Goal: Contribute content: Contribute content

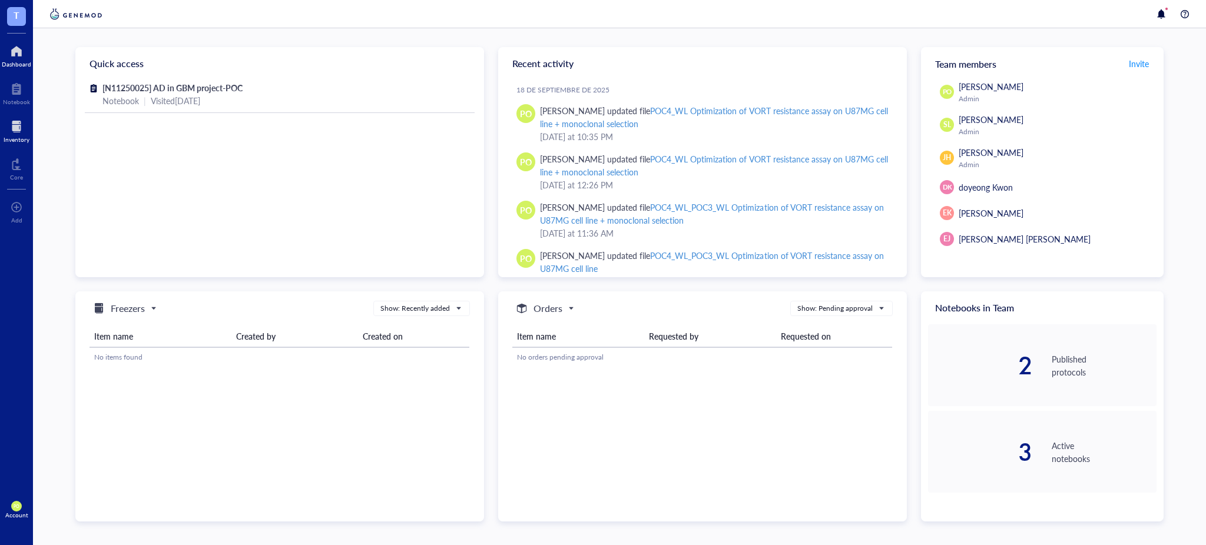
click at [23, 136] on div "Inventory" at bounding box center [17, 139] width 26 height 7
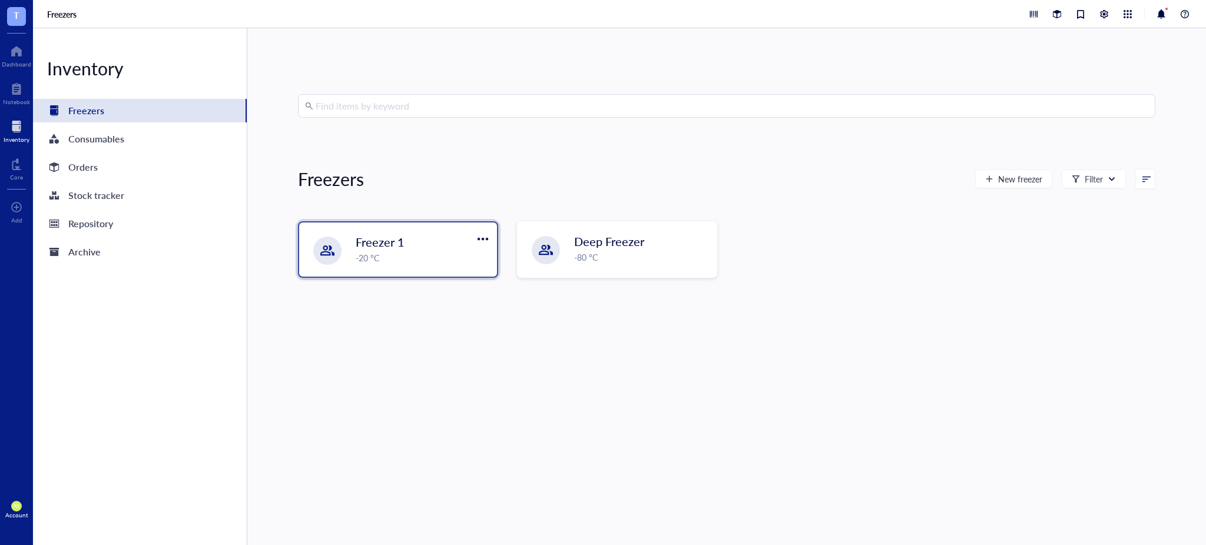
click at [389, 261] on div "-20 °C" at bounding box center [423, 257] width 134 height 13
click at [100, 224] on div "Repository" at bounding box center [90, 224] width 45 height 16
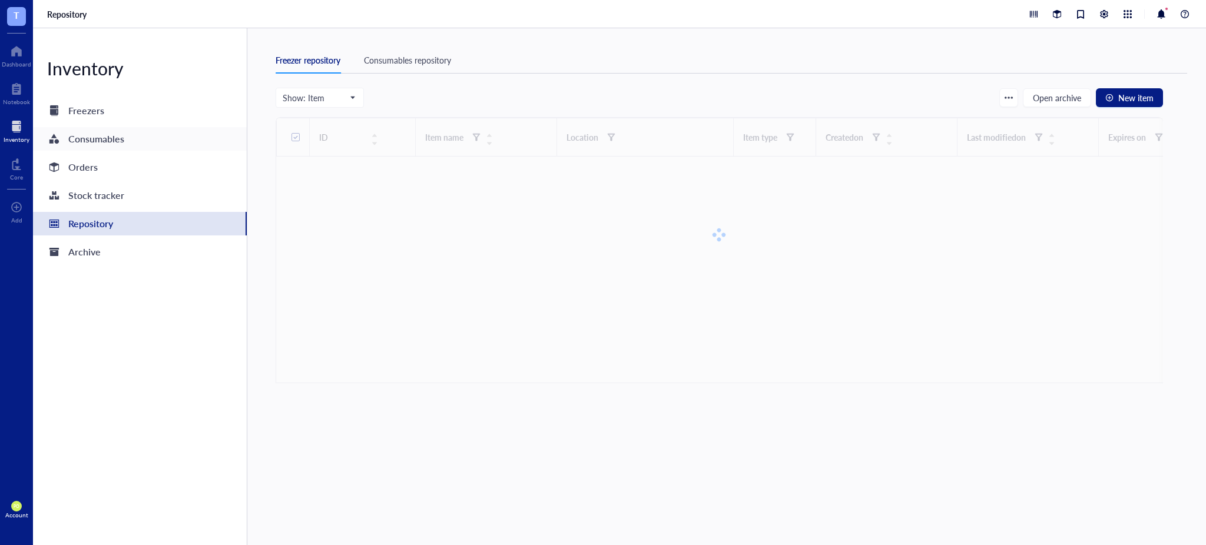
click at [82, 140] on div "Consumables" at bounding box center [96, 139] width 56 height 16
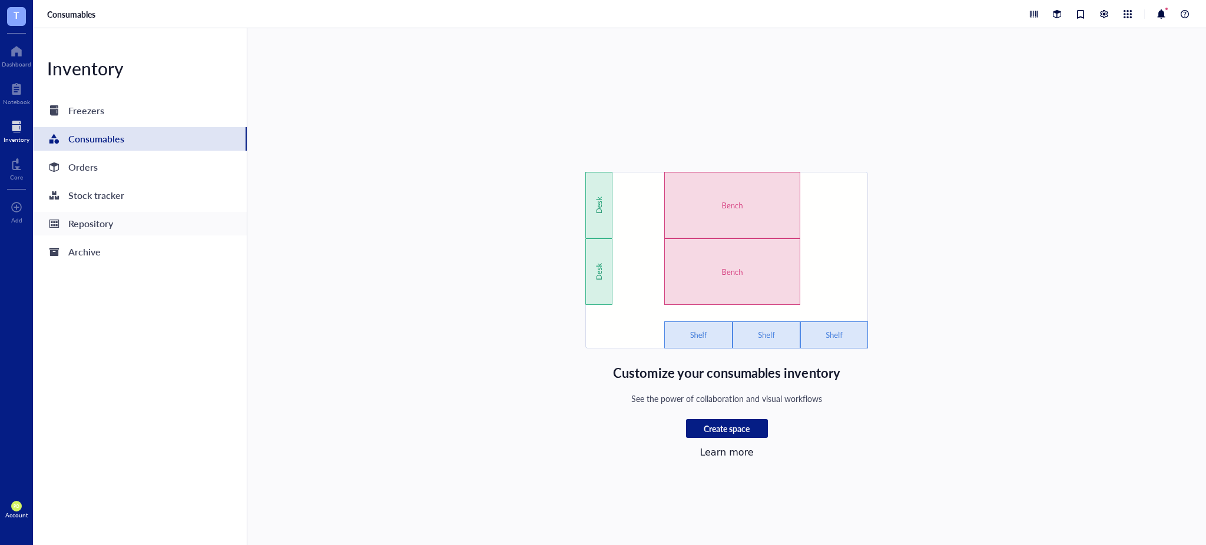
click at [134, 231] on div "Repository" at bounding box center [140, 224] width 214 height 24
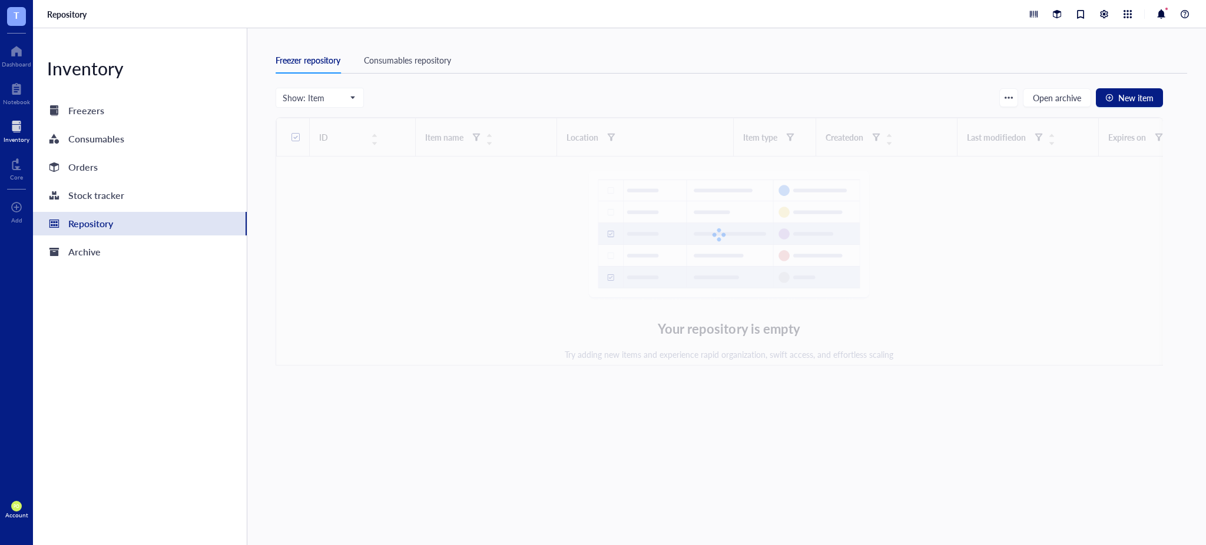
click at [428, 57] on div "Consumables repository" at bounding box center [407, 60] width 87 height 13
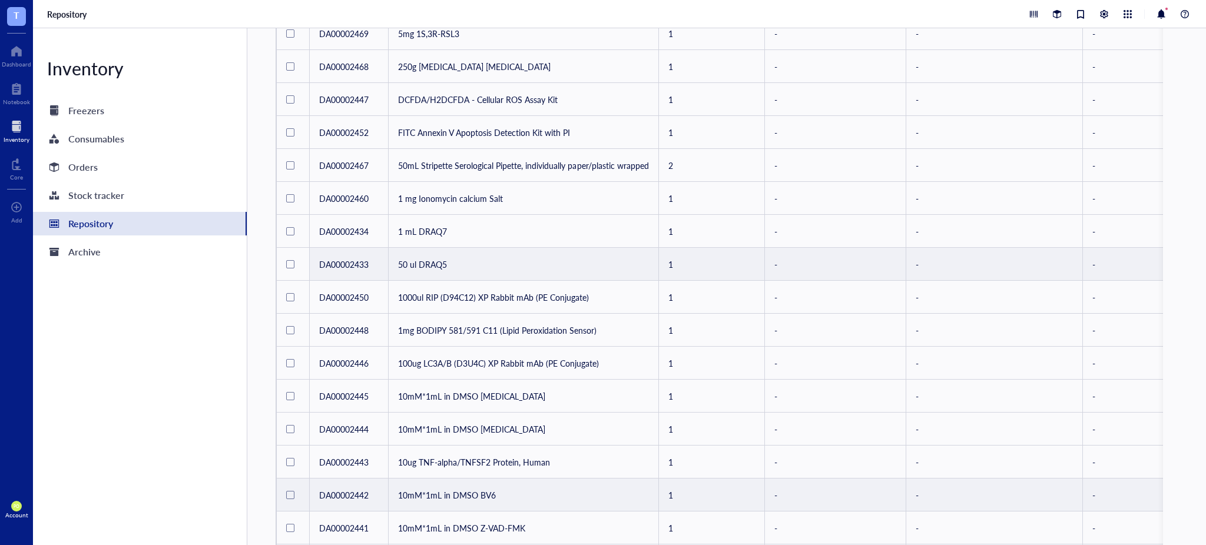
scroll to position [517, 0]
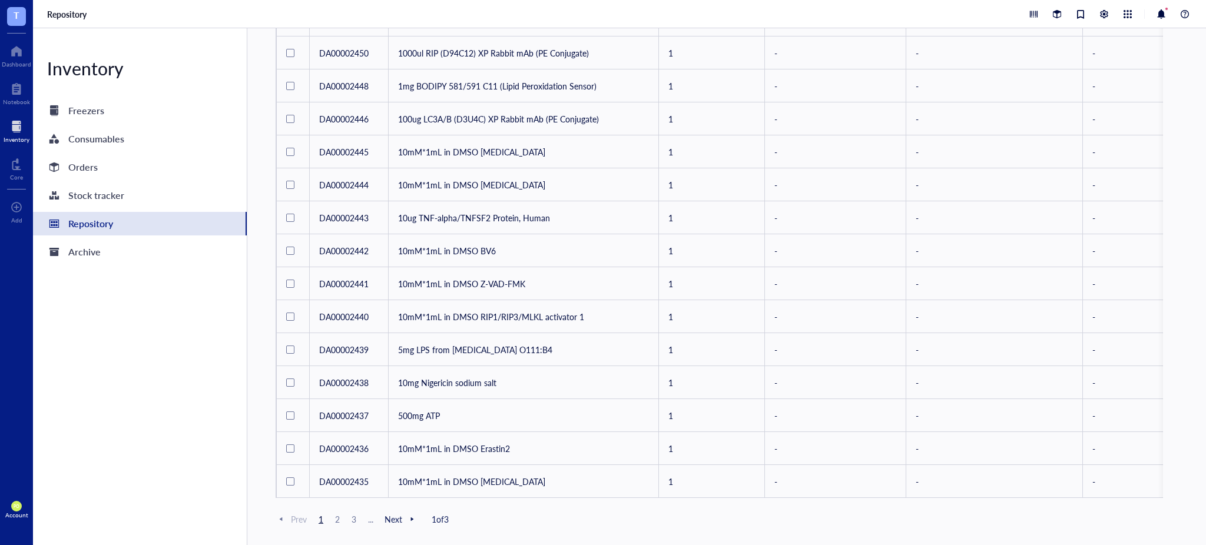
click at [392, 521] on span "Next" at bounding box center [401, 519] width 33 height 11
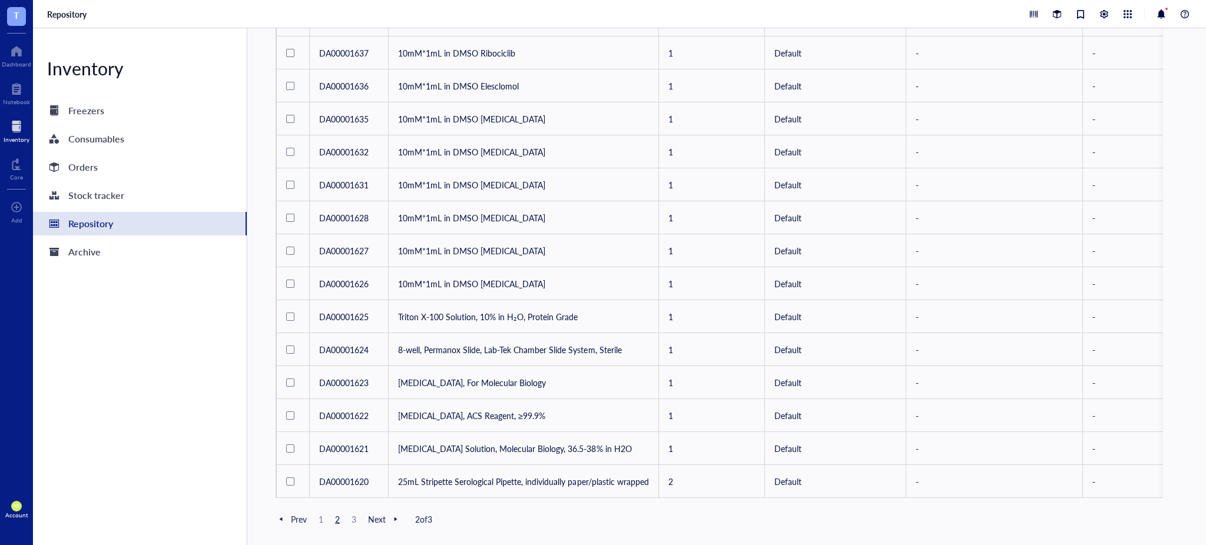
click at [382, 516] on span "Next" at bounding box center [384, 519] width 33 height 11
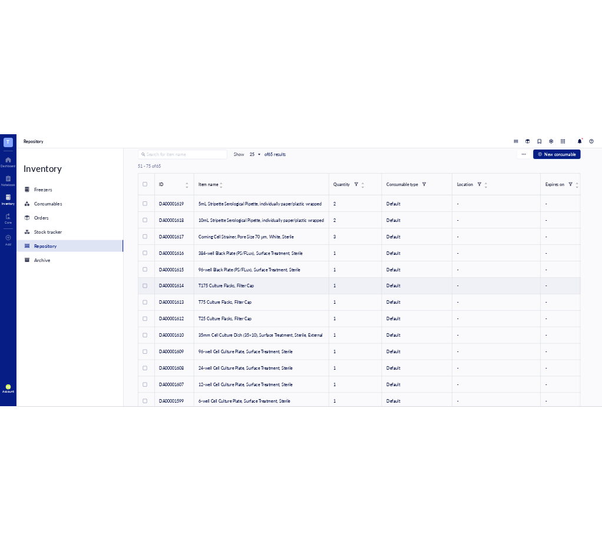
scroll to position [187, 0]
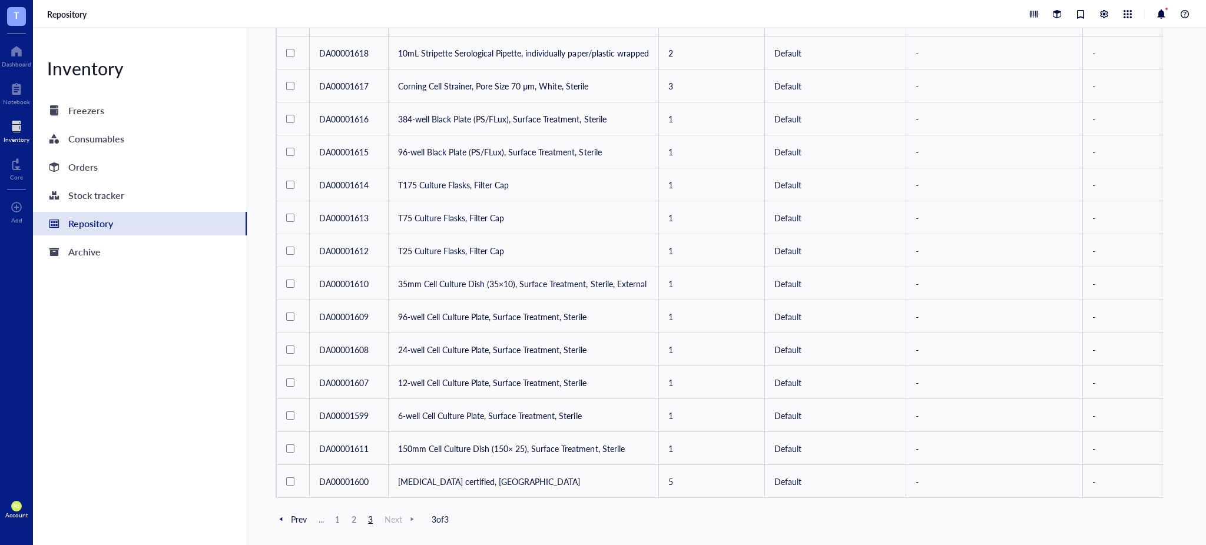
click at [356, 519] on span "2" at bounding box center [354, 519] width 14 height 11
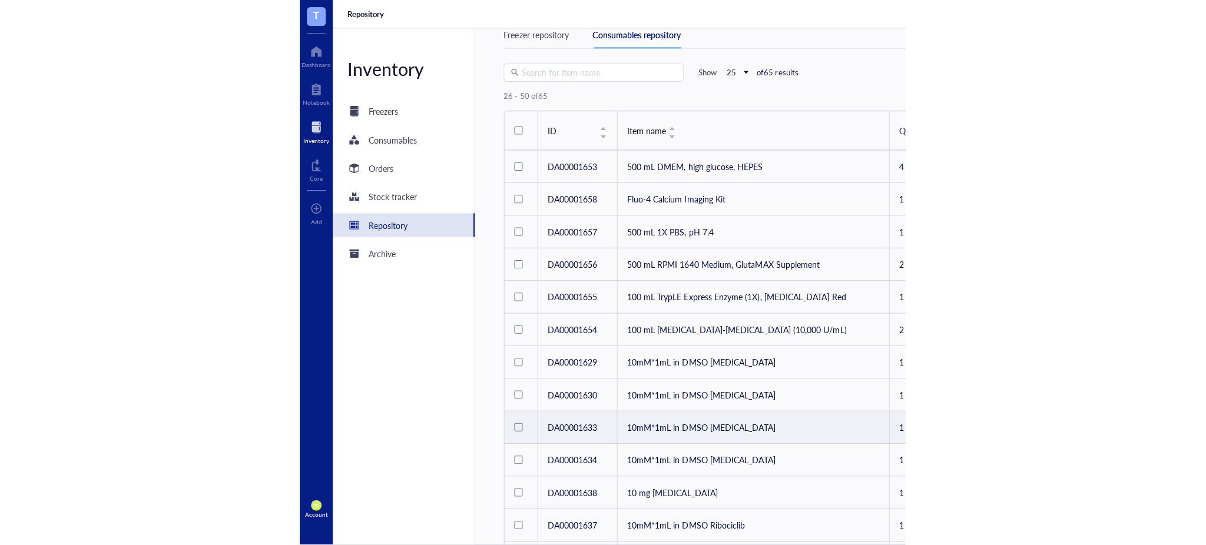
scroll to position [1, 0]
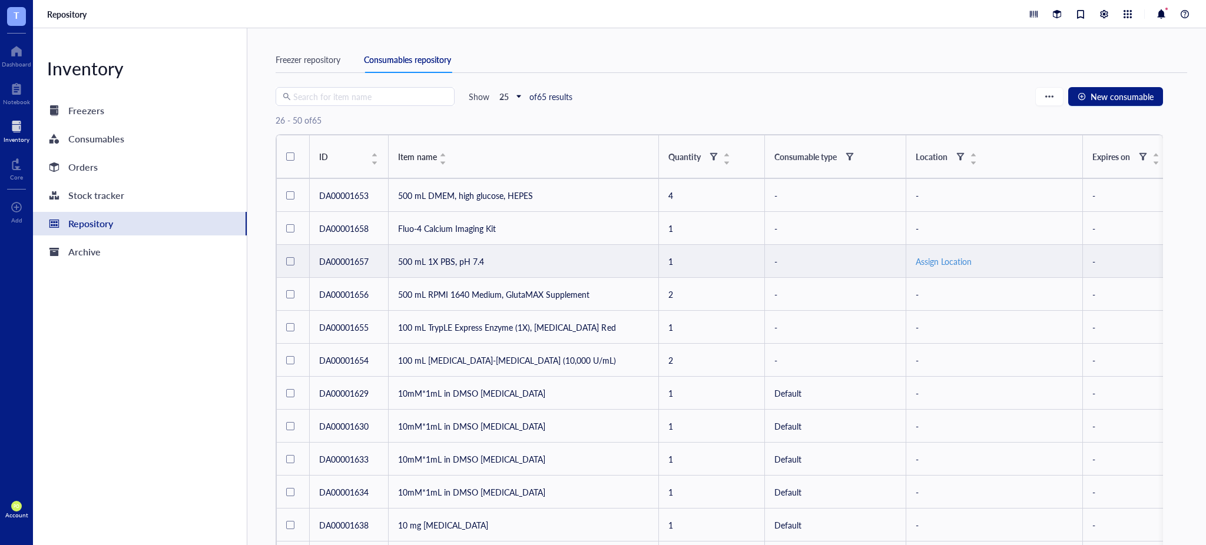
click at [1040, 264] on div "Assign Location" at bounding box center [994, 261] width 157 height 13
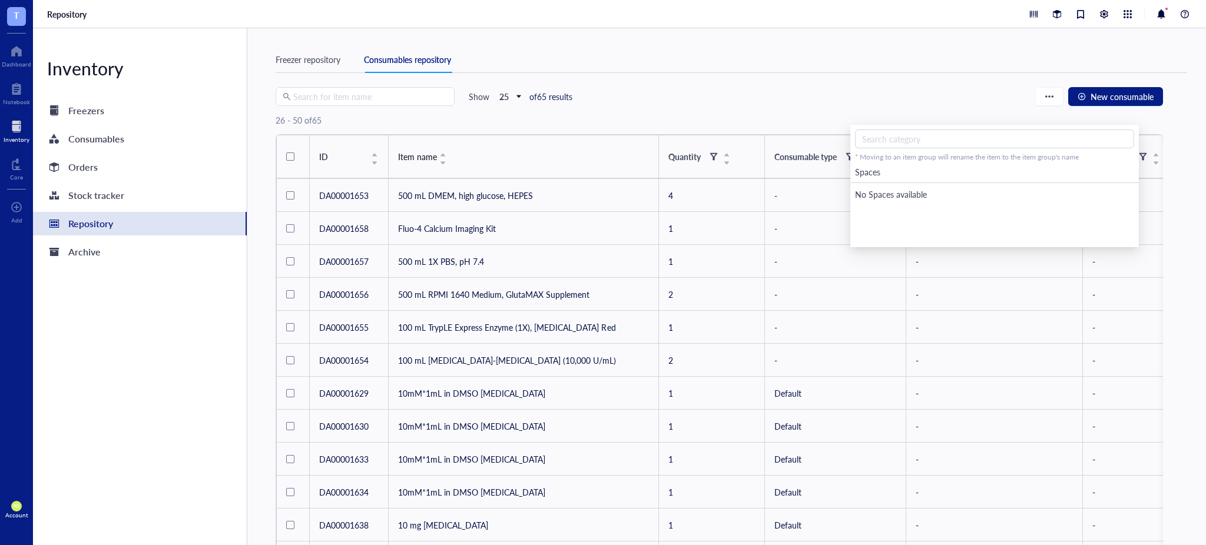
click at [257, 367] on div "Freezer repository Consumables repository Search for item name Show 25 of 65 re…" at bounding box center [726, 286] width 959 height 517
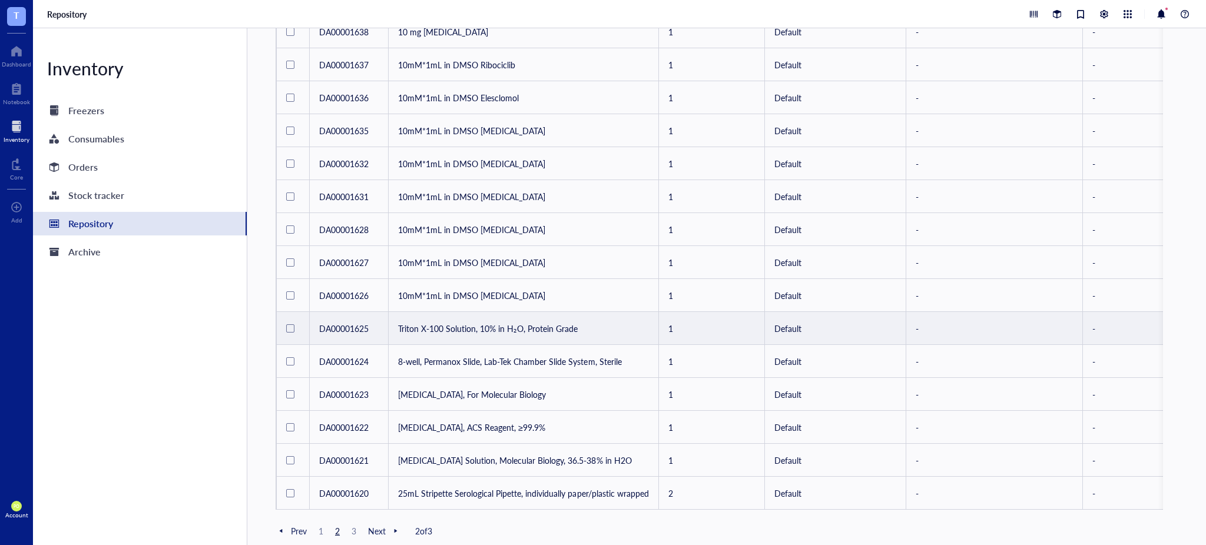
scroll to position [517, 0]
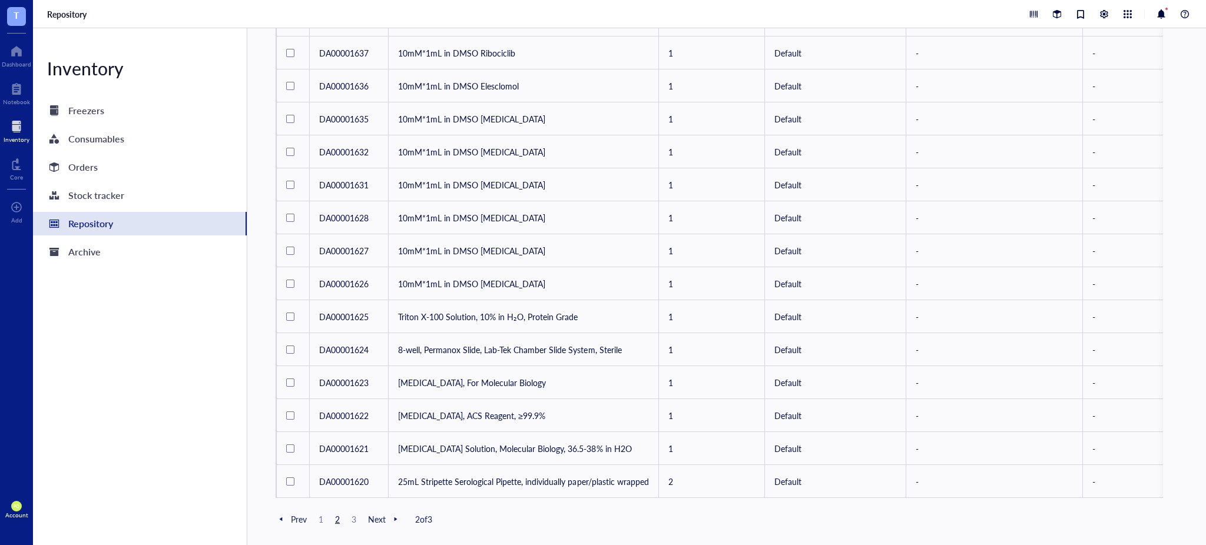
click at [319, 522] on span "1" at bounding box center [321, 519] width 14 height 11
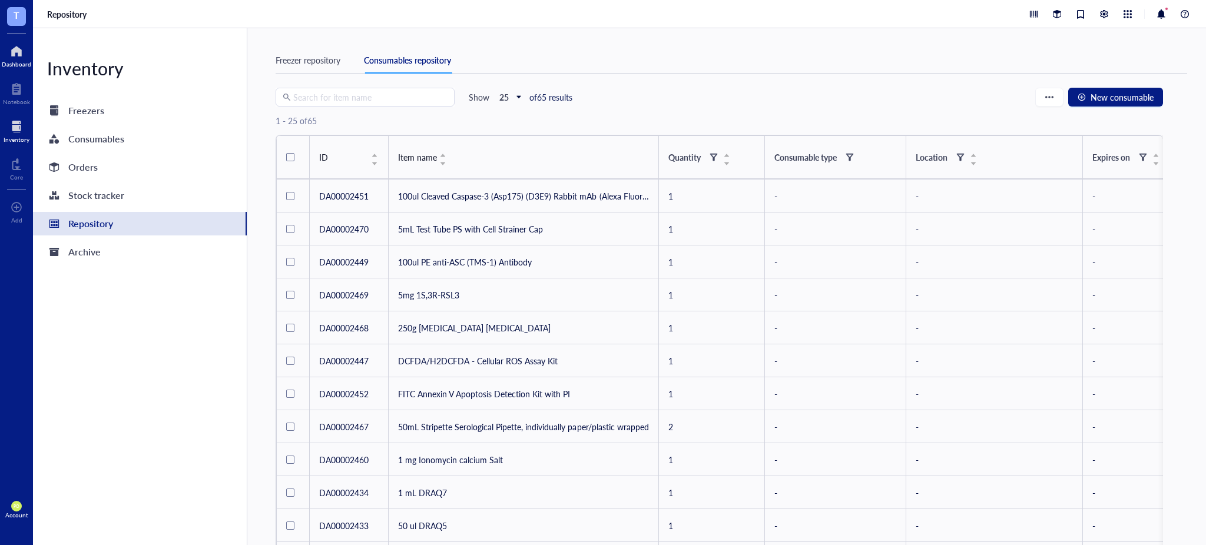
click at [9, 67] on div "Dashboard" at bounding box center [16, 64] width 29 height 7
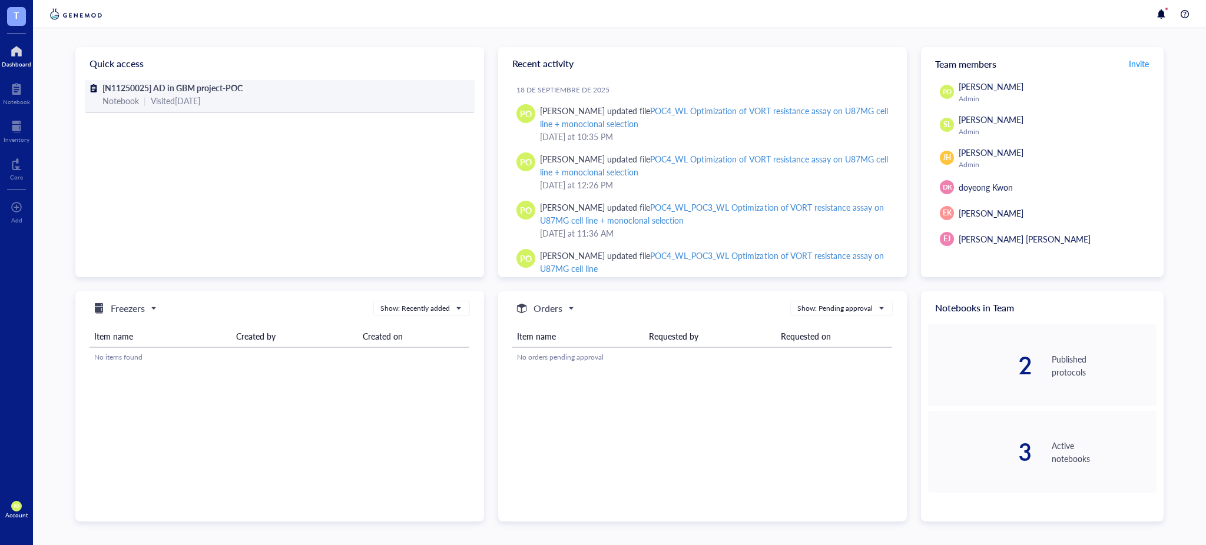
click at [249, 97] on div "Notebook | Visited 2 days ago" at bounding box center [279, 100] width 354 height 13
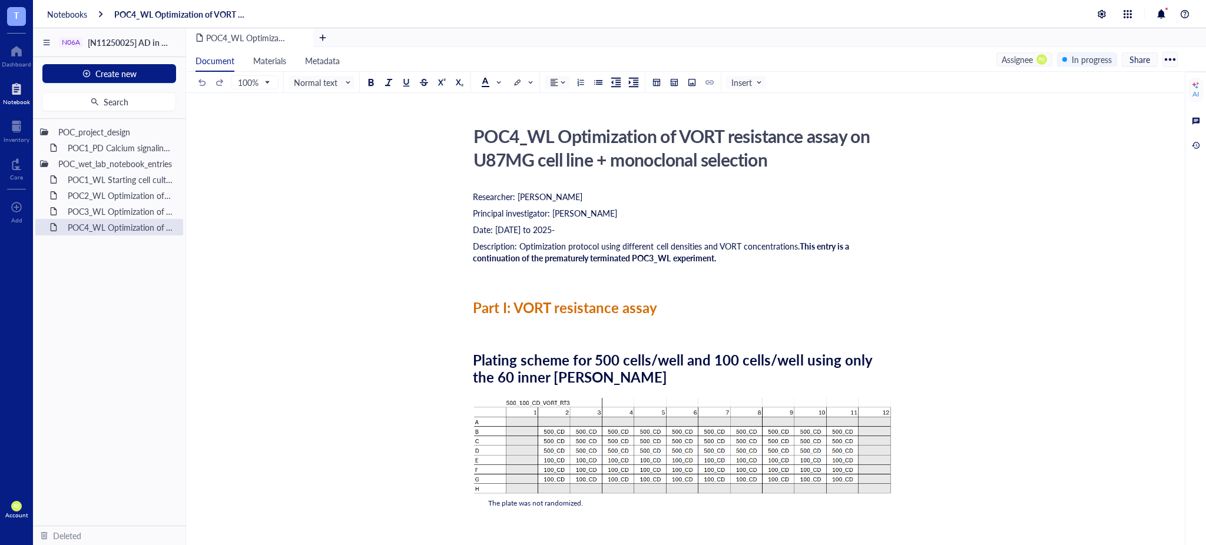
scroll to position [130, 0]
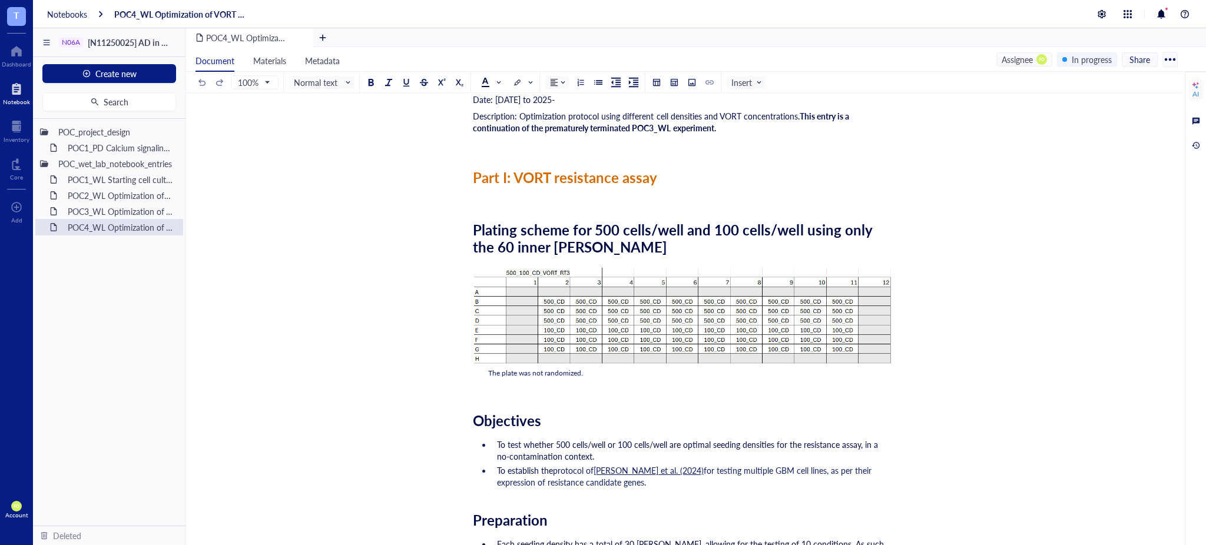
click at [492, 387] on div "﻿" at bounding box center [682, 388] width 419 height 12
click at [125, 212] on div "POC3_WL Optimization of VORT resistance assay on U87MG cell line" at bounding box center [113, 211] width 103 height 16
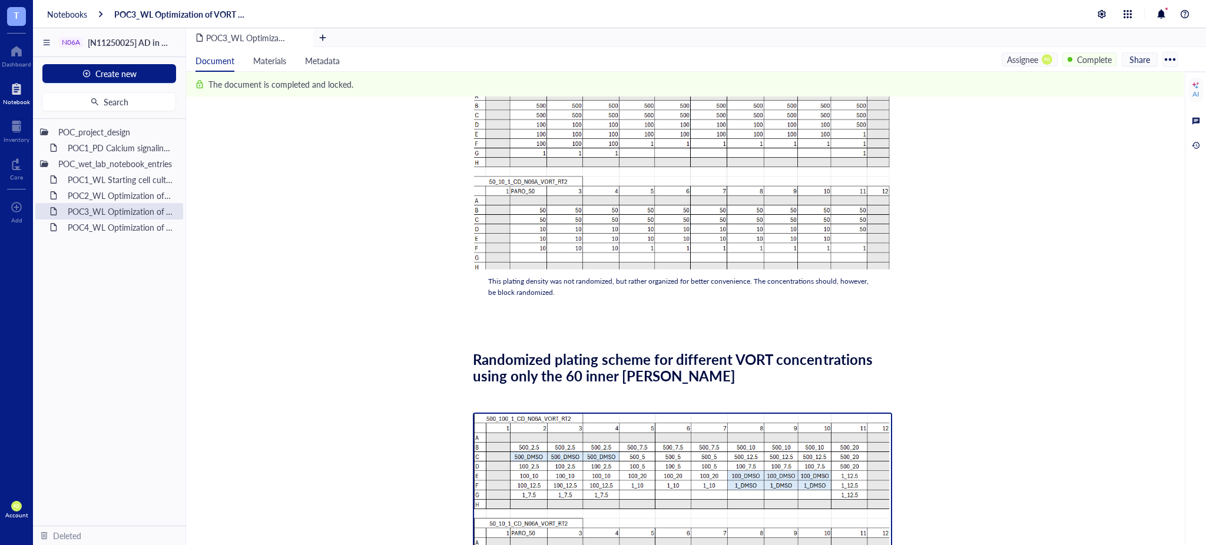
scroll to position [463, 0]
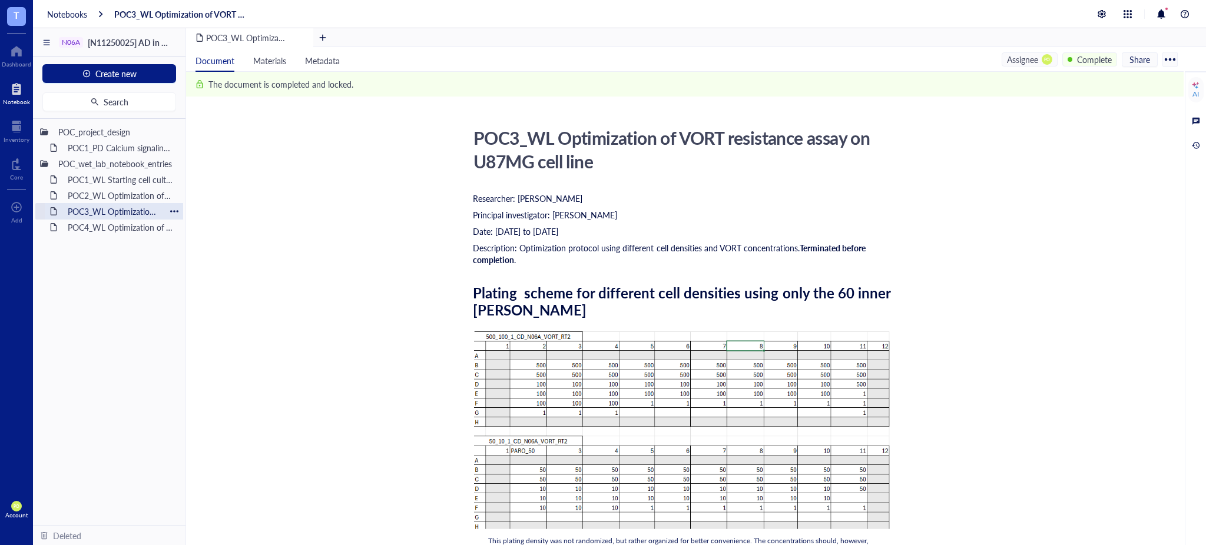
scroll to position [0, 0]
click at [78, 231] on div "POC4_WL Optimization of VORT resistance assay on U87MG cell line + monoclonal s…" at bounding box center [113, 227] width 103 height 16
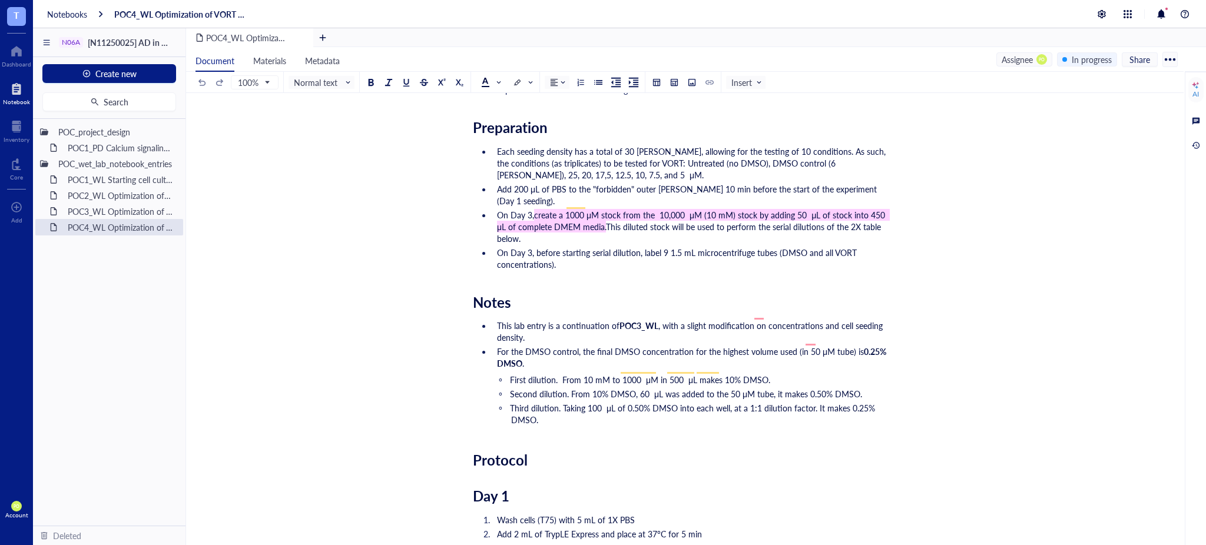
scroll to position [261, 0]
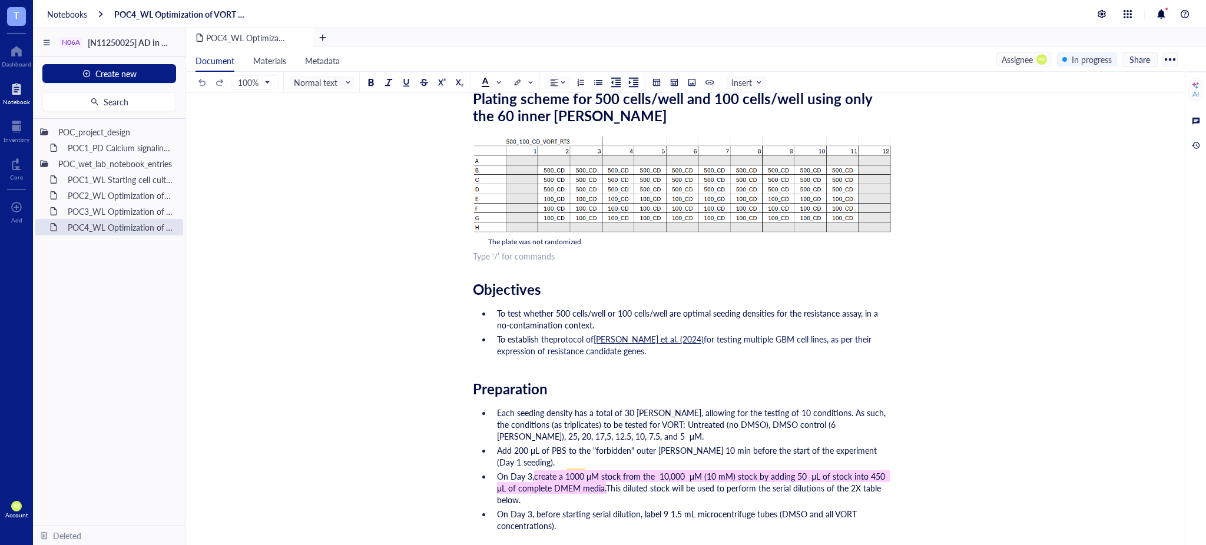
click at [479, 260] on div "﻿ Type ‘/’ for commands" at bounding box center [682, 256] width 419 height 12
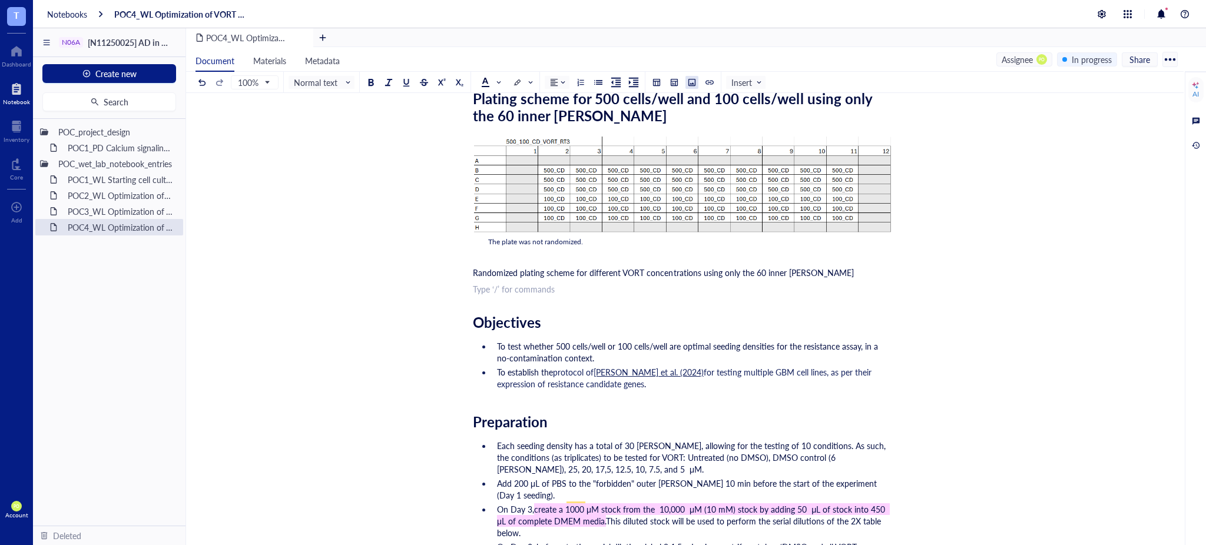
click at [692, 79] on div at bounding box center [692, 82] width 8 height 8
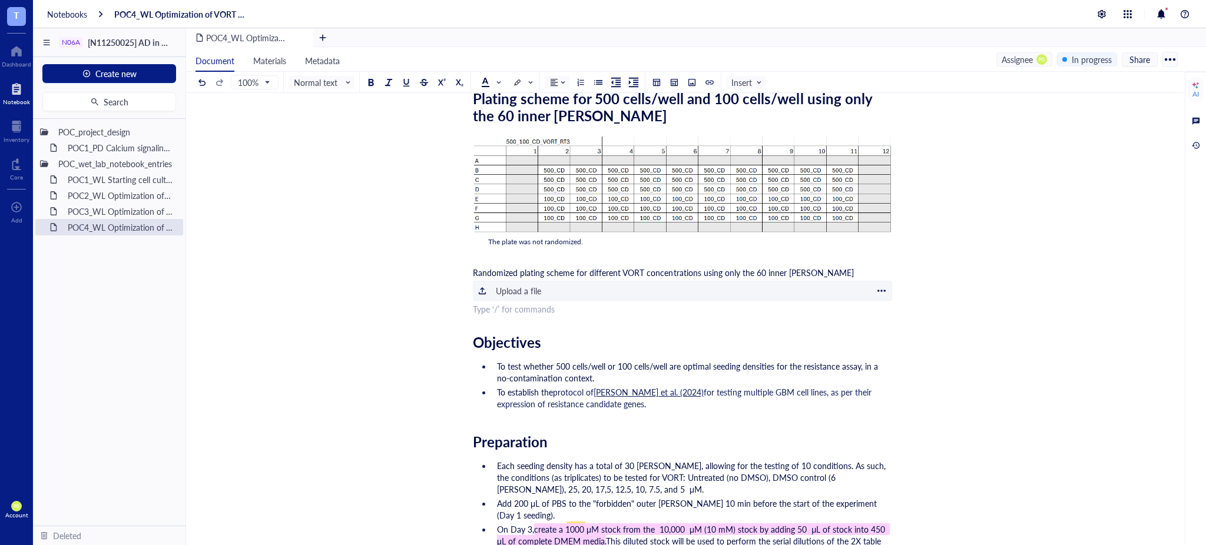
click at [495, 289] on div "﻿ Upload a file" at bounding box center [682, 291] width 419 height 20
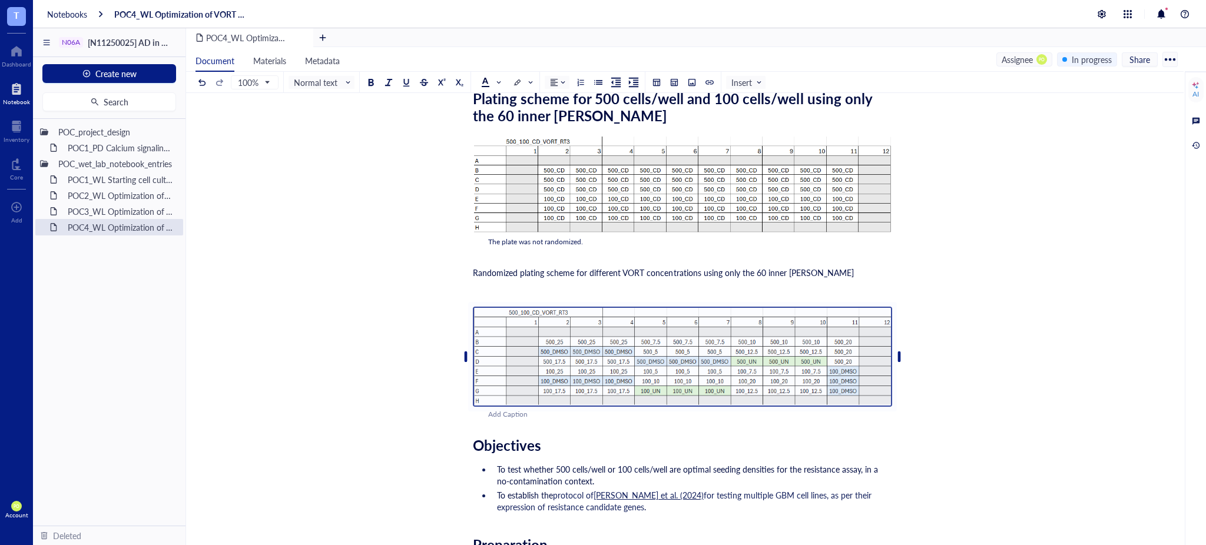
click at [516, 413] on div "Add Caption" at bounding box center [697, 414] width 419 height 11
drag, startPoint x: 869, startPoint y: 274, endPoint x: 837, endPoint y: 272, distance: 31.3
click at [867, 274] on div "Randomized plating scheme for different VORT concentrations using only the 60 i…" at bounding box center [682, 273] width 419 height 12
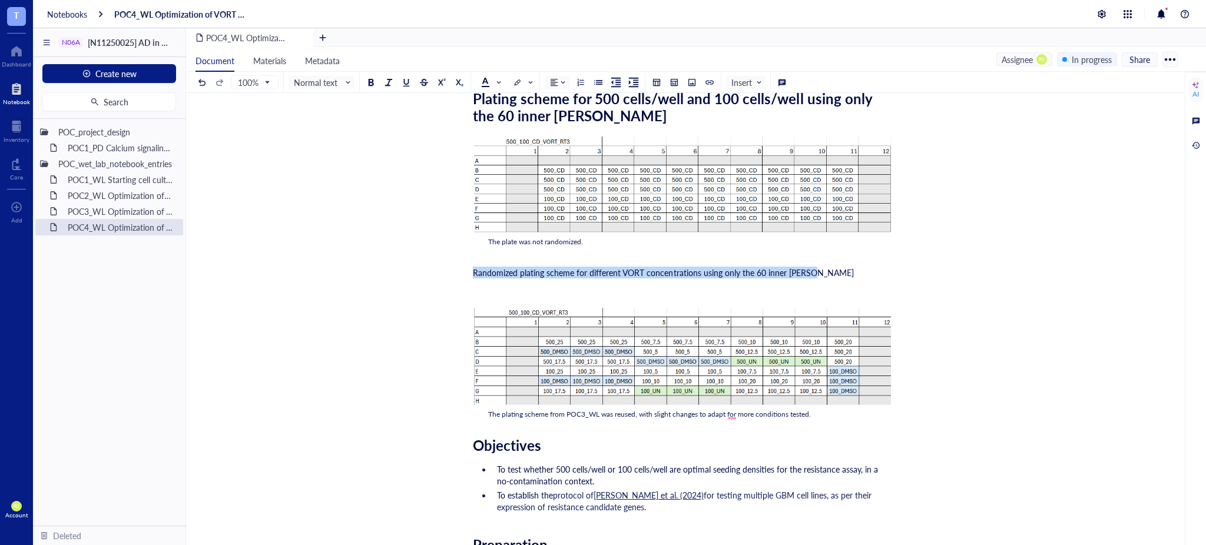
drag, startPoint x: 539, startPoint y: 271, endPoint x: 481, endPoint y: 151, distance: 133.5
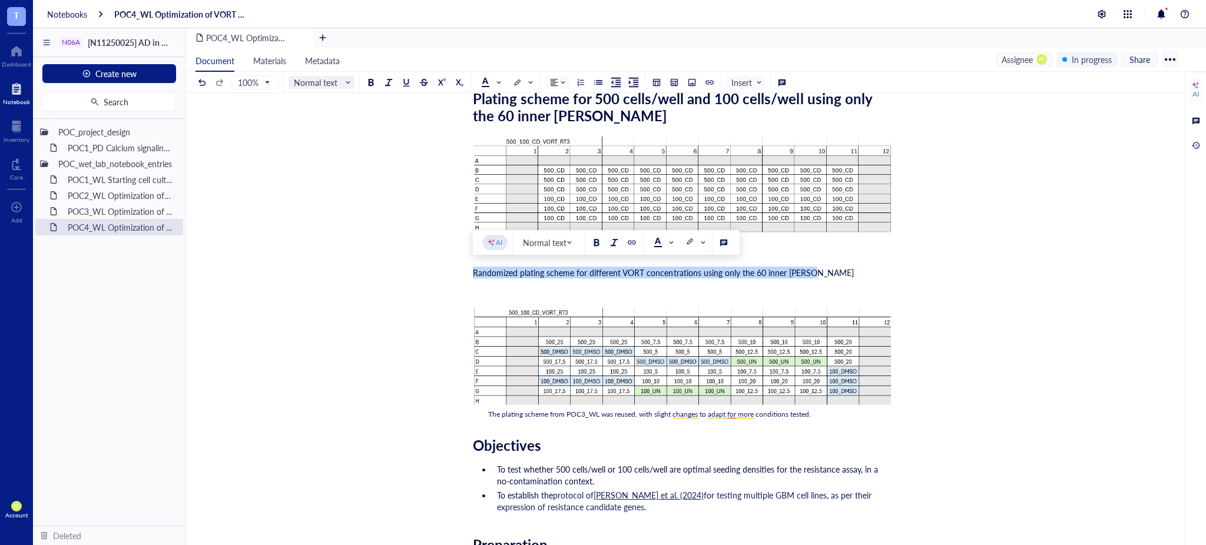
click at [353, 82] on span at bounding box center [324, 83] width 60 height 18
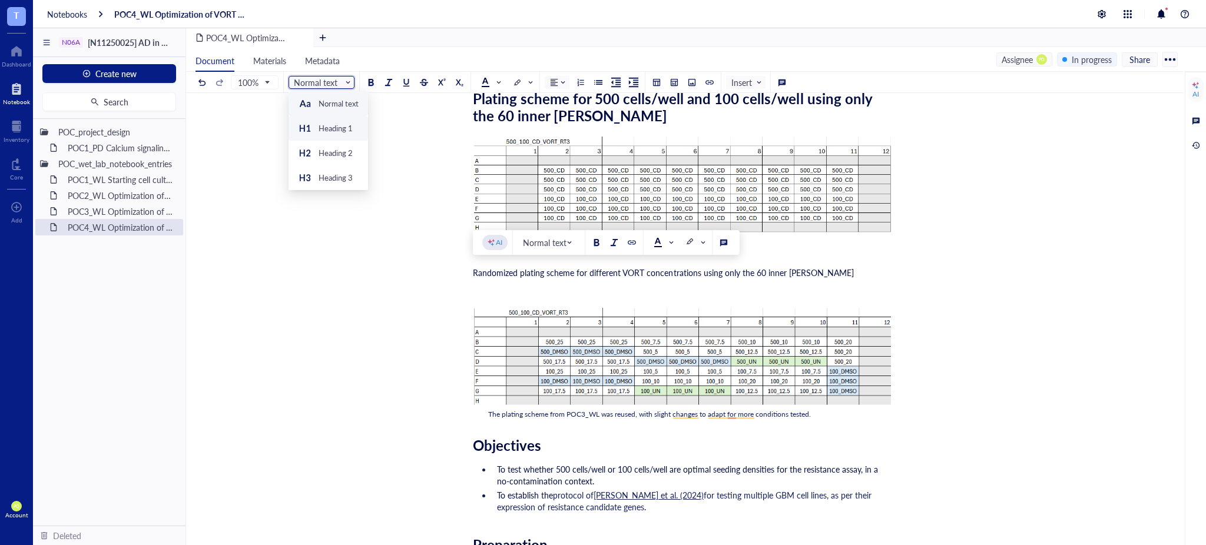
click at [340, 121] on div "Heading 1" at bounding box center [325, 128] width 55 height 14
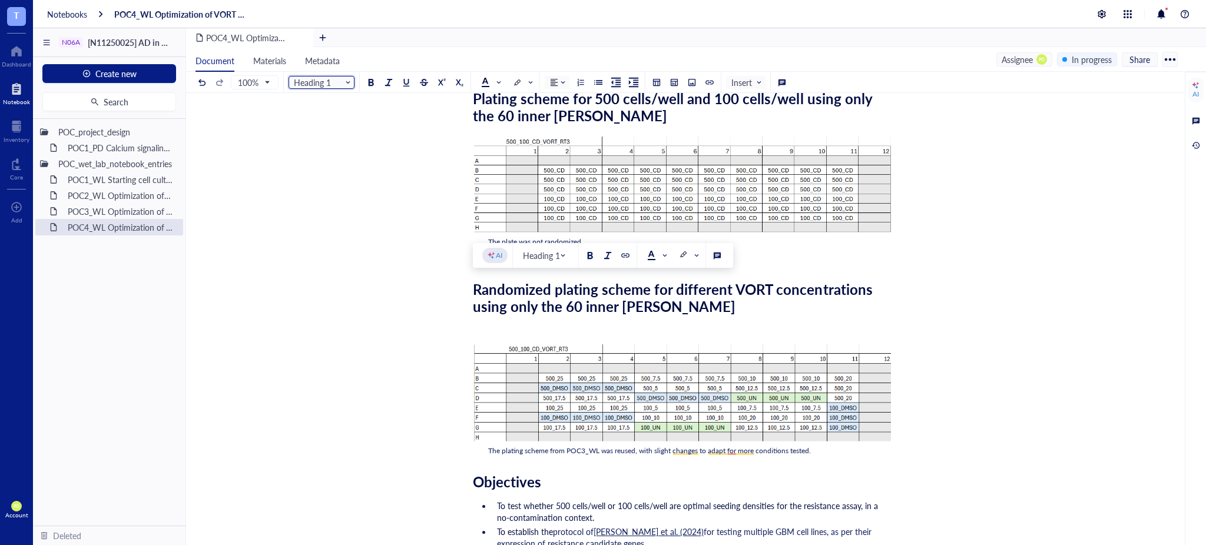
click at [750, 322] on div "﻿" at bounding box center [682, 326] width 419 height 12
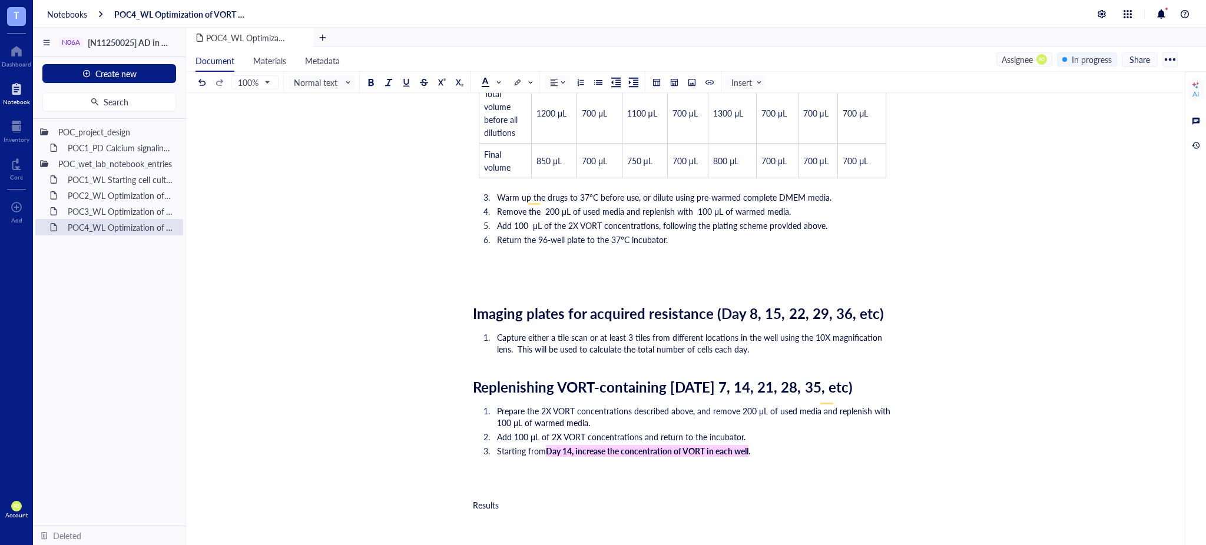
scroll to position [1963, 0]
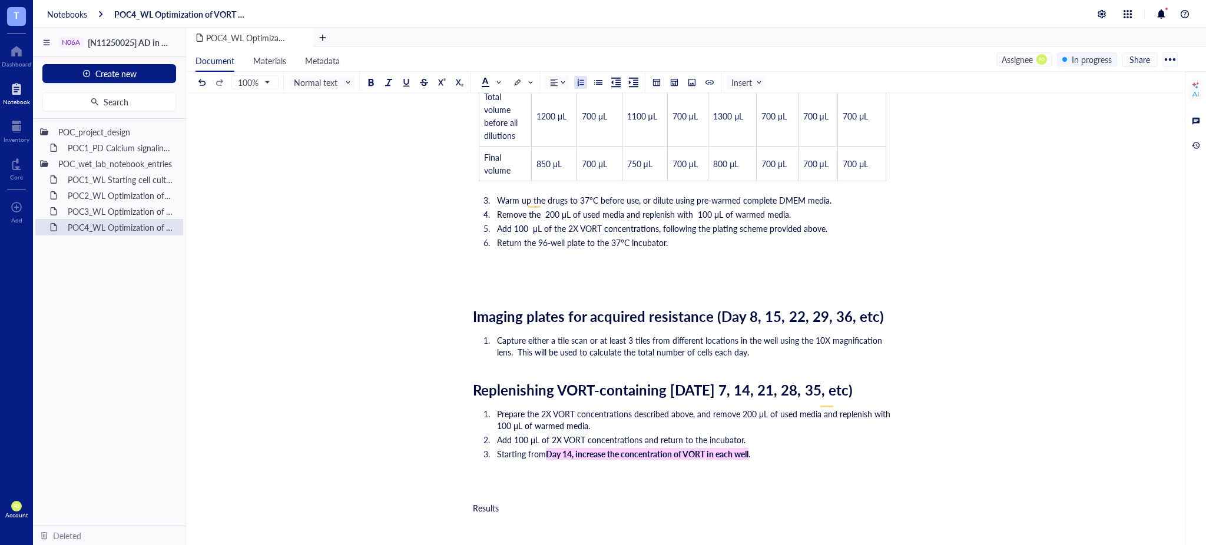
click at [789, 448] on li "Starting from Day 14, increase the concentration of VORT in each well ." at bounding box center [692, 454] width 400 height 12
click at [753, 434] on li "Add 100 μL of 2X VORT concentrations and return to the incubator." at bounding box center [692, 440] width 400 height 12
click at [694, 408] on span "Prepare the 2X VORT concentrations described above, and remove 200 μL of used m…" at bounding box center [696, 420] width 398 height 24
click at [690, 408] on span "Prepare the 2X VORT concentrations described above, and remove 200 μL of used m…" at bounding box center [696, 420] width 398 height 24
click at [710, 434] on span "Add 100 μL of 2X VORT concentrations and return to the incubator." at bounding box center [621, 440] width 248 height 12
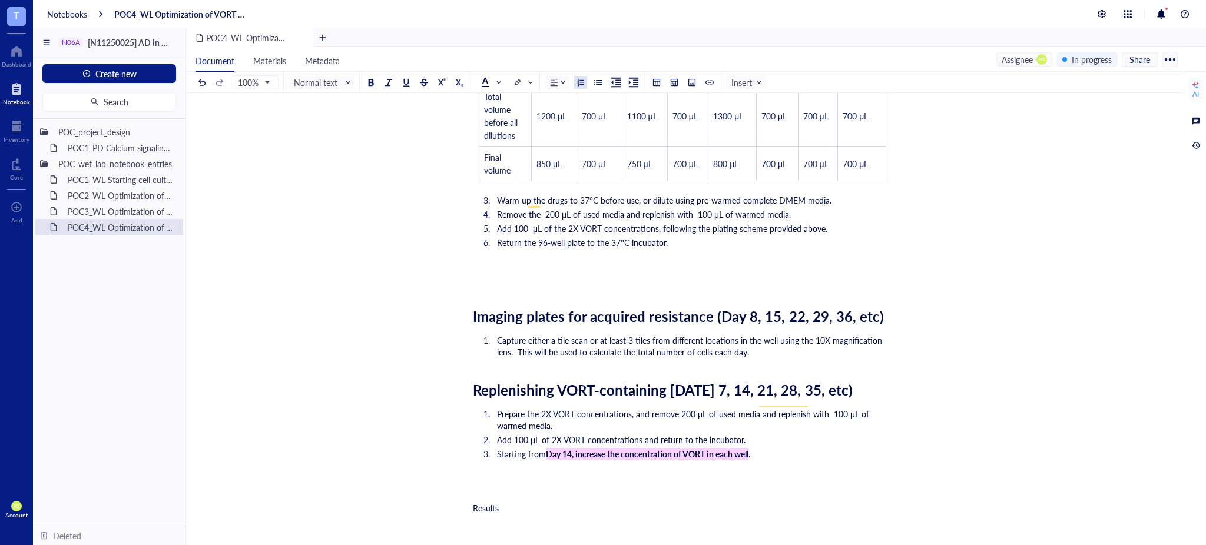
click at [777, 434] on li "Add 100 μL of 2X VORT concentrations and return to the incubator." at bounding box center [692, 440] width 400 height 12
click at [778, 448] on li "Starting from Day 14, increase the concentration of VORT in each well ." at bounding box center [692, 454] width 400 height 12
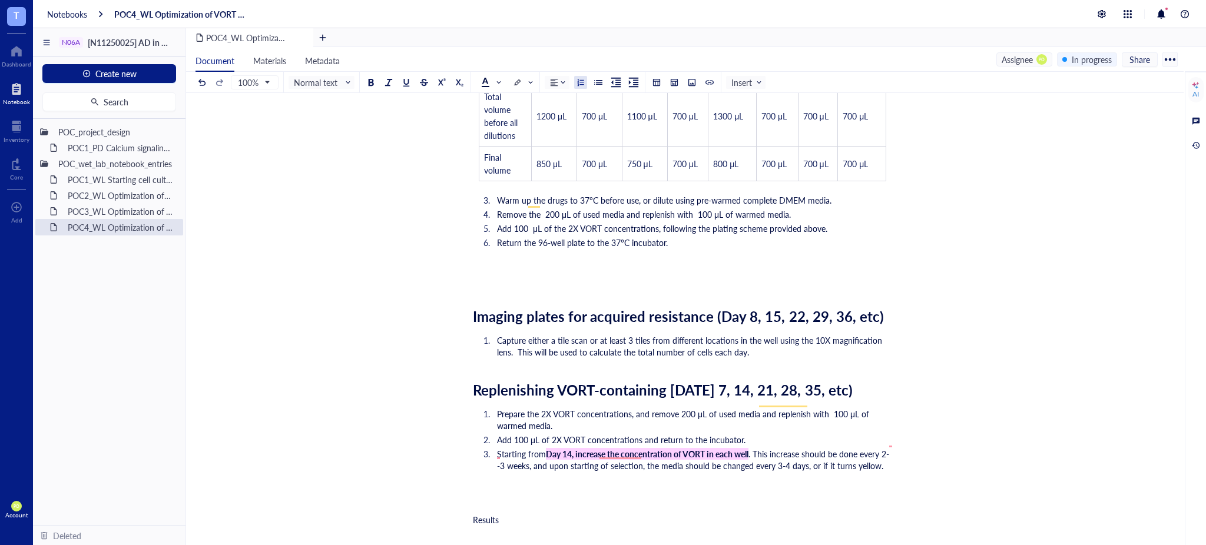
click at [622, 457] on span ". This increase should be done every 2--3 weeks, and upon starting of selection…" at bounding box center [693, 460] width 392 height 24
click at [889, 453] on li "Starting from Day 14, increase the concentration of VORT in each well . This in…" at bounding box center [692, 460] width 400 height 24
click at [510, 450] on span ". This increase should be done every 2--3 weeks, and upon starting the selectio…" at bounding box center [693, 460] width 392 height 24
click at [501, 450] on span ". This increase should be done every 2--3 weeks, and upon starting the selectio…" at bounding box center [693, 460] width 392 height 24
click at [501, 451] on span ". This increase should be done every 2--3 weeks, and upon starting the selectio…" at bounding box center [693, 460] width 392 height 24
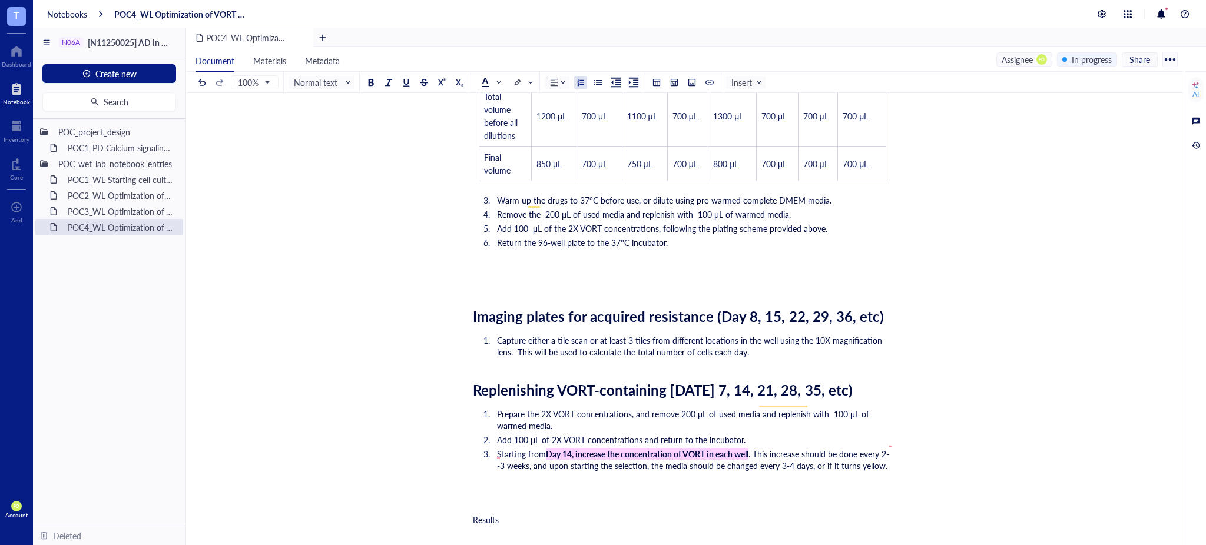
click at [498, 455] on span ". This increase should be done every 2--3 weeks, and upon starting the selectio…" at bounding box center [693, 460] width 392 height 24
click at [832, 481] on div "﻿" at bounding box center [682, 487] width 419 height 12
click at [825, 380] on span "Replenishing VORT-containing [DATE] 7, 14, 21, 28, 35, etc)" at bounding box center [663, 390] width 380 height 20
click at [808, 451] on span ". This increase should be done every 2- 3 weeks, and upon starting the selectio…" at bounding box center [694, 460] width 395 height 24
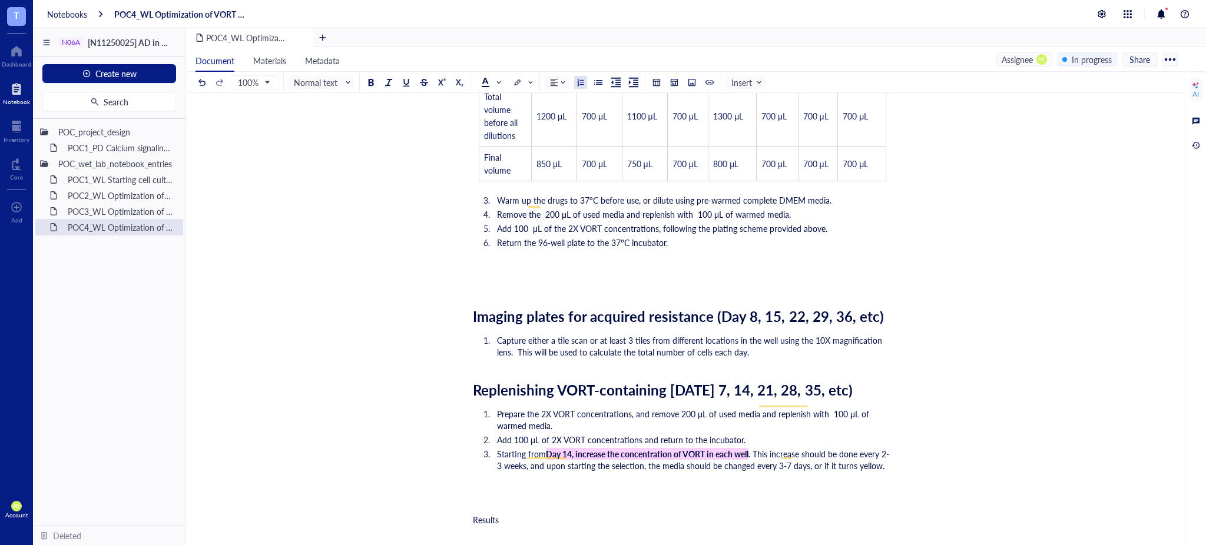
click at [887, 450] on li "Starting from Day 14, increase the concentration of VORT in each well . This in…" at bounding box center [692, 460] width 400 height 24
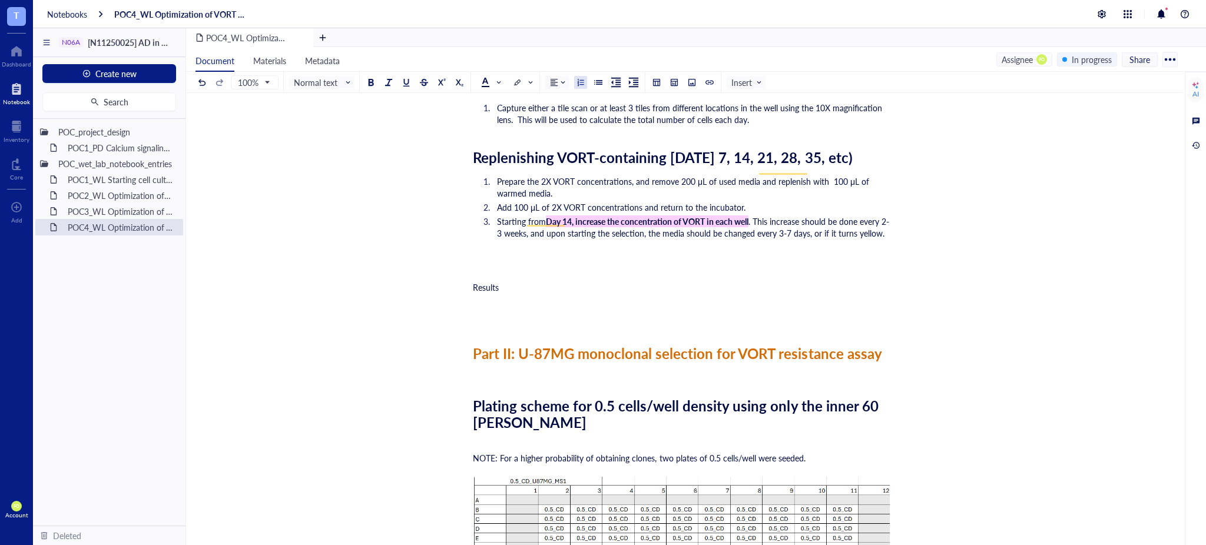
scroll to position [2328, 0]
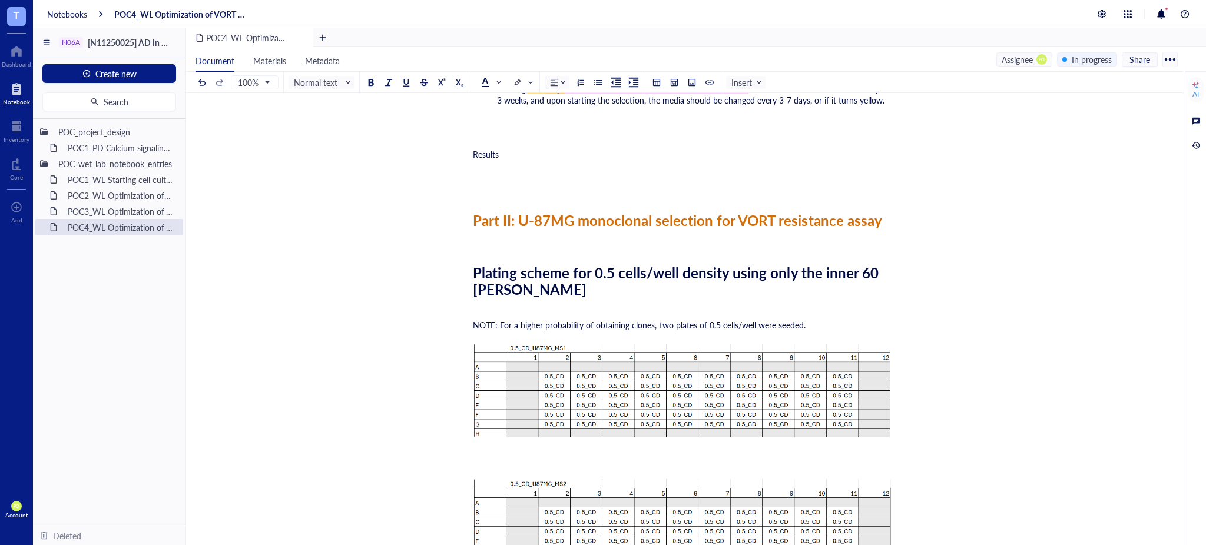
click at [601, 148] on div "Results" at bounding box center [682, 154] width 419 height 12
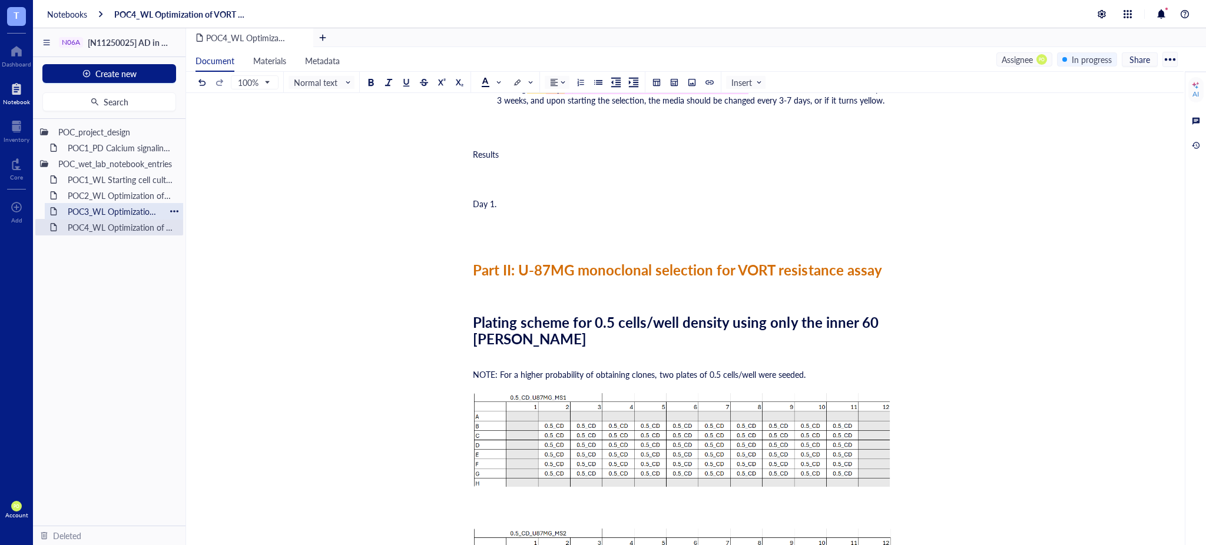
click at [111, 208] on div "POC3_WL Optimization of VORT resistance assay on U87MG cell line" at bounding box center [113, 211] width 103 height 16
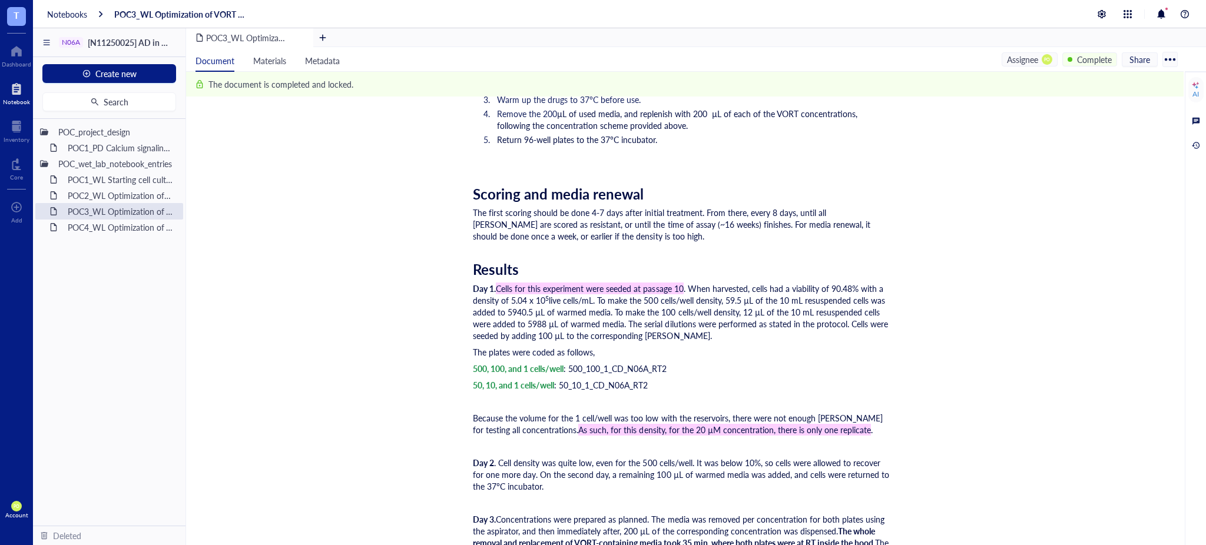
scroll to position [5496, 0]
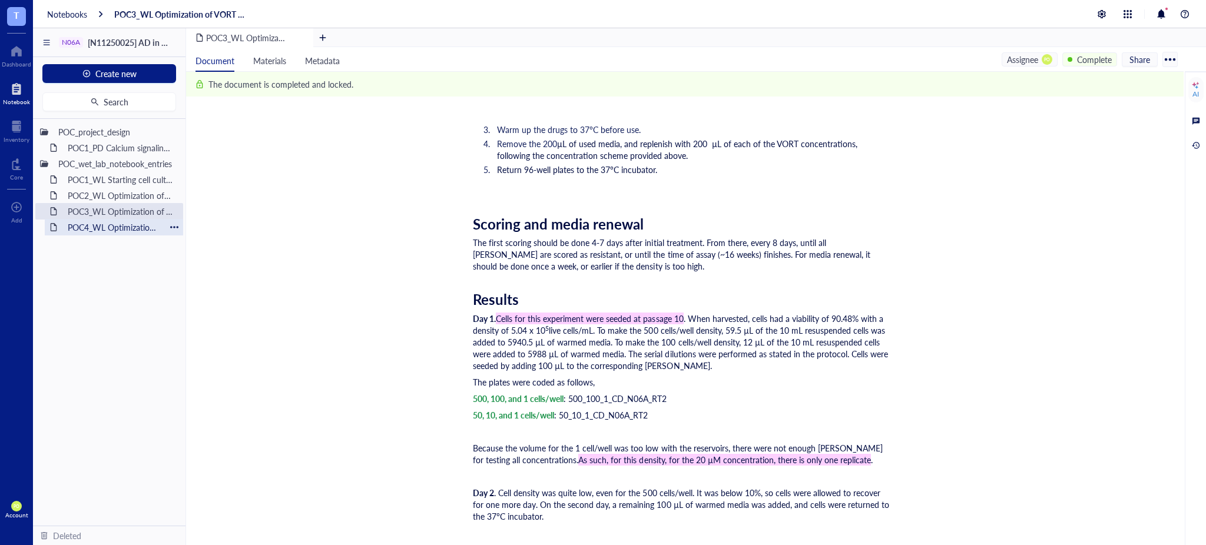
click at [109, 224] on div "POC4_WL Optimization of VORT resistance assay on U87MG cell line + monoclonal s…" at bounding box center [113, 227] width 103 height 16
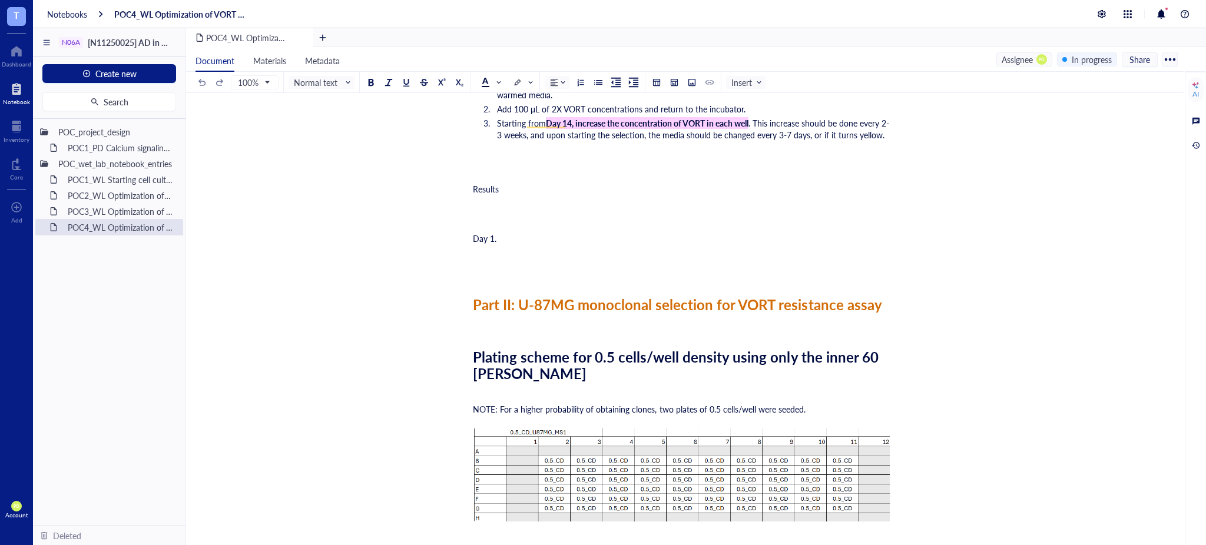
scroll to position [2222, 0]
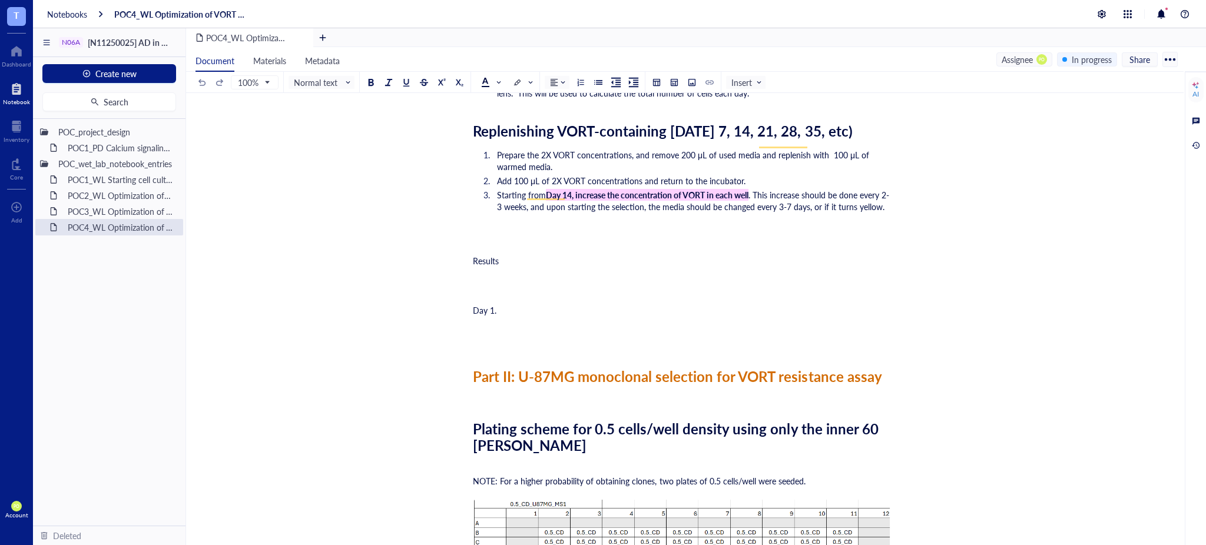
click at [532, 304] on div "Day 1." at bounding box center [682, 310] width 419 height 12
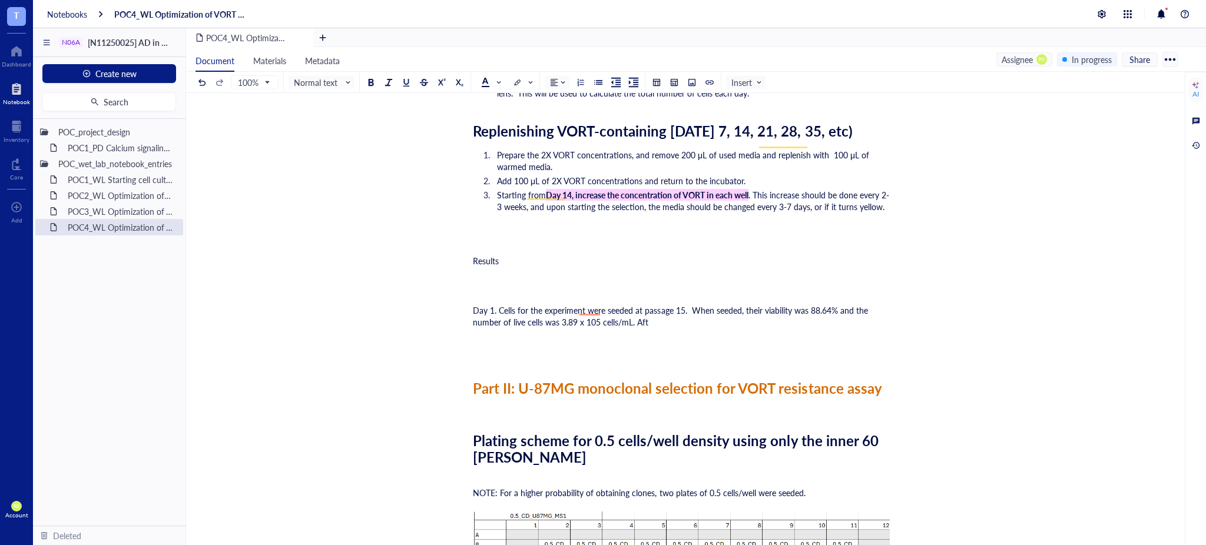
click at [691, 304] on span "Day 1. Cells for the experiment were seeded at passage 15. When seeded, their v…" at bounding box center [671, 316] width 397 height 24
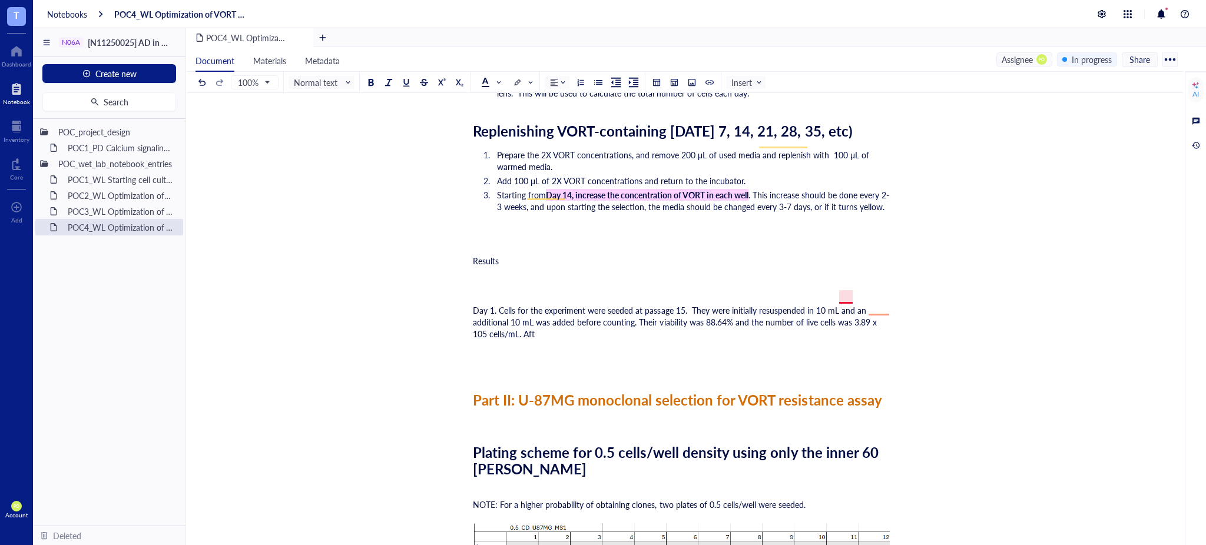
click at [844, 304] on span "Day 1. Cells for the experiment were seeded at passage 15. They were initially …" at bounding box center [676, 321] width 406 height 35
click at [879, 306] on span "Day 1. Cells for the experiment were seeded at passage 15. They were initially …" at bounding box center [676, 321] width 406 height 35
click at [879, 308] on span "Day 1. Cells for the experiment were seeded at passage 15. They were initially …" at bounding box center [676, 321] width 406 height 35
drag, startPoint x: 890, startPoint y: 307, endPoint x: 884, endPoint y: 307, distance: 6.5
click at [879, 307] on span "Day 1. Cells for the experiment were seeded at passage 15. They were initially …" at bounding box center [676, 321] width 406 height 35
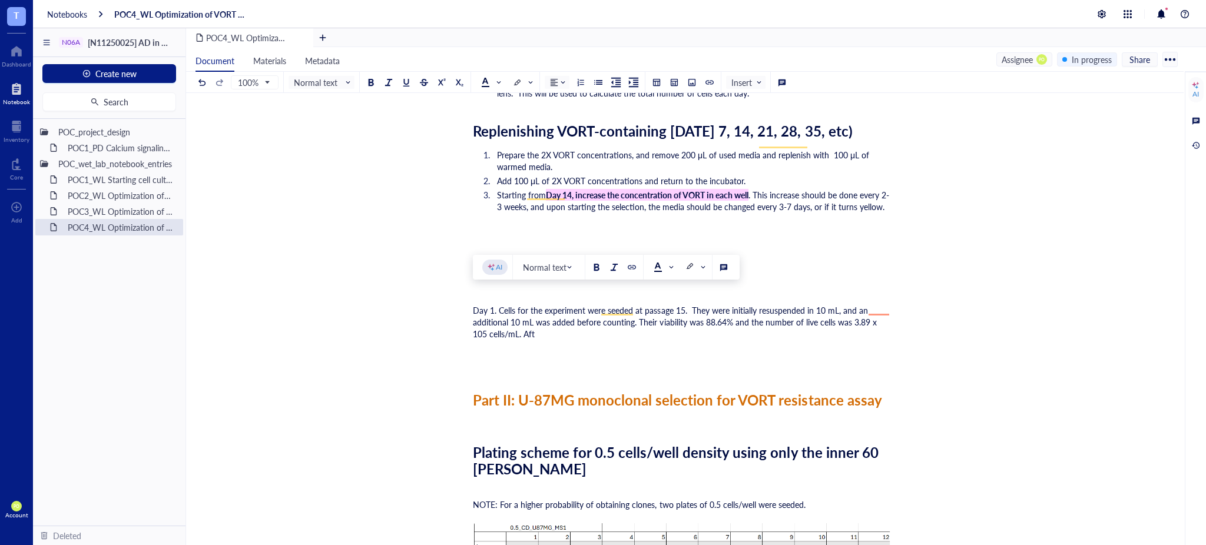
click at [435, 76] on div "100% Normal text Insert" at bounding box center [491, 82] width 593 height 21
click at [879, 306] on span "Day 1. Cells for the experiment were seeded at passage 15. They were initially …" at bounding box center [676, 321] width 406 height 35
click at [879, 307] on span "Day 1. Cells for the experiment were seeded at passage 15. They were initially …" at bounding box center [676, 321] width 406 height 35
click at [442, 81] on div at bounding box center [442, 82] width 8 height 8
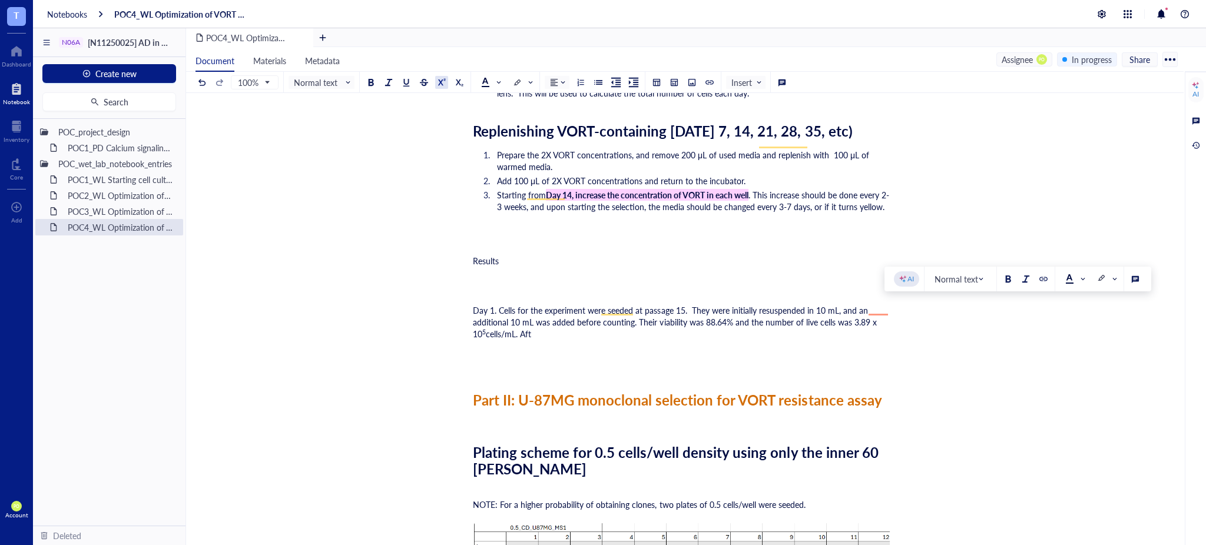
click at [631, 318] on div "Day 1. Cells for the experiment were seeded at passage 15. They were initially …" at bounding box center [682, 321] width 419 height 35
drag, startPoint x: 493, startPoint y: 296, endPoint x: 472, endPoint y: 297, distance: 21.2
click at [365, 73] on div "100% Normal text Insert" at bounding box center [491, 82] width 593 height 21
click at [506, 328] on span "cells/mL. Aft" at bounding box center [508, 334] width 45 height 12
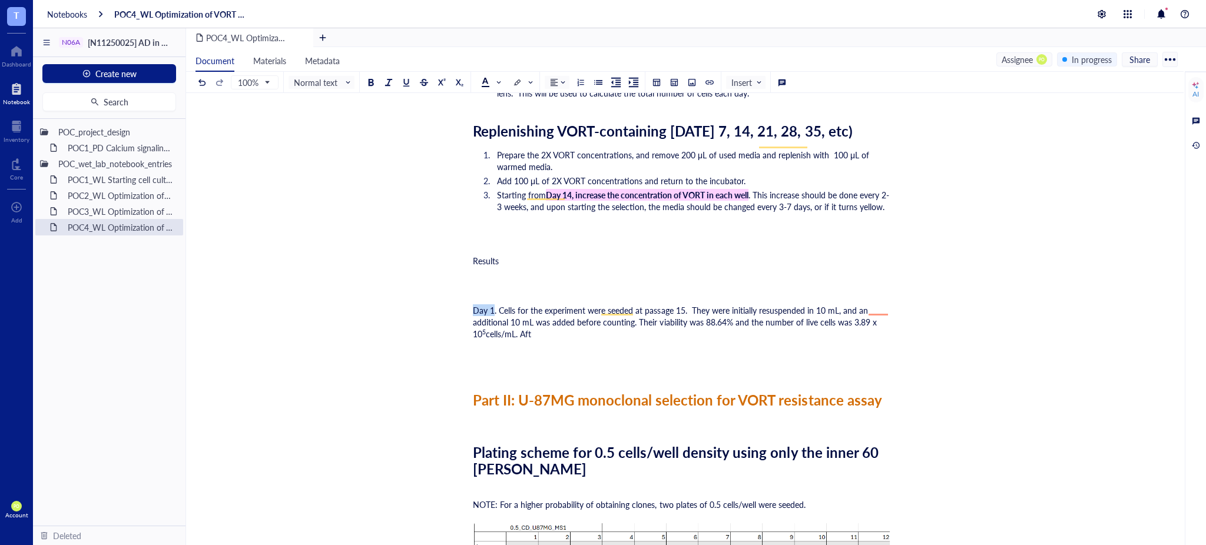
drag, startPoint x: 493, startPoint y: 295, endPoint x: 470, endPoint y: 293, distance: 23.1
drag, startPoint x: 371, startPoint y: 85, endPoint x: 394, endPoint y: 117, distance: 38.7
click at [371, 87] on button at bounding box center [370, 82] width 13 height 13
click at [553, 322] on div "Day 1 . Cells for the experiment were seeded at passage 15. They were initially…" at bounding box center [682, 321] width 419 height 35
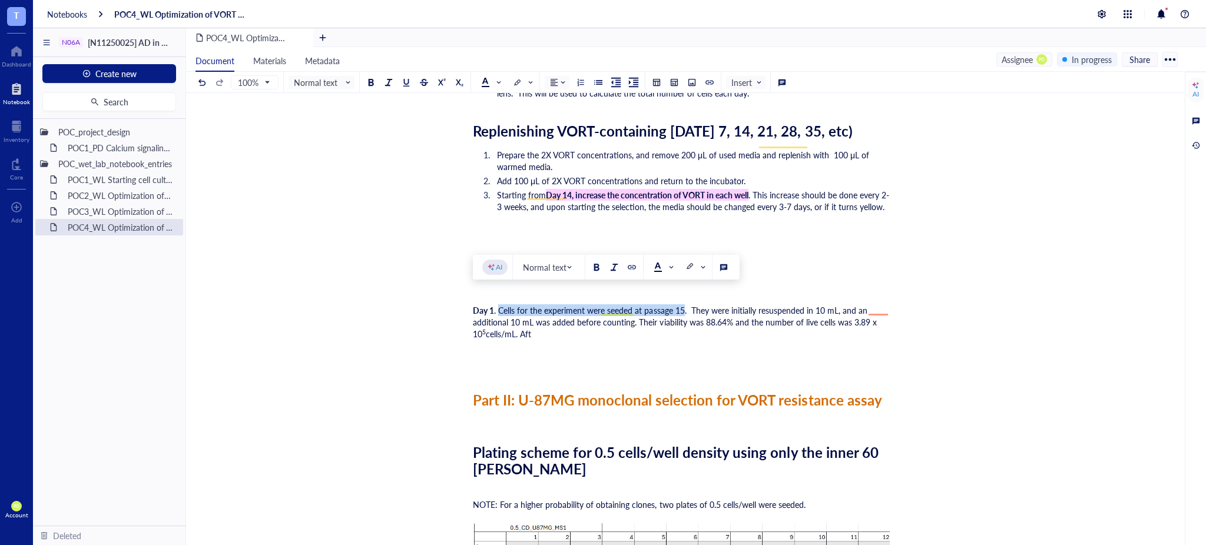
drag, startPoint x: 684, startPoint y: 297, endPoint x: 499, endPoint y: 293, distance: 184.4
click at [499, 304] on span ". Cells for the experiment were seeded at passage 15. They were initially resus…" at bounding box center [676, 321] width 406 height 35
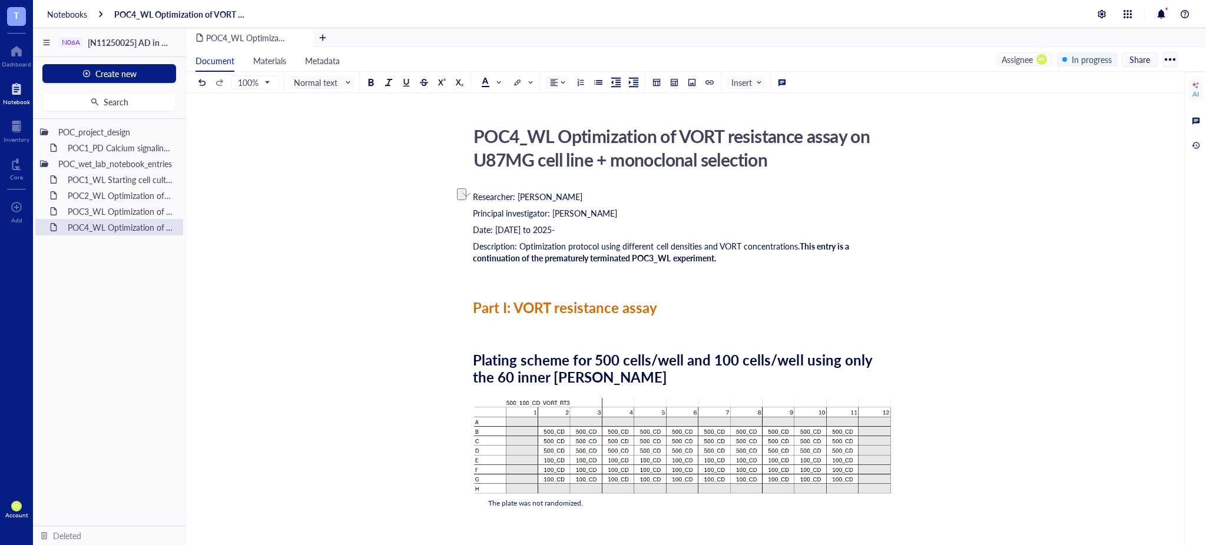
click at [526, 82] on span at bounding box center [522, 83] width 19 height 12
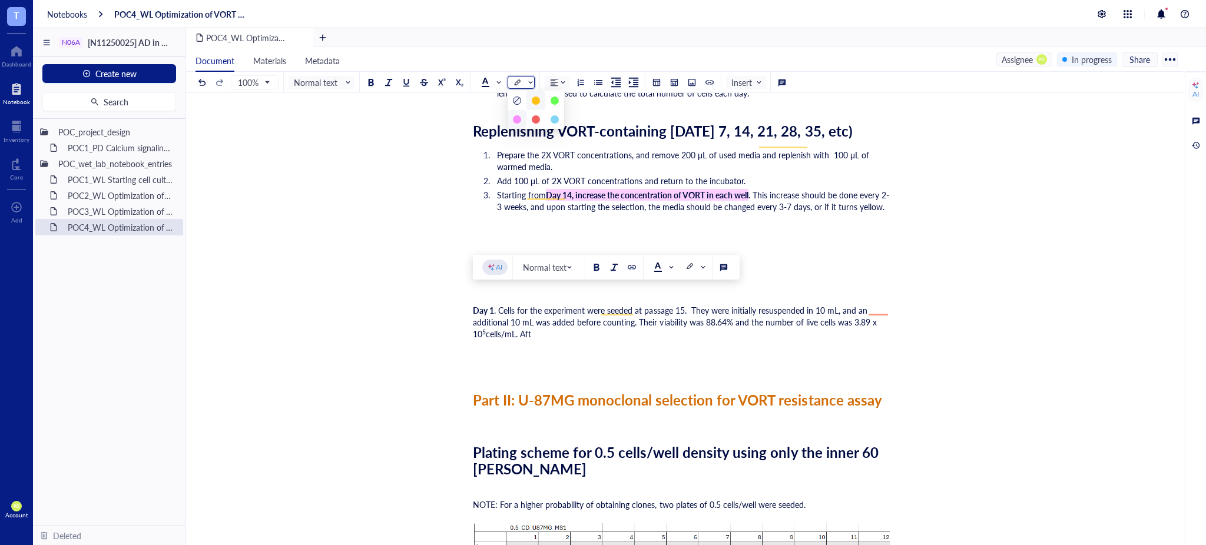
click at [519, 116] on div at bounding box center [517, 119] width 8 height 8
click at [534, 320] on div "Day 1 . Cells for the experiment were seeded at passage 15 . They were initiall…" at bounding box center [682, 321] width 419 height 35
drag, startPoint x: 508, startPoint y: 245, endPoint x: 450, endPoint y: 236, distance: 58.5
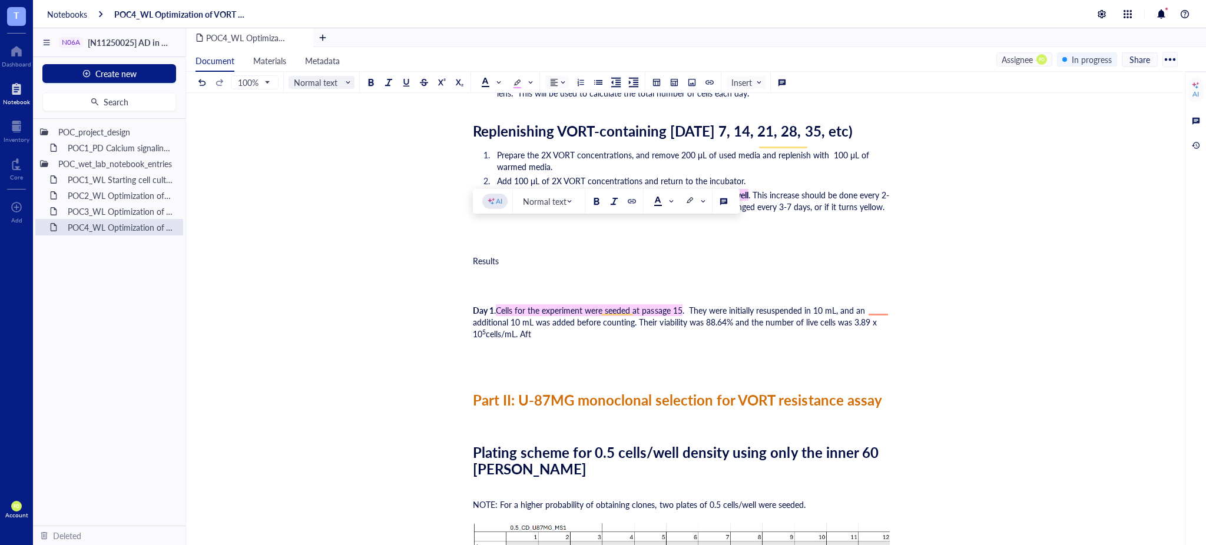
click at [336, 86] on span "Normal text" at bounding box center [323, 82] width 58 height 11
click at [323, 135] on div "Heading 1" at bounding box center [325, 128] width 55 height 14
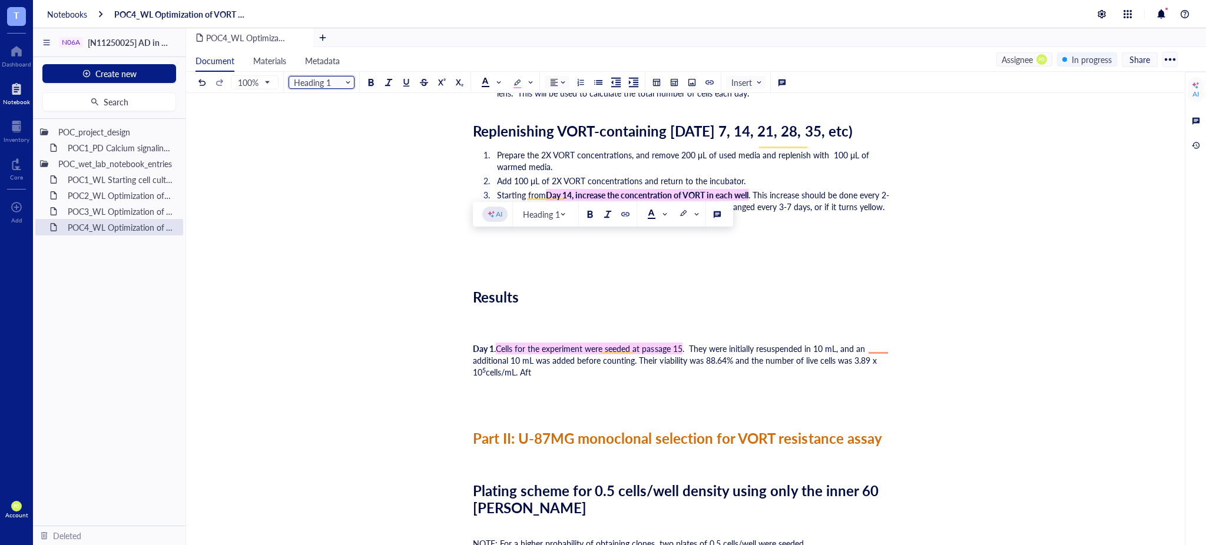
click at [524, 343] on span "Cells for the experiment were seeded at passage 15" at bounding box center [589, 349] width 187 height 12
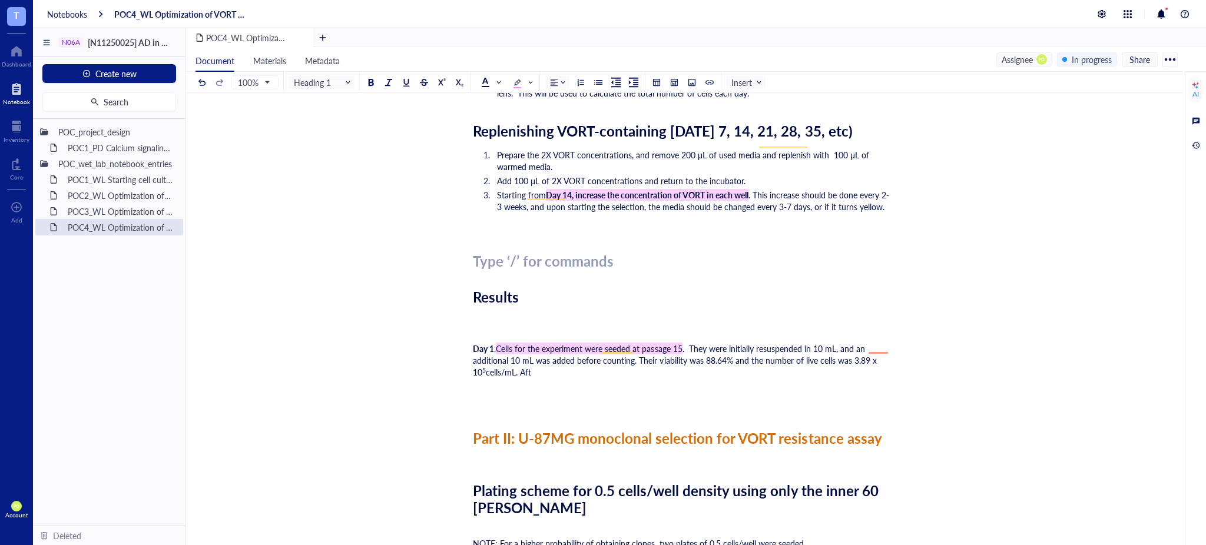
click at [509, 253] on div "﻿ Type ‘/’ for commands" at bounding box center [682, 261] width 419 height 17
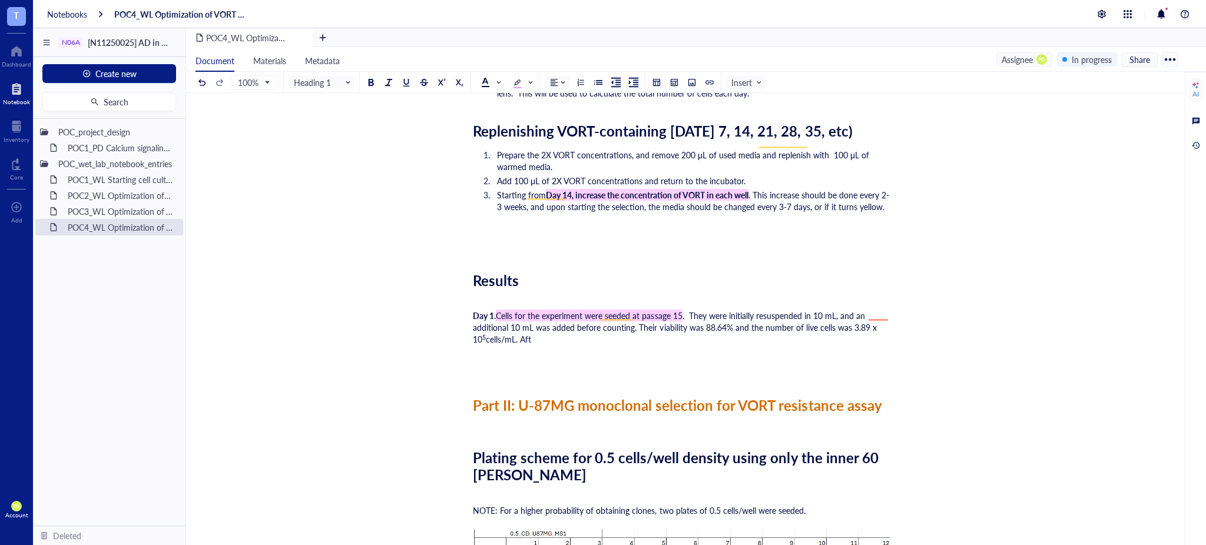
click at [546, 324] on div "Day 1 . Cells for the experiment were seeded at passage 15 . They were initiall…" at bounding box center [682, 327] width 419 height 35
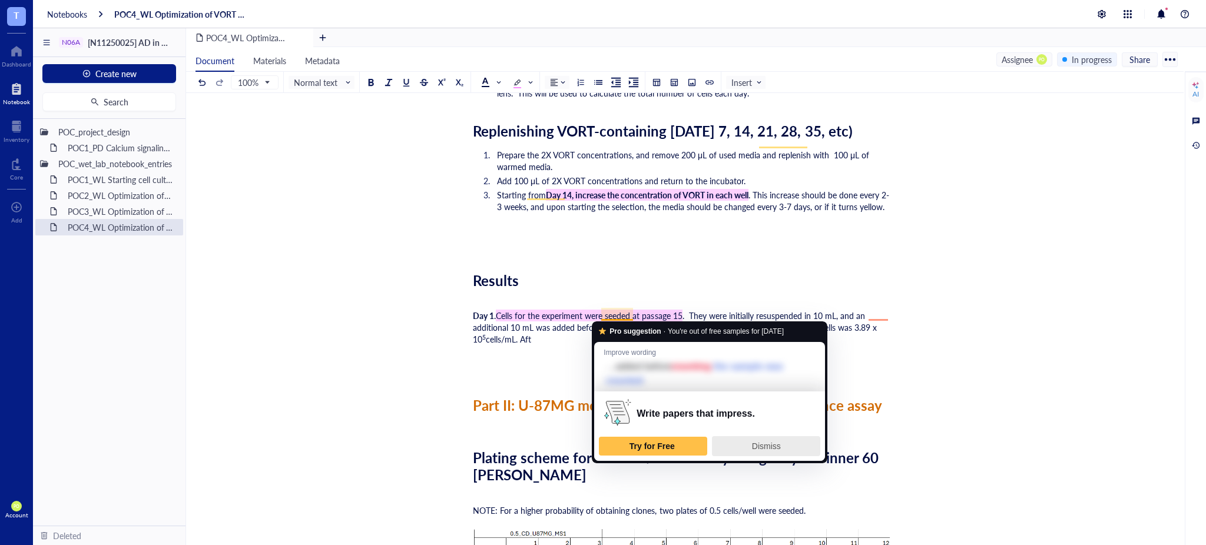
click at [750, 450] on div "Dismiss" at bounding box center [766, 446] width 98 height 19
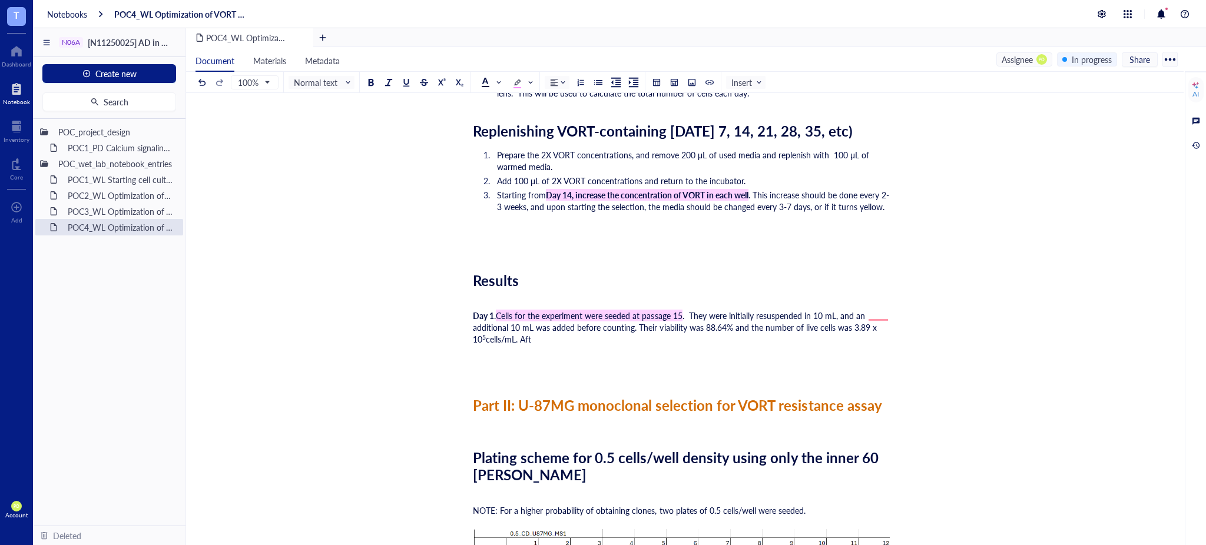
click at [573, 311] on span ". They were initially resuspended in 10 mL, and an additional 10 mL was added b…" at bounding box center [676, 327] width 406 height 35
click at [877, 310] on span ". They were initially resuspended in 10 mL, and an additional 10 mL was added b…" at bounding box center [676, 327] width 406 height 35
click at [886, 364] on span "Dismiss" at bounding box center [897, 368] width 29 height 9
drag, startPoint x: 579, startPoint y: 340, endPoint x: 562, endPoint y: 331, distance: 18.7
click at [578, 350] on div "﻿" at bounding box center [682, 356] width 419 height 12
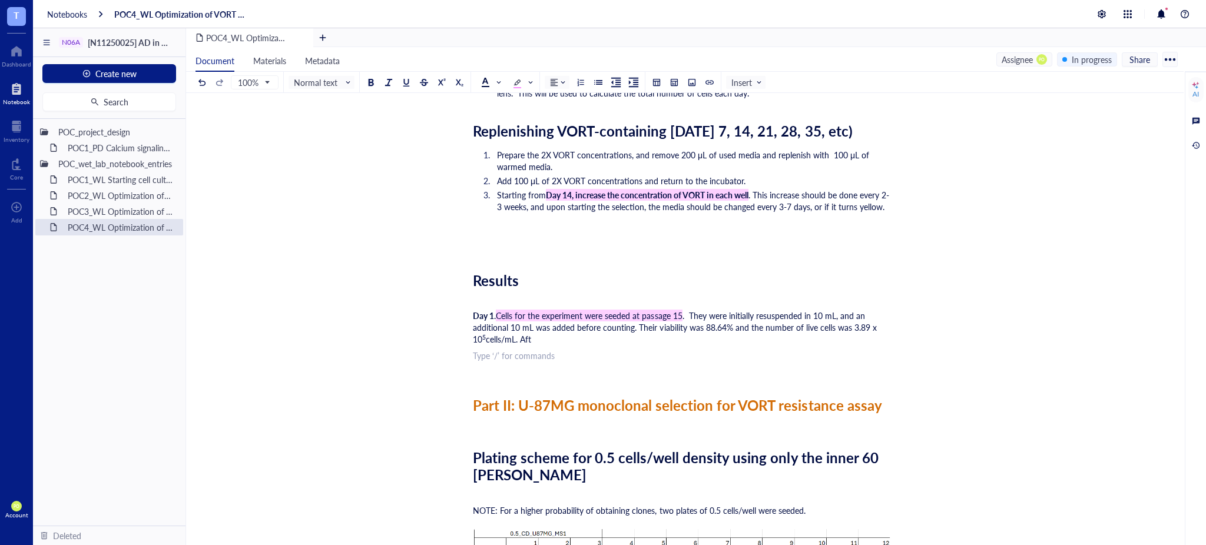
click at [541, 325] on div "Day 1 . Cells for the experiment were seeded at passage 15 . They were initiall…" at bounding box center [682, 327] width 419 height 35
click at [803, 350] on div "﻿ Type ‘/’ for commands" at bounding box center [682, 356] width 419 height 12
click at [813, 327] on div "Day 1 . Cells for the experiment were seeded at passage 15 . They were initiall…" at bounding box center [682, 327] width 419 height 35
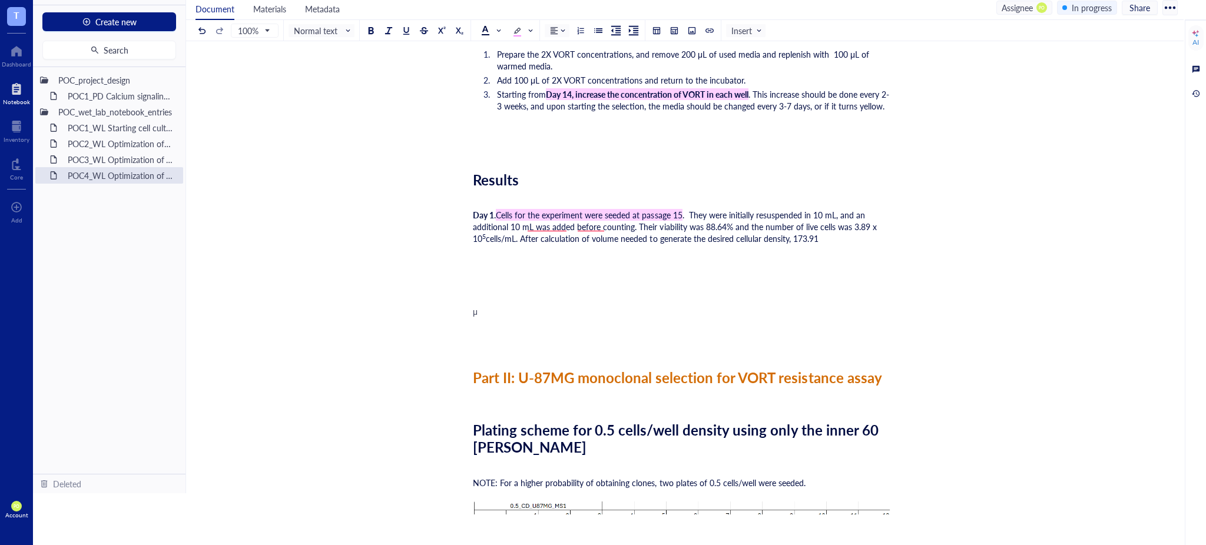
scroll to position [2415, 0]
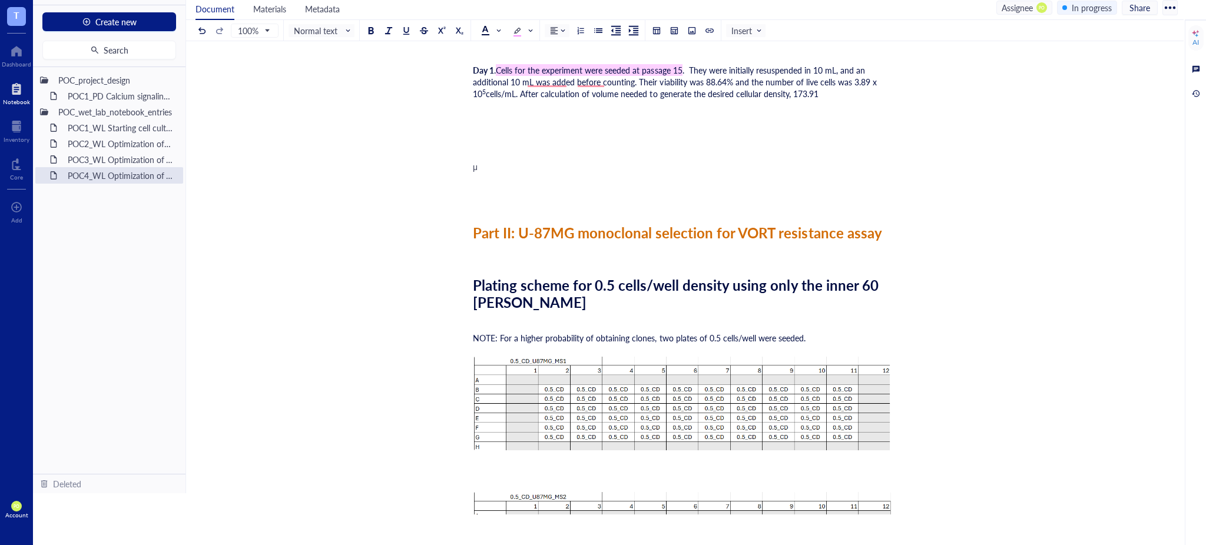
click at [501, 161] on div "μ" at bounding box center [682, 167] width 419 height 12
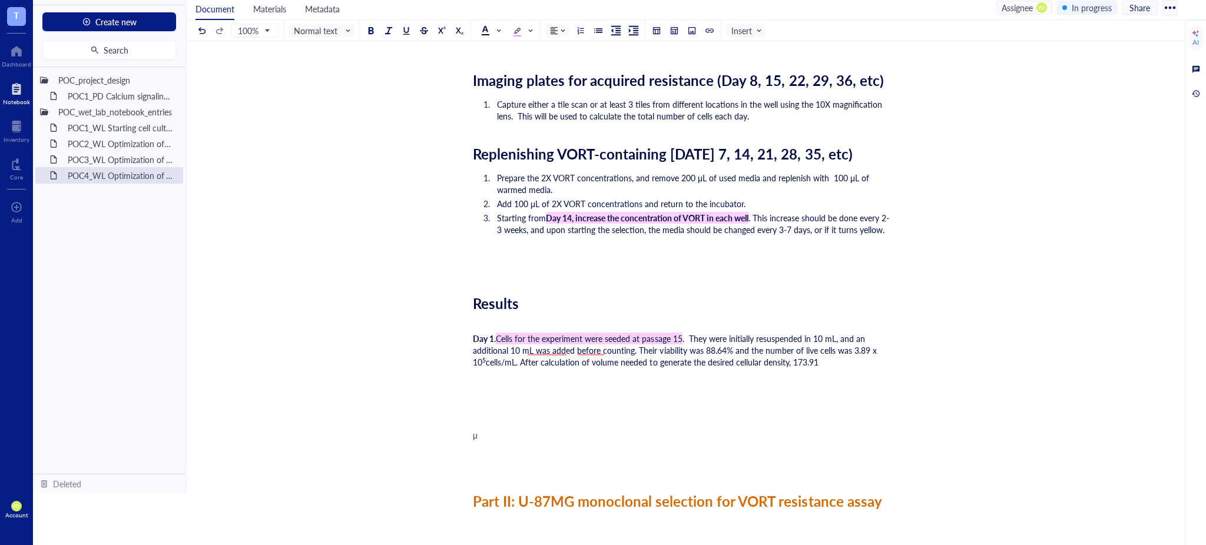
scroll to position [2137, 0]
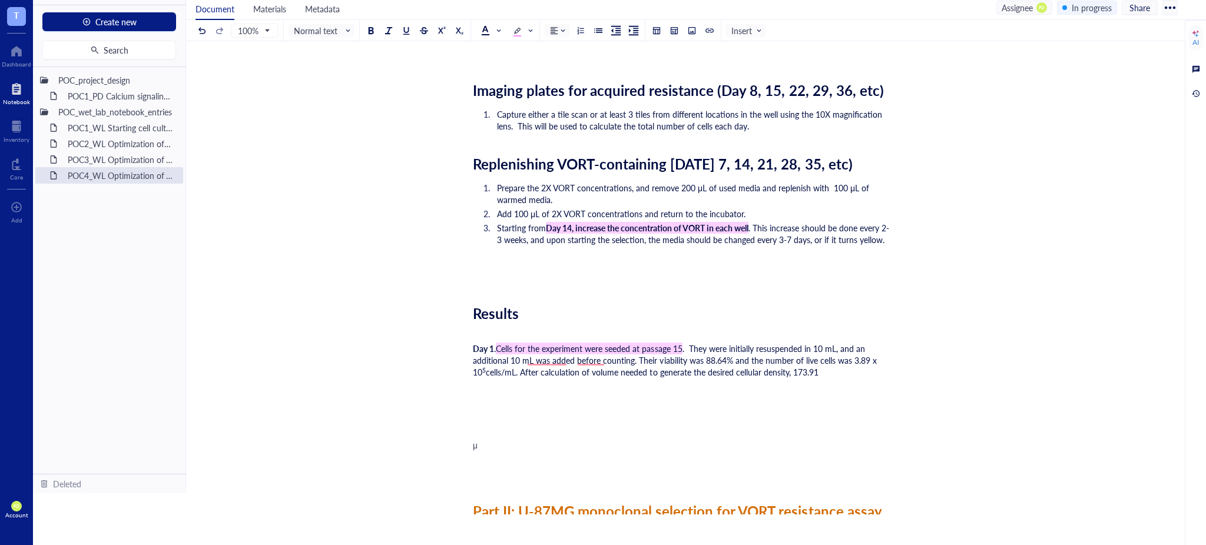
click at [476, 439] on span "μ" at bounding box center [475, 445] width 5 height 12
click at [473, 439] on span "μ" at bounding box center [475, 445] width 5 height 12
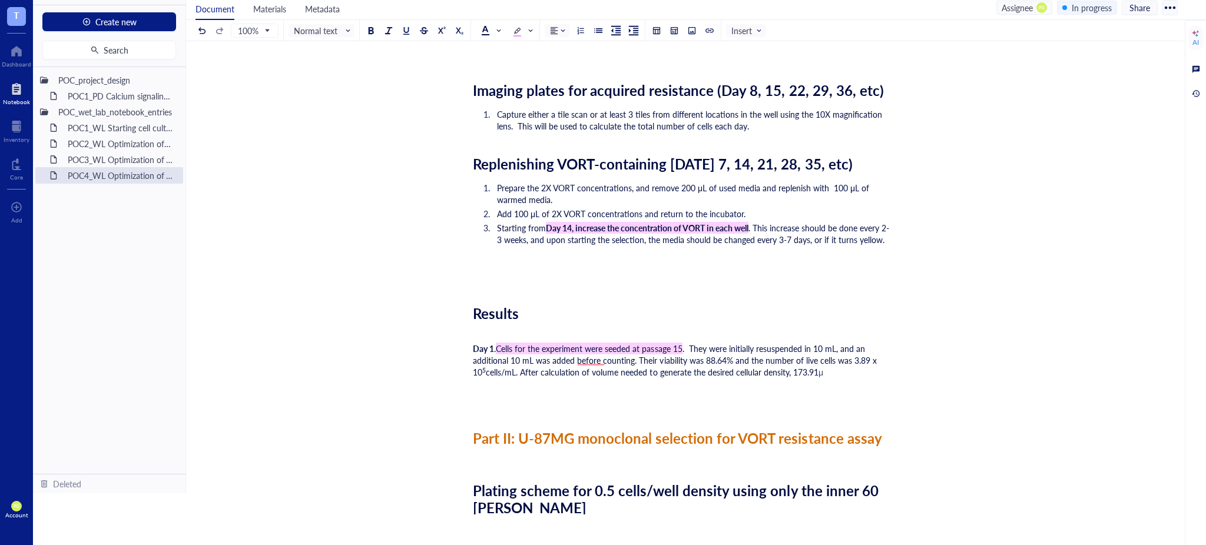
click at [817, 364] on div "Day 1 . Cells for the experiment were seeded at passage 15 . They were initiall…" at bounding box center [682, 360] width 419 height 35
click at [816, 361] on div "Day 1 . Cells for the experiment were seeded at passage 15 . They were initiall…" at bounding box center [682, 360] width 419 height 35
drag, startPoint x: 819, startPoint y: 362, endPoint x: 805, endPoint y: 353, distance: 15.9
click at [805, 353] on div "Day 1 . Cells for the experiment were seeded at passage 15 . They were initiall…" at bounding box center [682, 360] width 419 height 35
copy div "μL"
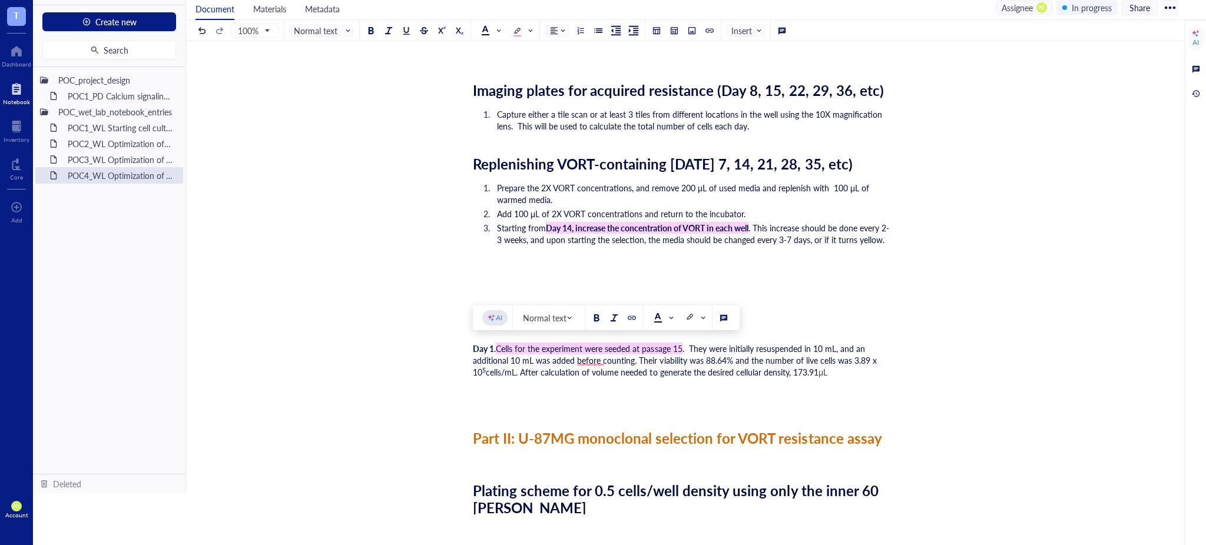
click at [833, 360] on div "Day 1 . Cells for the experiment were seeded at passage 15 . They were initiall…" at bounding box center [682, 360] width 419 height 35
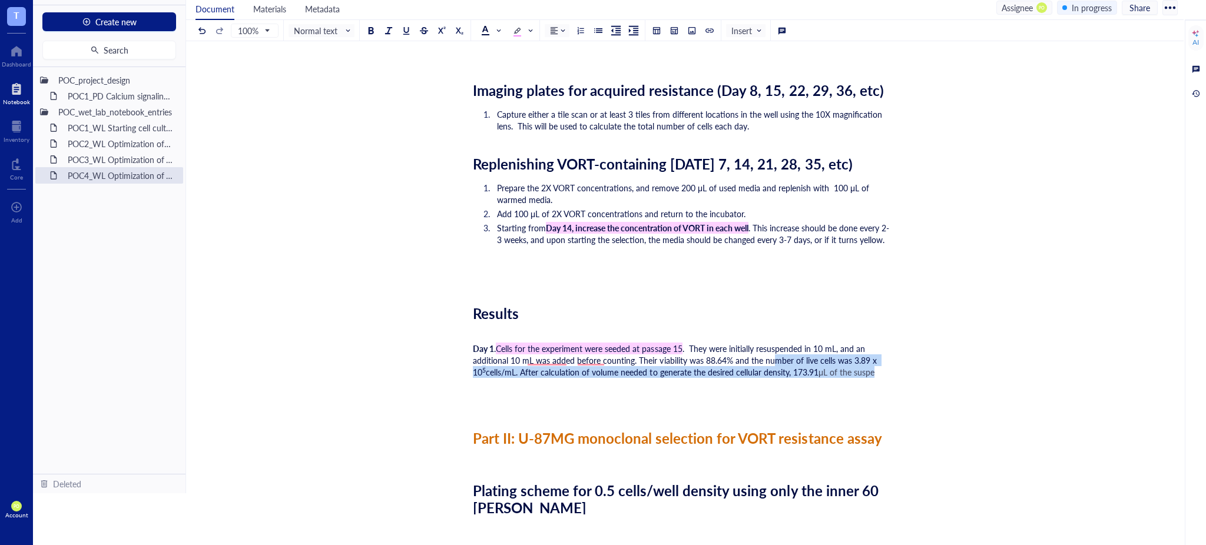
drag, startPoint x: 874, startPoint y: 353, endPoint x: 770, endPoint y: 347, distance: 103.8
click at [770, 347] on div "Day 1 . Cells for the experiment were seeded at passage 15 . They were initiall…" at bounding box center [682, 360] width 419 height 35
click at [486, 26] on div at bounding box center [485, 30] width 8 height 8
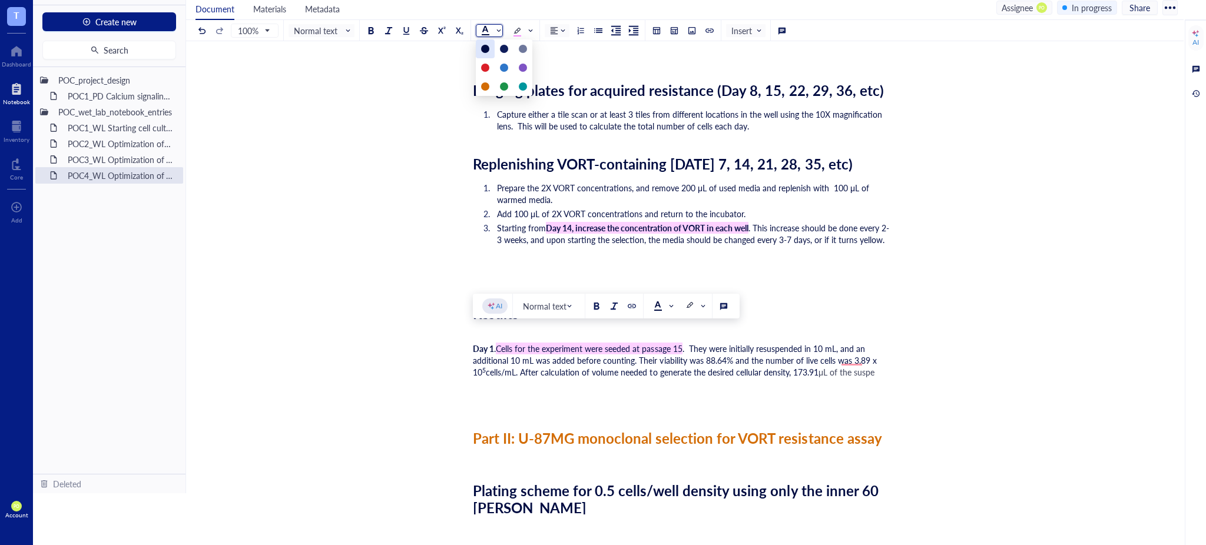
click at [484, 47] on div at bounding box center [485, 49] width 8 height 8
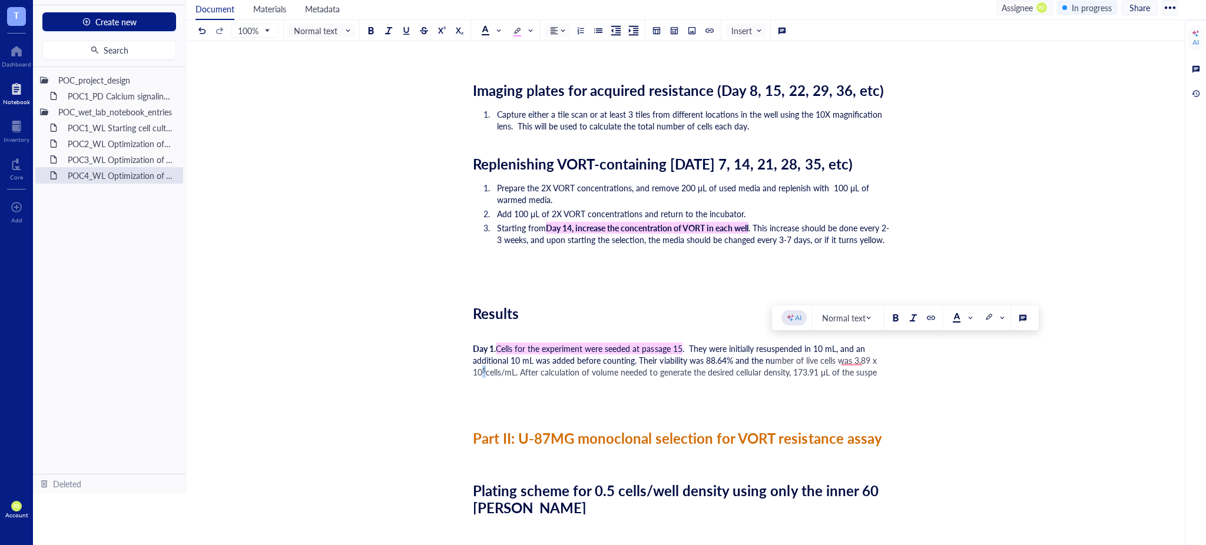
click at [879, 353] on div "Day 1 . Cells for the experiment were seeded at passage 15 . They were initiall…" at bounding box center [682, 360] width 419 height 35
drag, startPoint x: 871, startPoint y: 364, endPoint x: 465, endPoint y: 331, distance: 407.1
click at [487, 36] on input "search" at bounding box center [486, 31] width 11 height 18
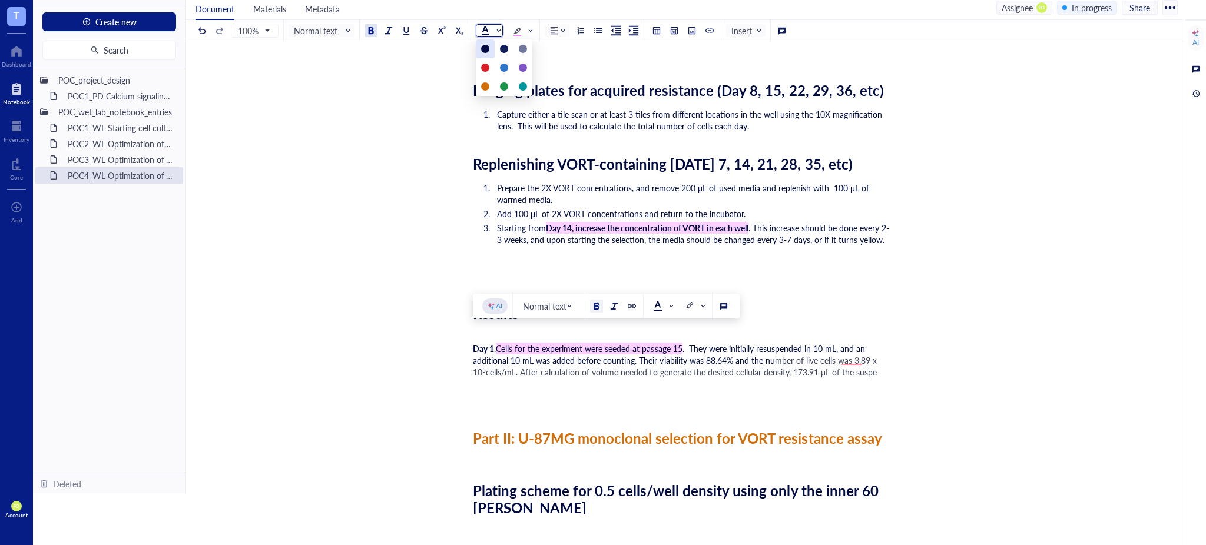
click at [486, 48] on div at bounding box center [485, 49] width 8 height 8
drag, startPoint x: 900, startPoint y: 382, endPoint x: 870, endPoint y: 363, distance: 35.0
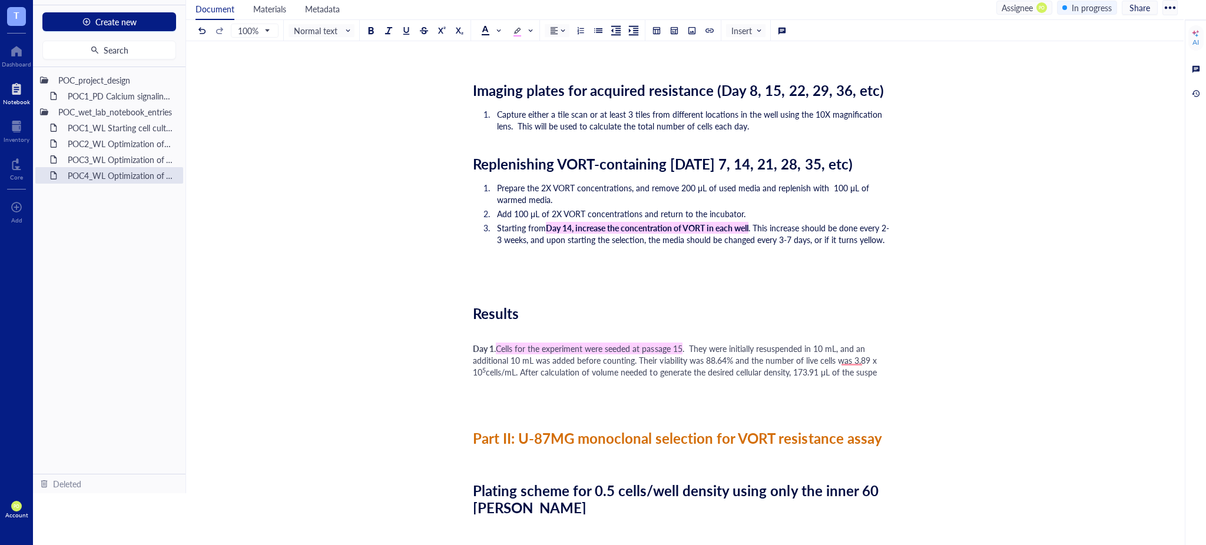
drag, startPoint x: 874, startPoint y: 356, endPoint x: 472, endPoint y: 324, distance: 402.9
click at [479, 32] on div at bounding box center [489, 30] width 27 height 13
click at [484, 51] on div at bounding box center [485, 49] width 8 height 8
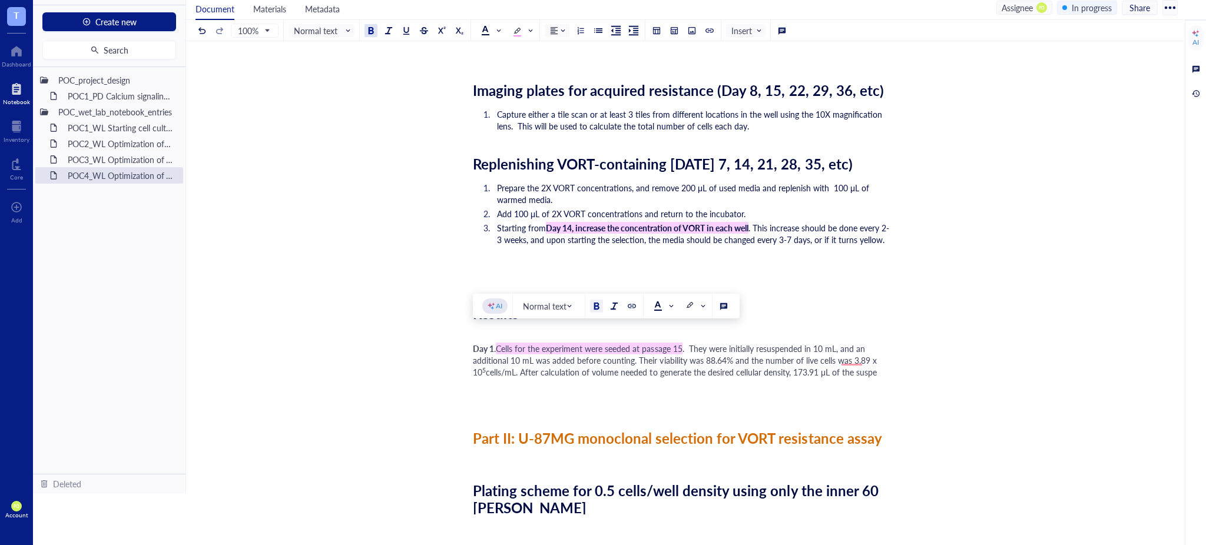
drag, startPoint x: 889, startPoint y: 363, endPoint x: 466, endPoint y: 334, distance: 424.3
click at [493, 28] on span at bounding box center [490, 30] width 19 height 9
click at [483, 46] on div at bounding box center [485, 49] width 8 height 8
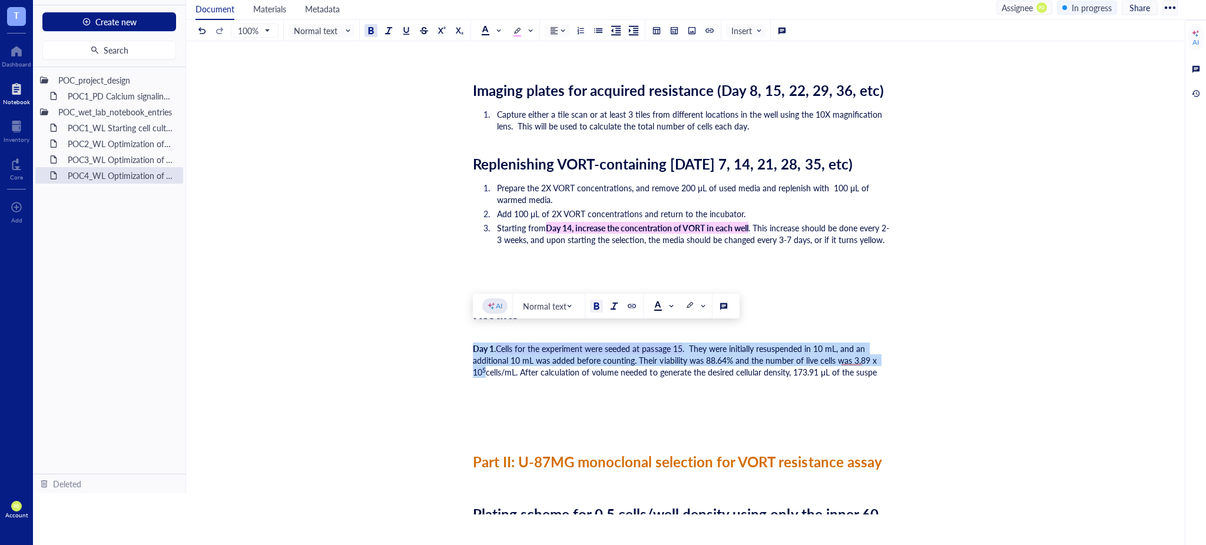
click at [877, 358] on div "Day 1 . Cells for the experiment were seeded at passage 15 . They were initiall…" at bounding box center [682, 372] width 419 height 59
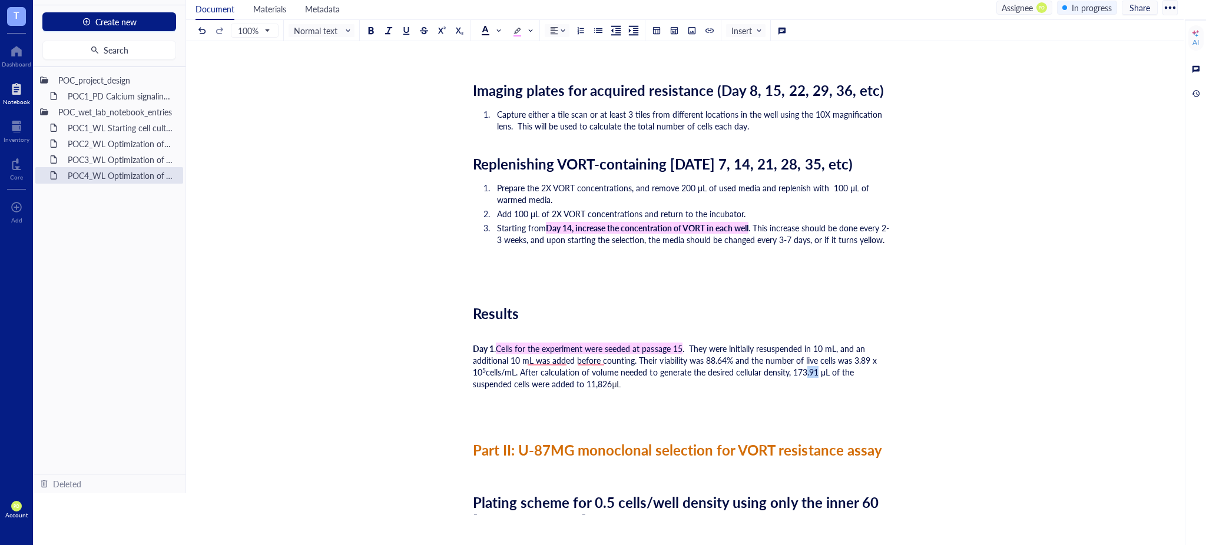
drag, startPoint x: 802, startPoint y: 356, endPoint x: 799, endPoint y: 365, distance: 9.3
click at [788, 366] on span "cells/mL. After calculation of volume needed to generate the desired cellular d…" at bounding box center [664, 378] width 383 height 24
drag, startPoint x: 801, startPoint y: 358, endPoint x: 794, endPoint y: 357, distance: 7.7
click at [794, 366] on span "cells/mL. After calculation of volume needed to generate the desired cellular d…" at bounding box center [679, 378] width 413 height 24
copy span "μL"
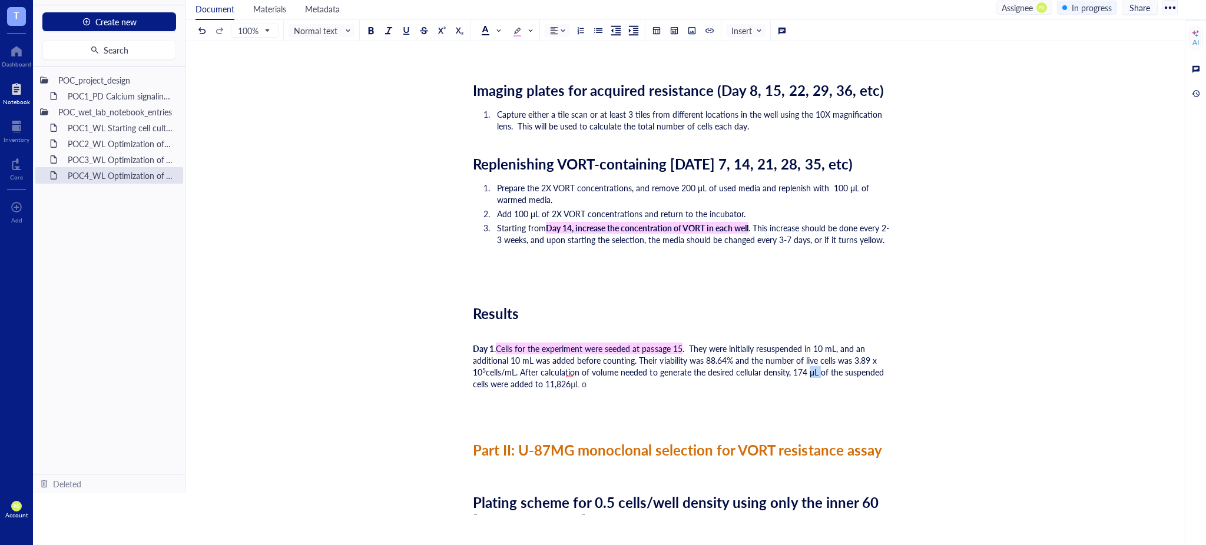
drag, startPoint x: 572, startPoint y: 371, endPoint x: 556, endPoint y: 369, distance: 16.7
click at [556, 369] on div "Day 1 . Cells for the experiment were seeded at passage 15 . They were initiall…" at bounding box center [682, 366] width 419 height 47
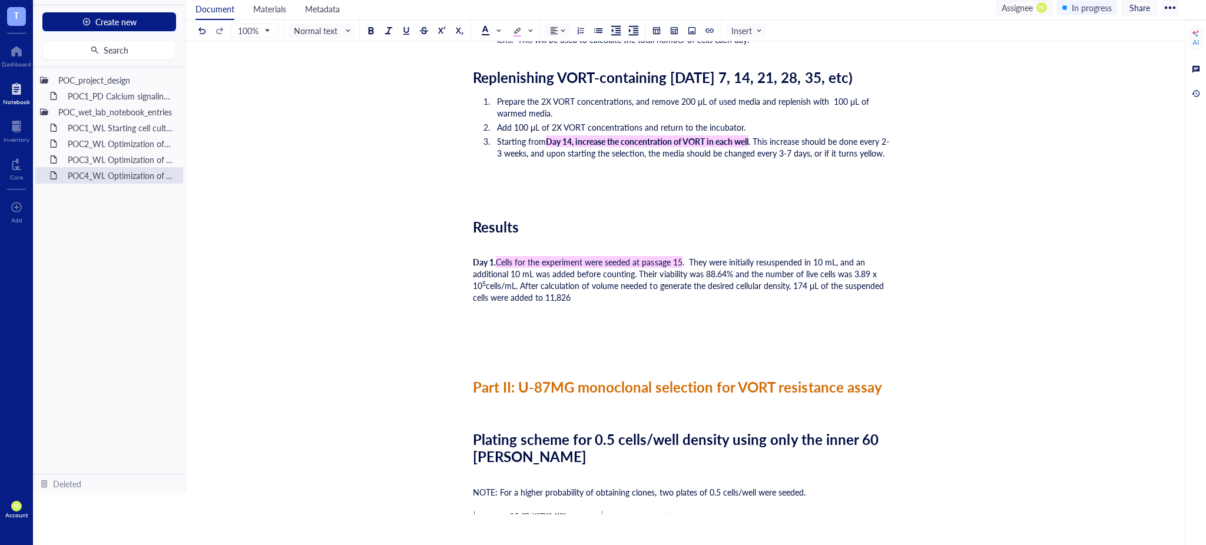
scroll to position [2229, 0]
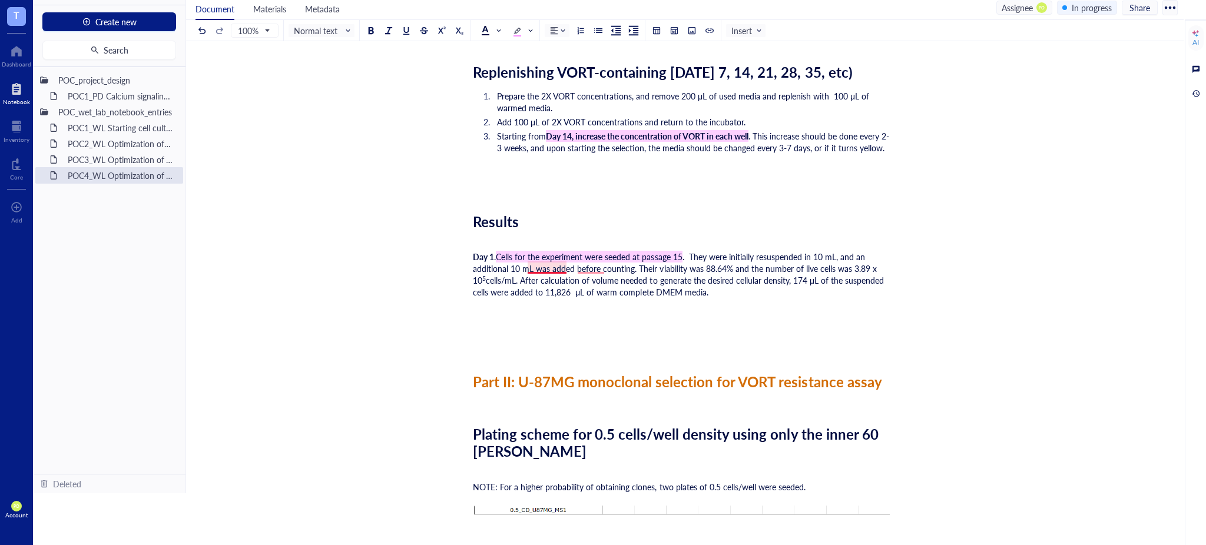
click at [548, 274] on span "cells/mL. After calculation of volume needed to generate the desired cellular d…" at bounding box center [679, 286] width 413 height 24
click at [606, 274] on span "cells/mL. After the calculation of volume needed to generate the desired cellul…" at bounding box center [666, 286] width 386 height 24
click at [837, 279] on div "Day 1 . Cells for the experiment were seeded at passage 15 . They were initiall…" at bounding box center [682, 286] width 419 height 71
click at [744, 274] on span "cells/mL. After the calculation of the volume needed to generate the desired ce…" at bounding box center [673, 286] width 400 height 24
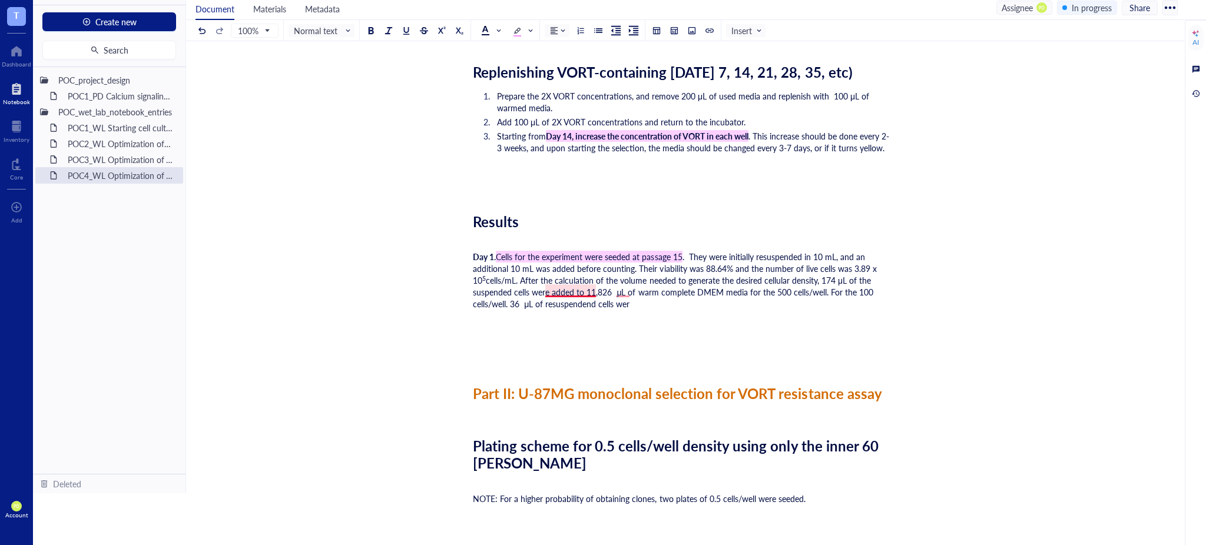
click at [595, 289] on span "cells/mL. After the calculation of the volume needed to generate the desired ce…" at bounding box center [674, 291] width 403 height 35
click at [670, 292] on div "Day 1 . Cells for the experiment were seeded at passage 15 . They were initiall…" at bounding box center [682, 292] width 419 height 82
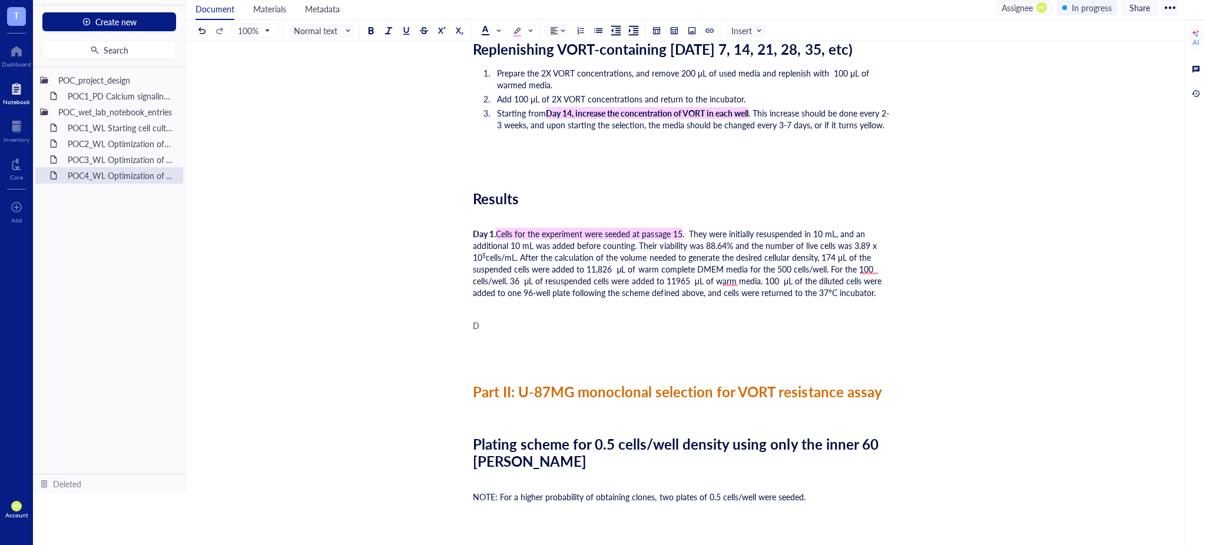
scroll to position [2285, 0]
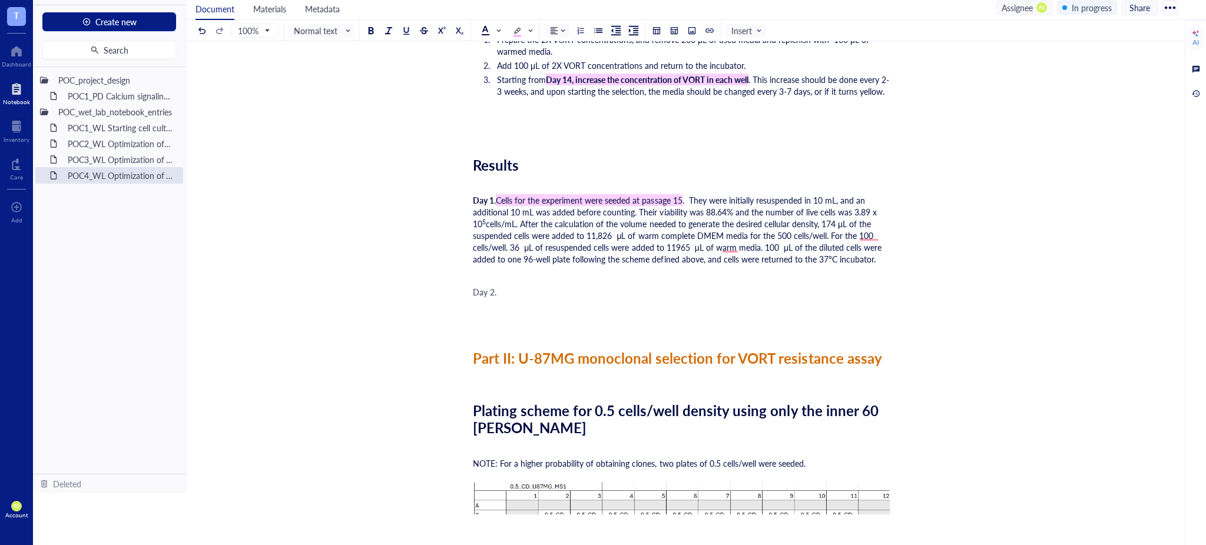
click at [733, 246] on span "cells/mL. After the calculation of the volume needed to generate the desired ce…" at bounding box center [678, 241] width 411 height 47
click at [866, 231] on span "cells/mL. After the calculation of the volume needed to generate the desired ce…" at bounding box center [681, 241] width 417 height 47
click at [516, 286] on div "Day 2." at bounding box center [682, 292] width 419 height 12
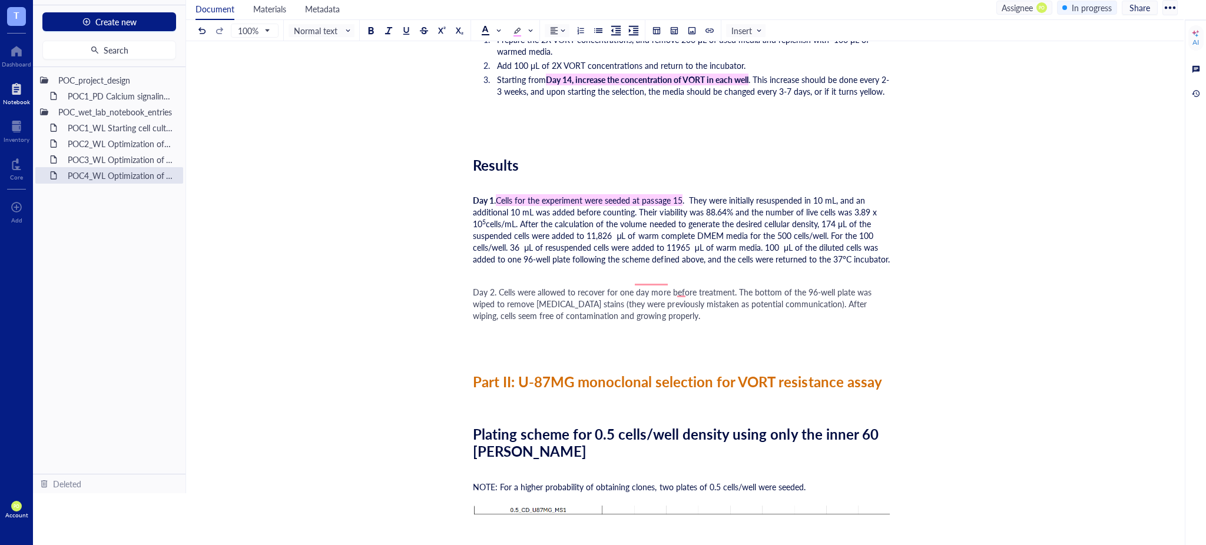
click at [642, 286] on span "Day 2. Cells were allowed to recover for one day more before treatment. The bot…" at bounding box center [673, 303] width 401 height 35
drag, startPoint x: 494, startPoint y: 279, endPoint x: 472, endPoint y: 279, distance: 21.8
click at [601, 252] on button at bounding box center [596, 249] width 13 height 13
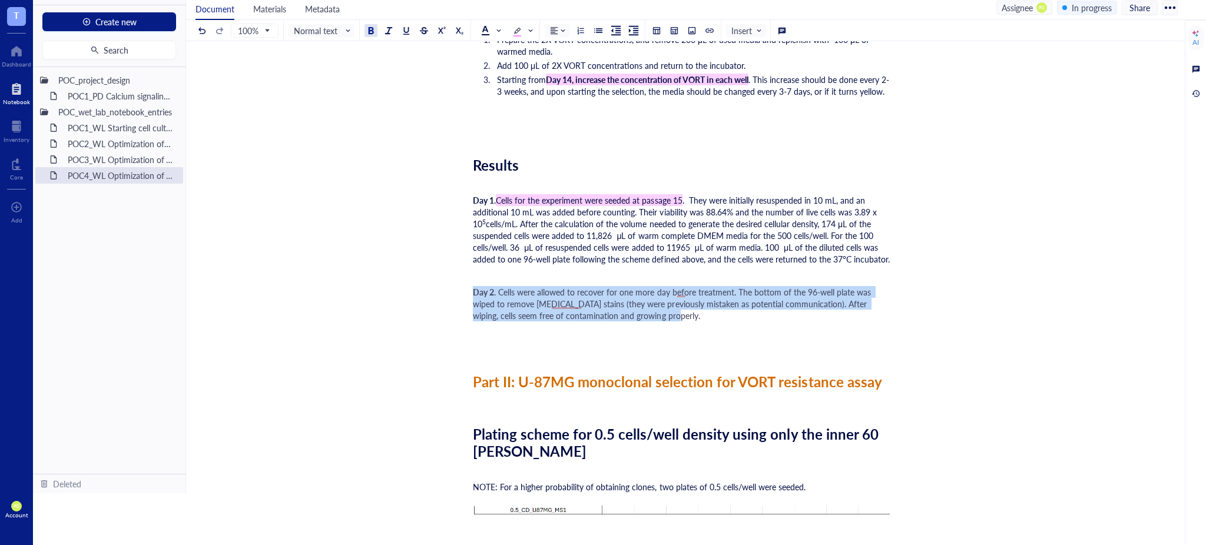
drag, startPoint x: 619, startPoint y: 299, endPoint x: 455, endPoint y: 280, distance: 166.0
click at [493, 26] on span at bounding box center [490, 30] width 19 height 9
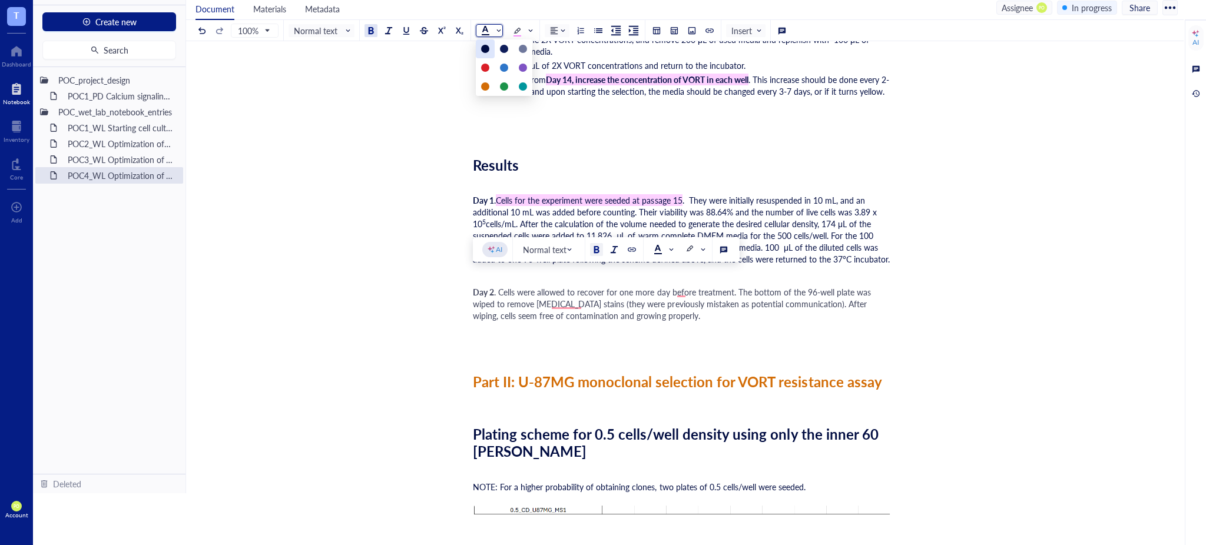
click at [489, 45] on div at bounding box center [485, 48] width 19 height 19
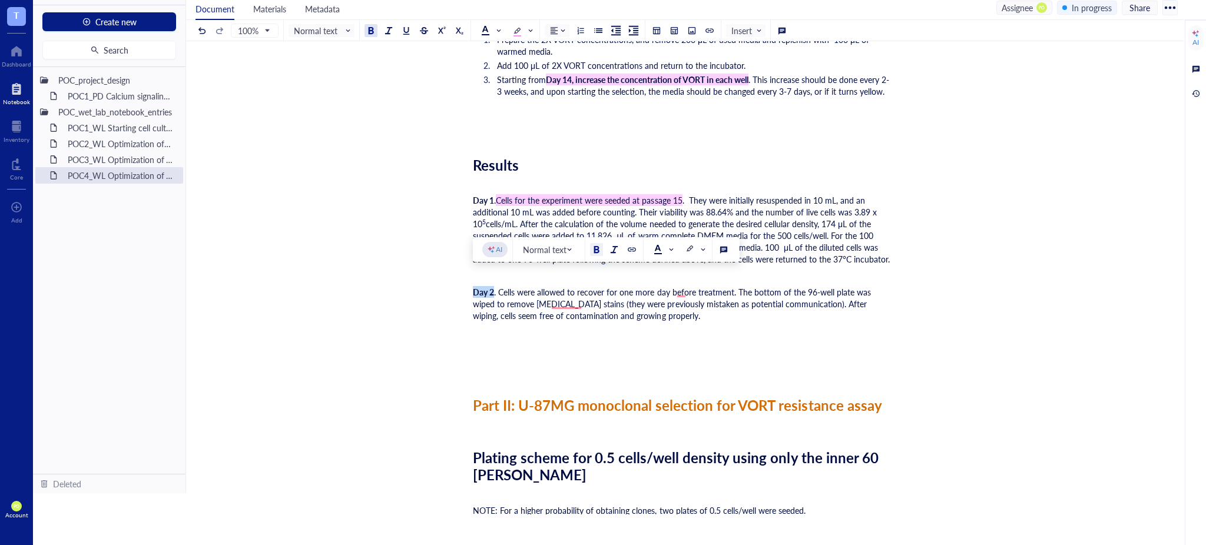
click at [595, 300] on span ". Cells were allowed to recover for one more day before treatment. The bottom o…" at bounding box center [673, 303] width 400 height 35
click at [565, 300] on span ". Cells were allowed to recover for one more day before treatment. The bottom o…" at bounding box center [673, 303] width 400 height 35
click at [682, 291] on span ". Cells were allowed to recover for one more day before treatment. The bottom o…" at bounding box center [673, 303] width 400 height 35
click at [664, 320] on div "Day 2 . Cells were allowed to recover for one more day before treatment. The bo…" at bounding box center [682, 315] width 419 height 59
click at [676, 293] on span ". Cells were allowed to recover for one more day before treatment. The bottom o…" at bounding box center [673, 303] width 400 height 35
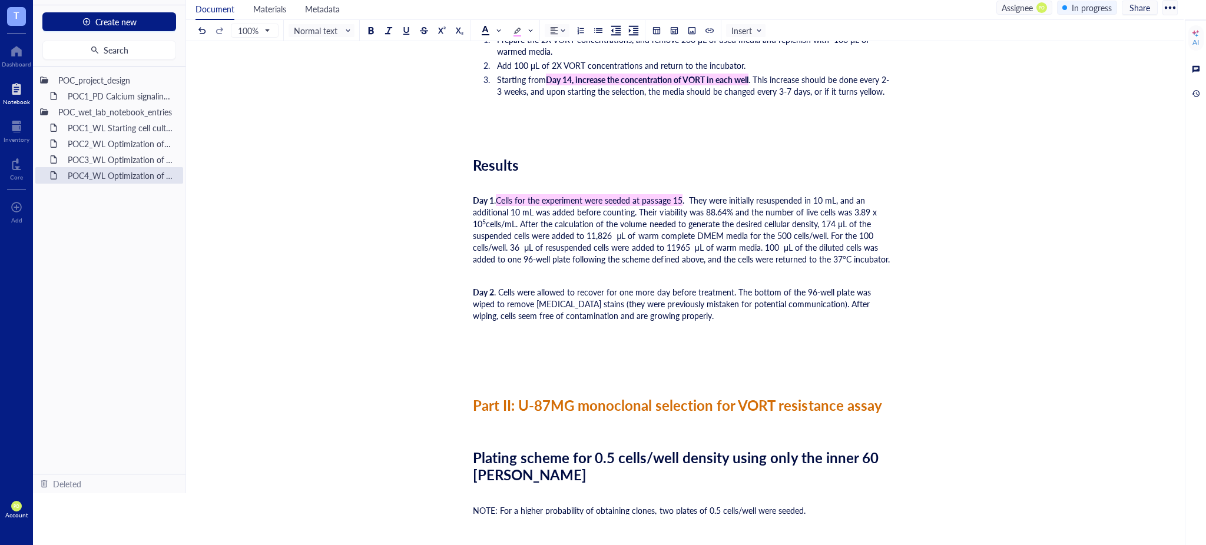
click at [677, 299] on div "Day 2 . Cells were allowed to recover for one more day before treatment. The bo…" at bounding box center [682, 315] width 419 height 59
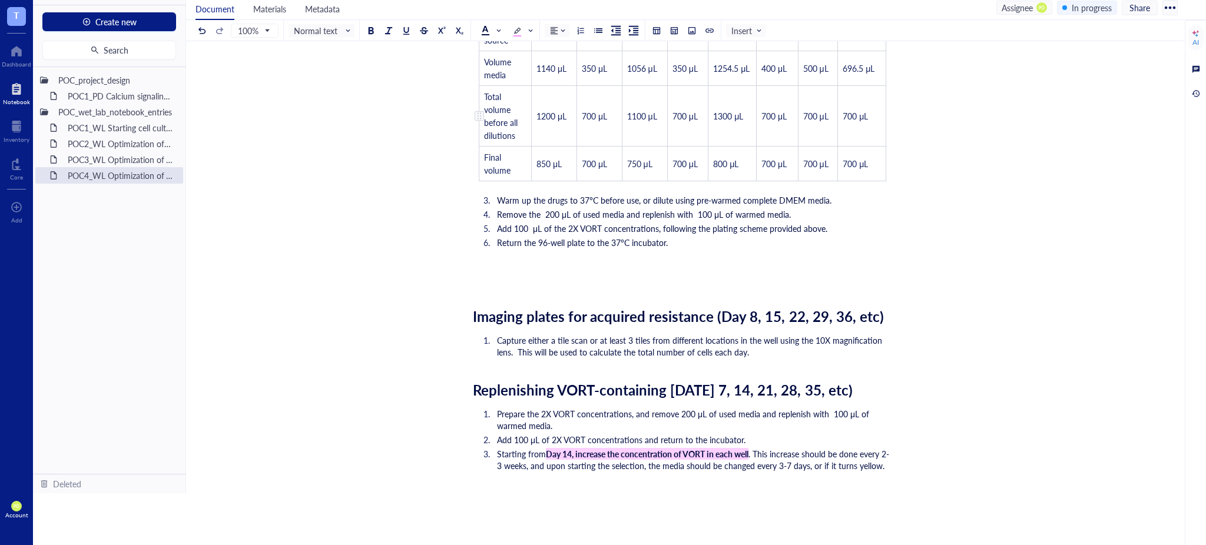
scroll to position [2208, 0]
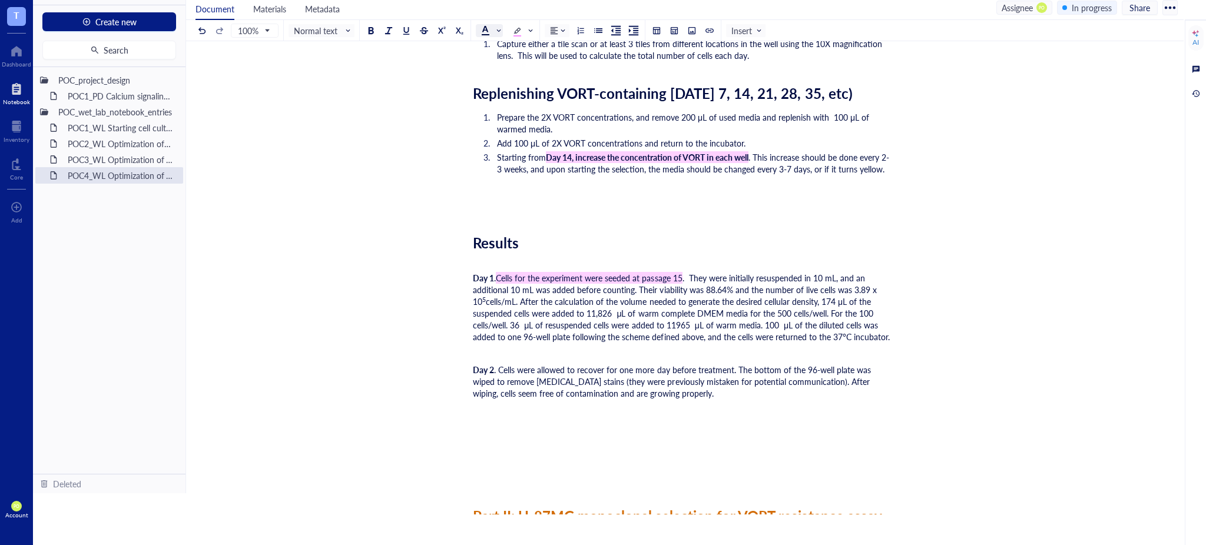
click at [487, 33] on div at bounding box center [485, 30] width 8 height 8
click at [486, 49] on div at bounding box center [485, 49] width 8 height 8
click at [641, 382] on div "Day 2 . Cells were allowed to recover for one more day before treatment. The bo…" at bounding box center [682, 381] width 419 height 35
click at [732, 364] on span ". Cells were allowed to recover for one more day before treatment. The bottom o…" at bounding box center [673, 381] width 400 height 35
click at [500, 364] on span ". Cells were allowed to recover for one more day before treatment. The bottom o…" at bounding box center [673, 381] width 400 height 35
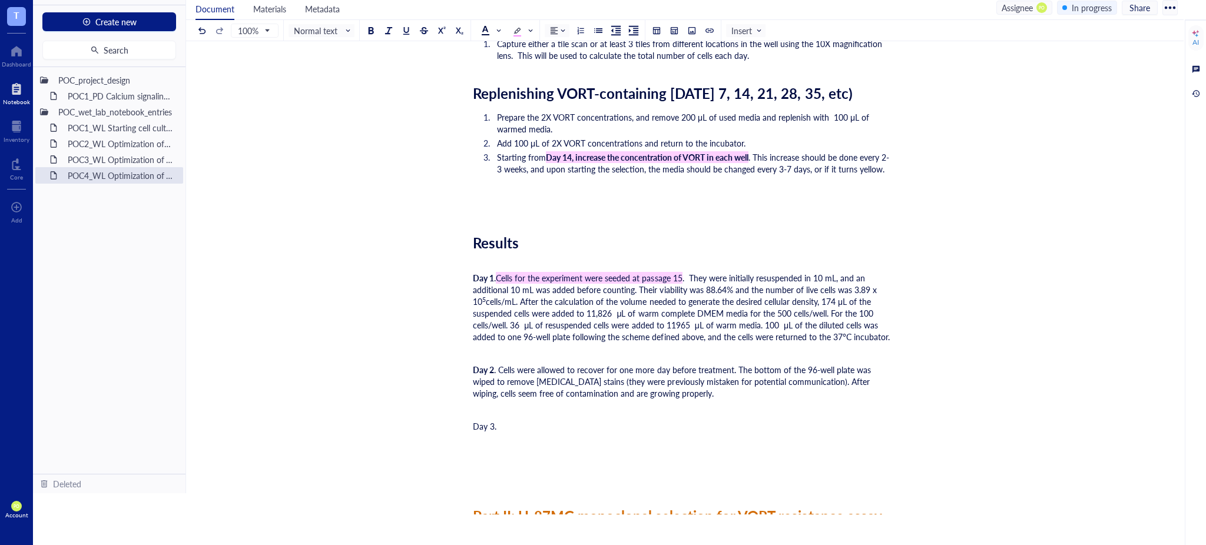
click at [731, 364] on span ". Cells were allowed to recover for one more day before treatment. The bottom o…" at bounding box center [673, 381] width 400 height 35
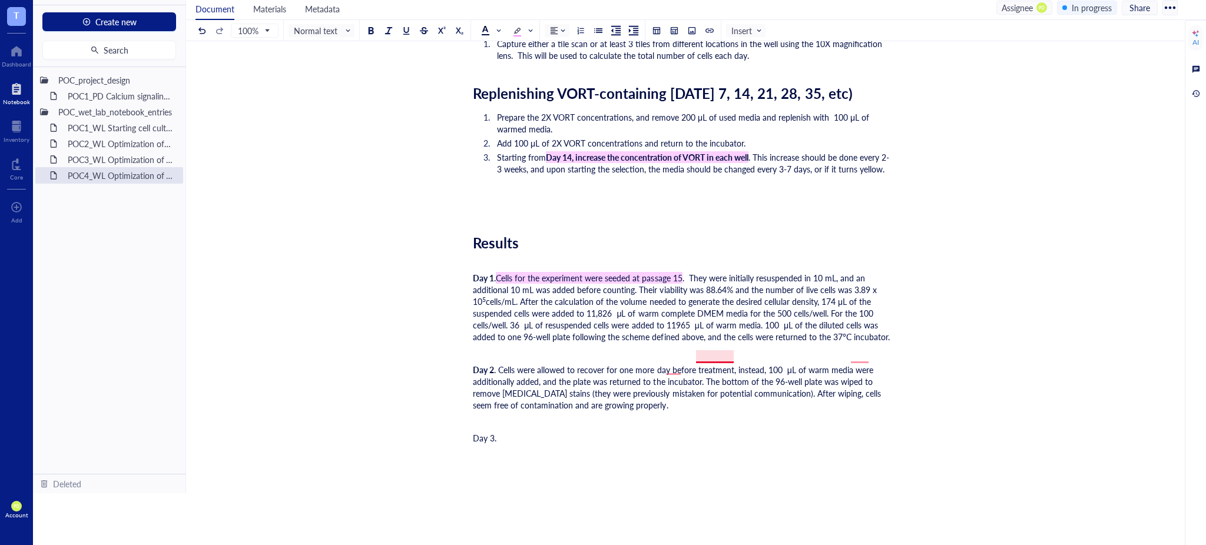
click at [715, 364] on span ". Cells were allowed to recover for one more day before treatment, instead, 100…" at bounding box center [678, 387] width 410 height 47
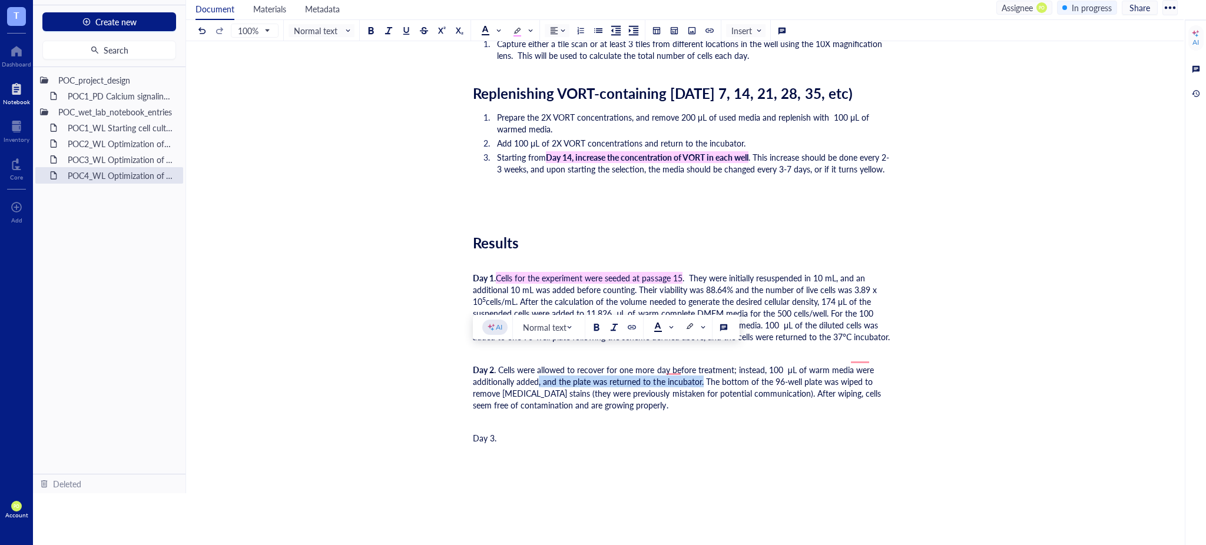
drag, startPoint x: 701, startPoint y: 369, endPoint x: 538, endPoint y: 370, distance: 163.1
click at [538, 370] on span ". Cells were allowed to recover for one more day before treatment; instead, 100…" at bounding box center [678, 387] width 410 height 47
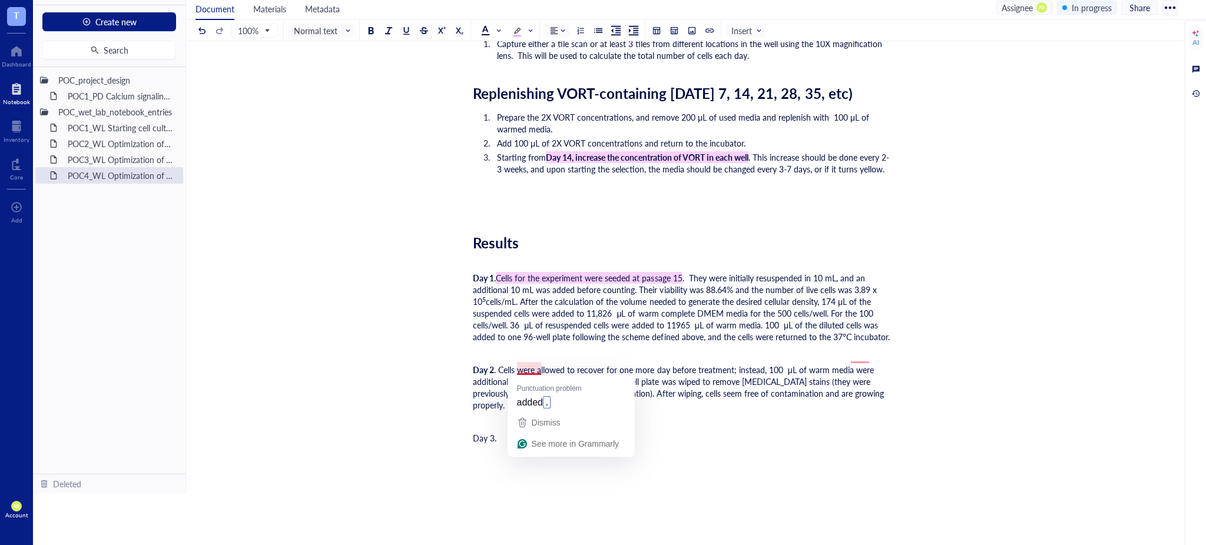
click at [525, 367] on span ". Cells were allowed to recover for one more day before treatment; instead, 100…" at bounding box center [679, 387] width 413 height 47
click at [562, 416] on div "﻿" at bounding box center [682, 422] width 419 height 12
click at [856, 364] on span ". Cells were allowed to recover for one more day before treatment; instead, 100…" at bounding box center [679, 387] width 413 height 47
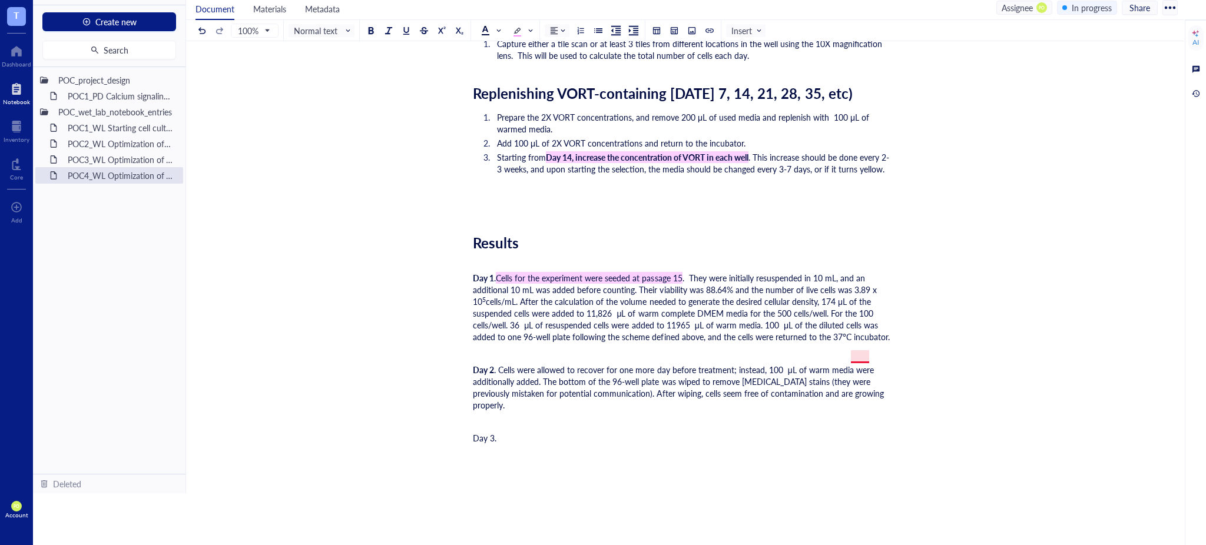
click at [859, 364] on span ". Cells were allowed to recover for one more day before treatment; instead, 100…" at bounding box center [679, 387] width 413 height 47
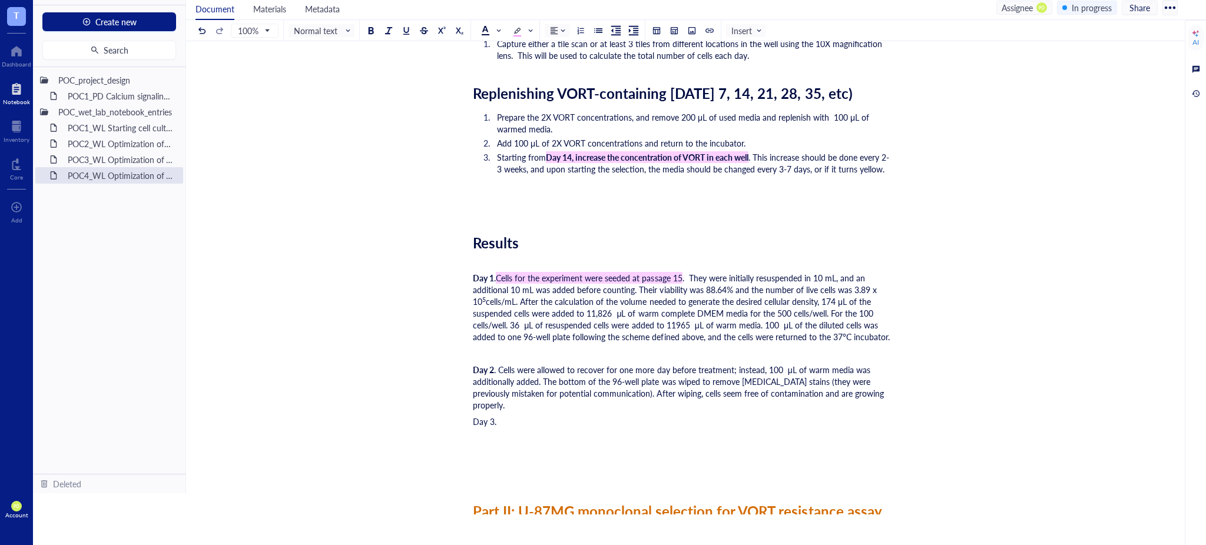
click at [532, 416] on div "Day 3." at bounding box center [682, 433] width 419 height 35
click at [886, 376] on div "Day 2 . Cells were allowed to recover for one more day before treatment; instea…" at bounding box center [682, 387] width 419 height 47
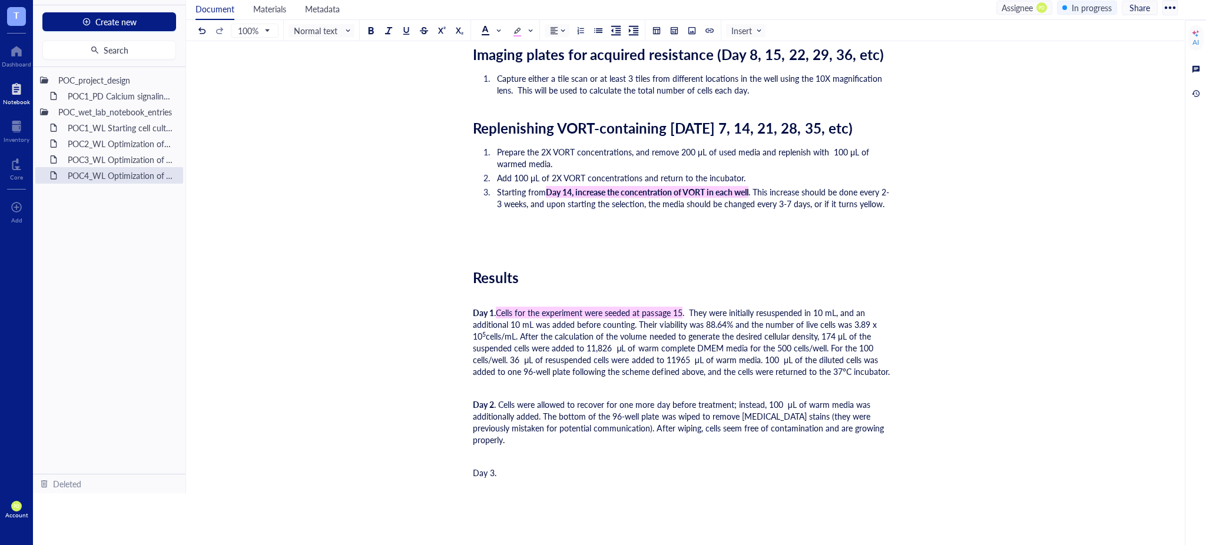
scroll to position [2195, 0]
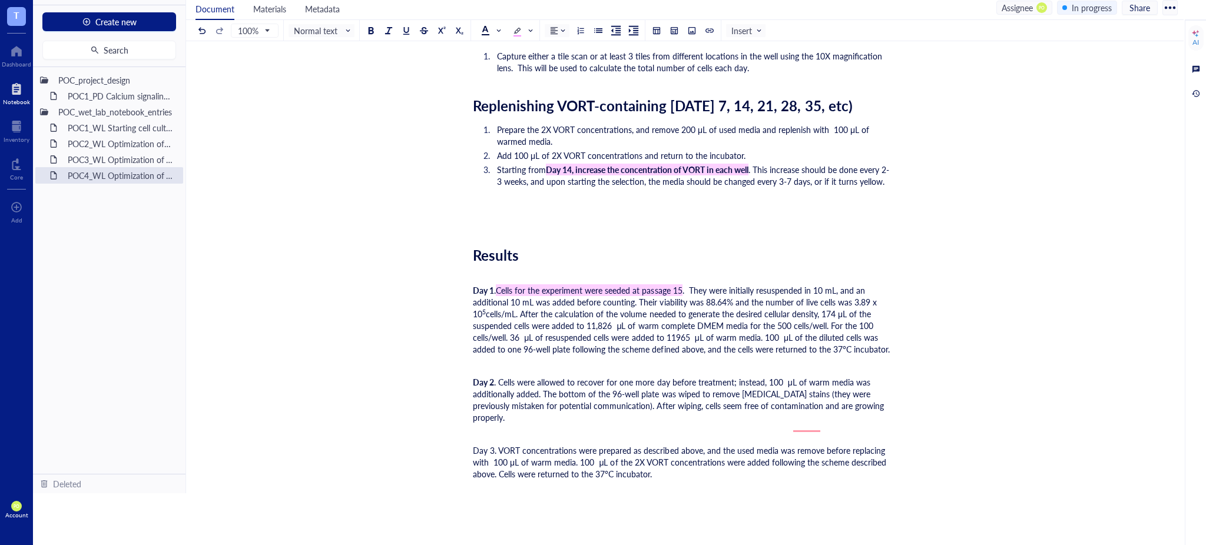
click at [814, 445] on span "Day 3. VORT concentrations were prepared as described above, and the used media…" at bounding box center [681, 462] width 416 height 35
drag, startPoint x: 496, startPoint y: 425, endPoint x: 477, endPoint y: 428, distance: 19.6
click at [477, 445] on span "Day 3. VORT concentrations were prepared as described above, and the used media…" at bounding box center [682, 462] width 419 height 35
click at [500, 445] on span "Day 3. VORT concentrations were prepared as described above, and the used media…" at bounding box center [682, 462] width 419 height 35
drag, startPoint x: 493, startPoint y: 429, endPoint x: 474, endPoint y: 428, distance: 19.5
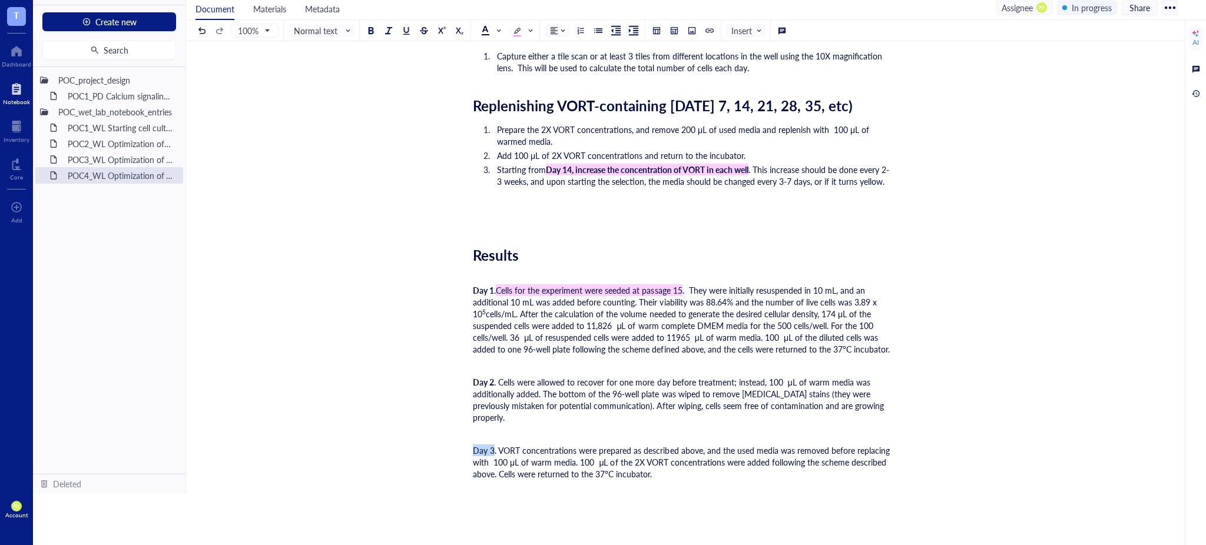
click at [474, 445] on span "Day 3. VORT concentrations were prepared as described above, and the used media…" at bounding box center [682, 462] width 419 height 35
click at [590, 399] on button at bounding box center [596, 396] width 13 height 13
click at [711, 445] on div "Day 3. VORT concentrations were prepared as described above, and the used media…" at bounding box center [682, 474] width 419 height 59
drag, startPoint x: 824, startPoint y: 423, endPoint x: 849, endPoint y: 462, distance: 46.1
click at [824, 445] on span "Day 3. VORT concentrations were prepared as described above, and the used media…" at bounding box center [682, 462] width 419 height 35
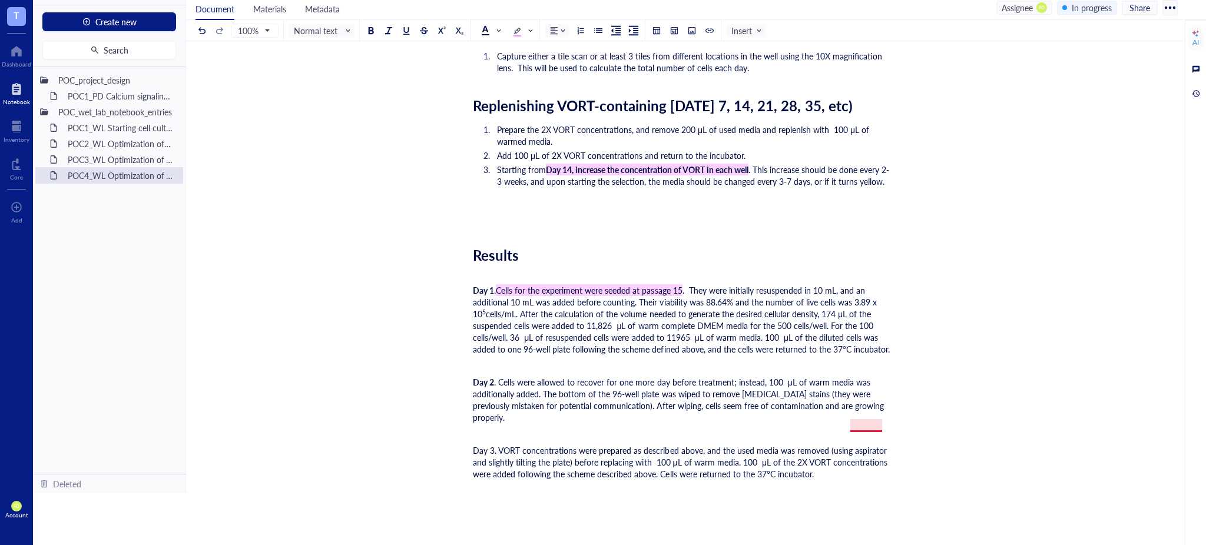
click at [872, 445] on span "Day 3. VORT concentrations were prepared as described above, and the used media…" at bounding box center [681, 462] width 417 height 35
click at [534, 445] on span "Day 3. VORT concentrations were prepared as described above, and the used media…" at bounding box center [671, 462] width 397 height 35
click at [587, 445] on span "Day 3. VORT concentrations were prepared as described above, and the used media…" at bounding box center [671, 462] width 397 height 35
click at [884, 456] on div "Day 3. VORT concentrations were prepared as described above, and the used media…" at bounding box center [682, 474] width 419 height 59
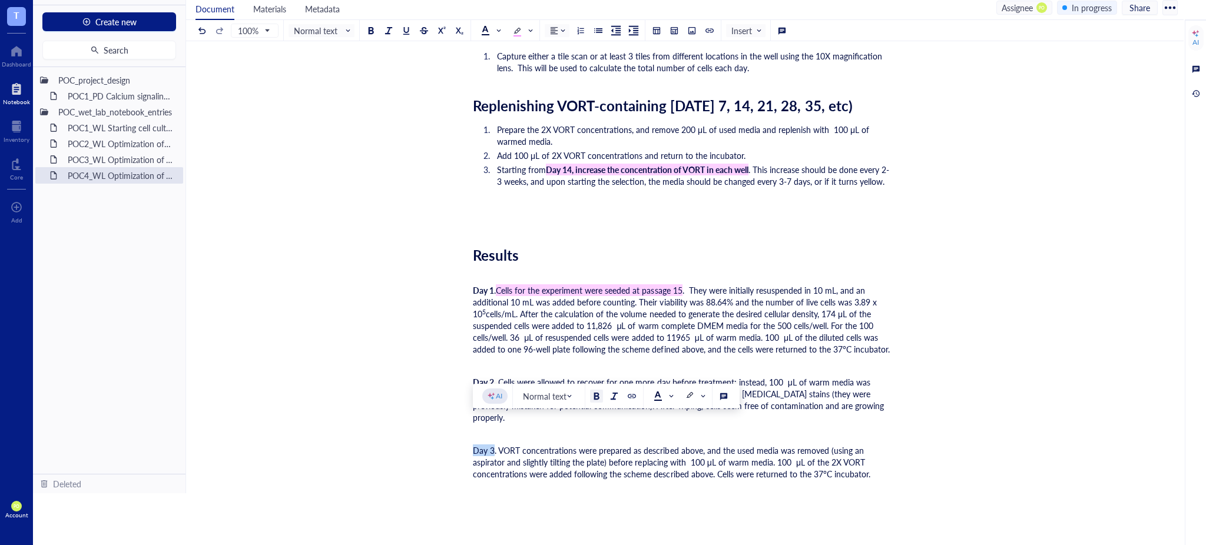
click at [595, 397] on div at bounding box center [596, 396] width 8 height 8
click at [870, 448] on span ". VORT concentrations were prepared as described above, and the used media was …" at bounding box center [671, 462] width 397 height 35
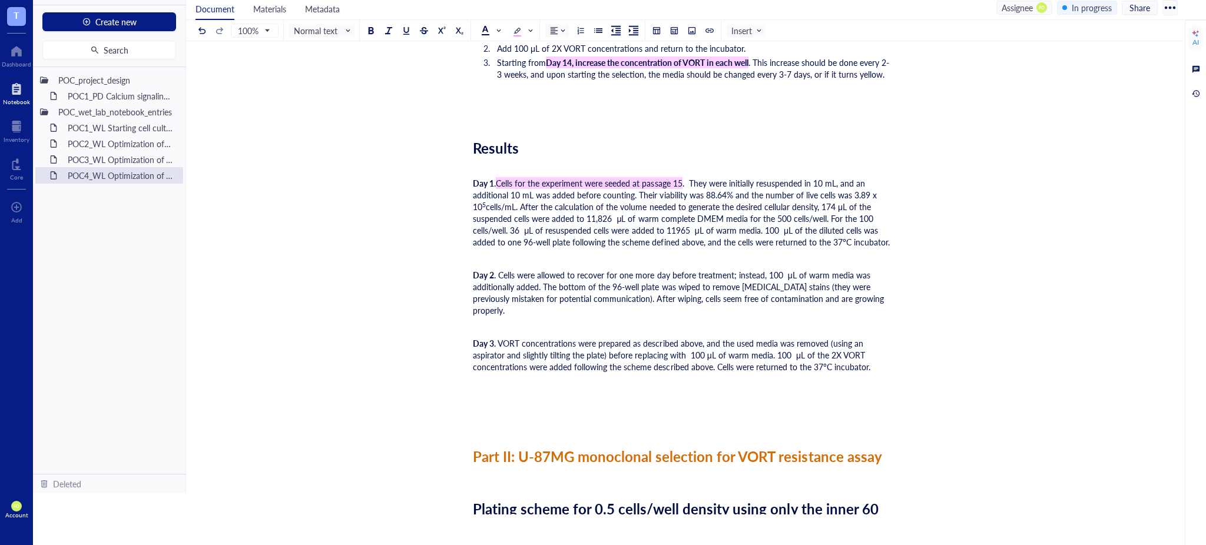
scroll to position [2326, 0]
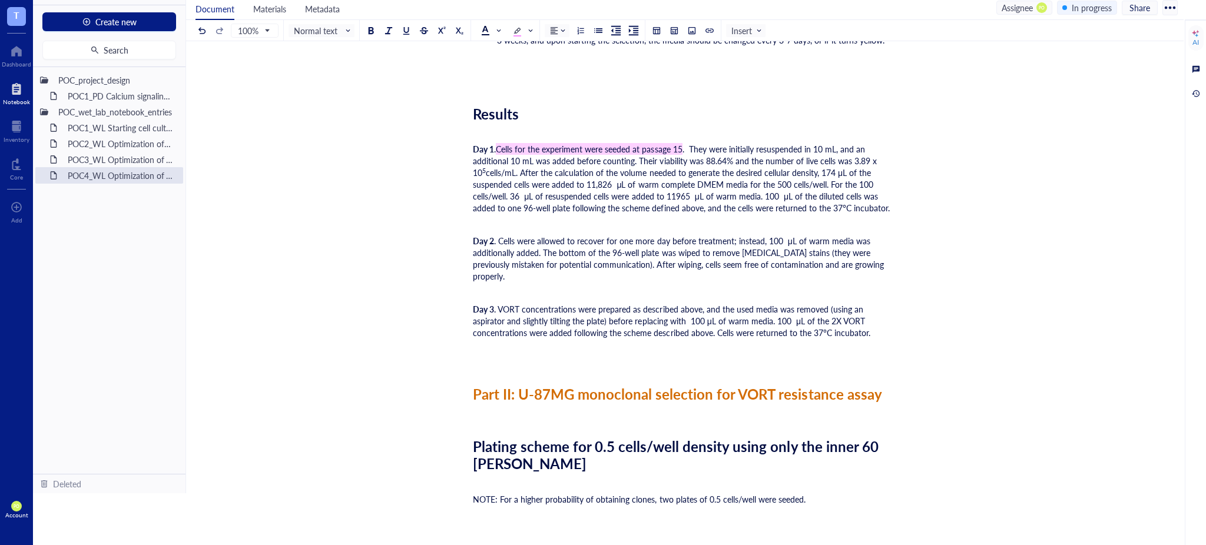
scroll to position [2355, 0]
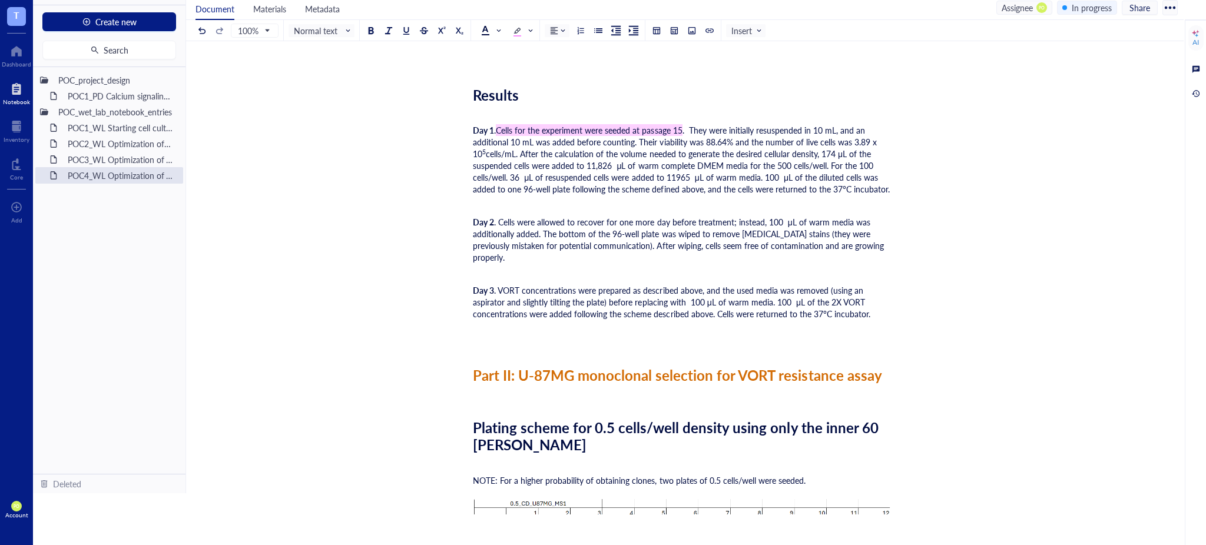
click at [490, 216] on span "Day 2" at bounding box center [483, 222] width 21 height 12
click at [493, 216] on span ". Cells were allowed to recover for one more day before treatment; instead, 100…" at bounding box center [679, 239] width 413 height 47
click at [497, 216] on span ". Cells were allowed to recover for one more day before treatment; instead, 100…" at bounding box center [679, 239] width 413 height 47
click at [533, 216] on span ". 2025-09-Cells were allowed to recover for one more day before treatment; inst…" at bounding box center [681, 239] width 417 height 47
click at [496, 284] on span ". VORT concentrations were prepared as described above, and the used media was …" at bounding box center [671, 301] width 397 height 35
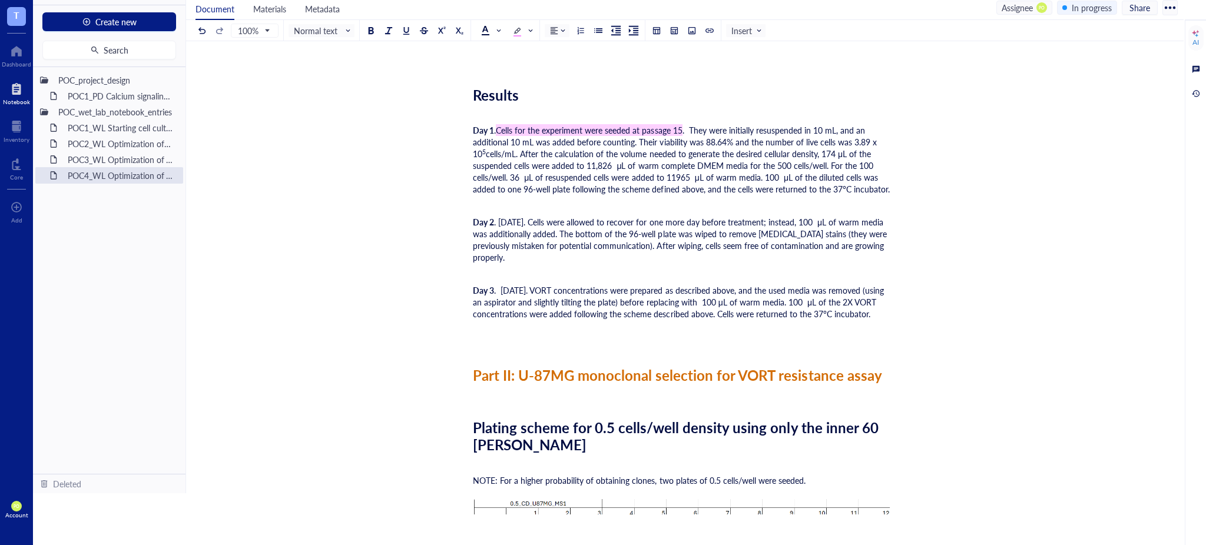
click at [538, 312] on div "Day 3 . [DATE]. VORT concentrations were prepared as described above, and the u…" at bounding box center [682, 307] width 419 height 47
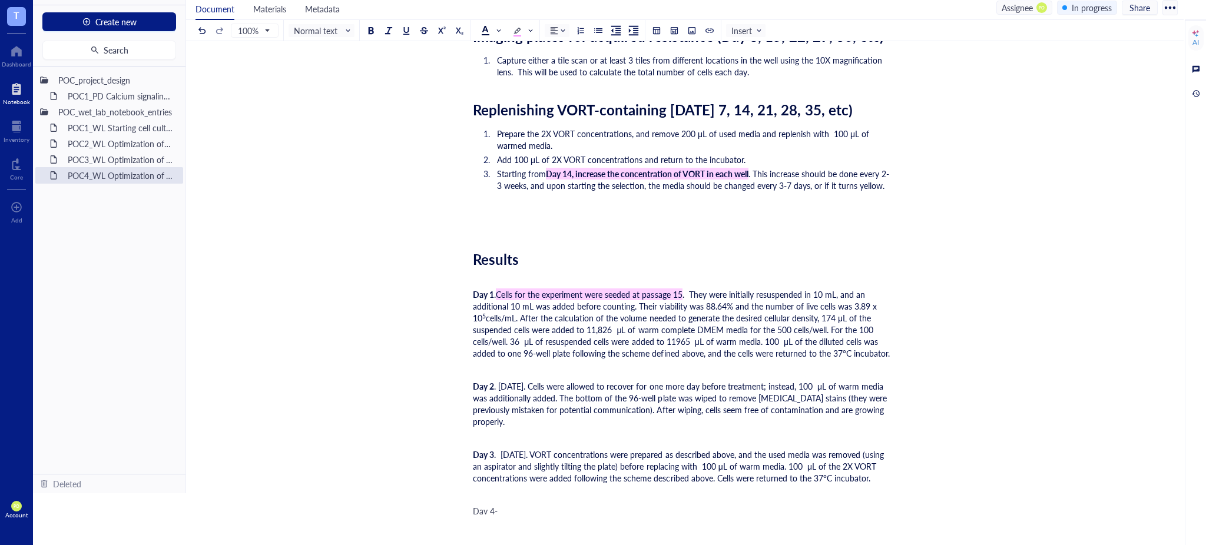
scroll to position [2322, 0]
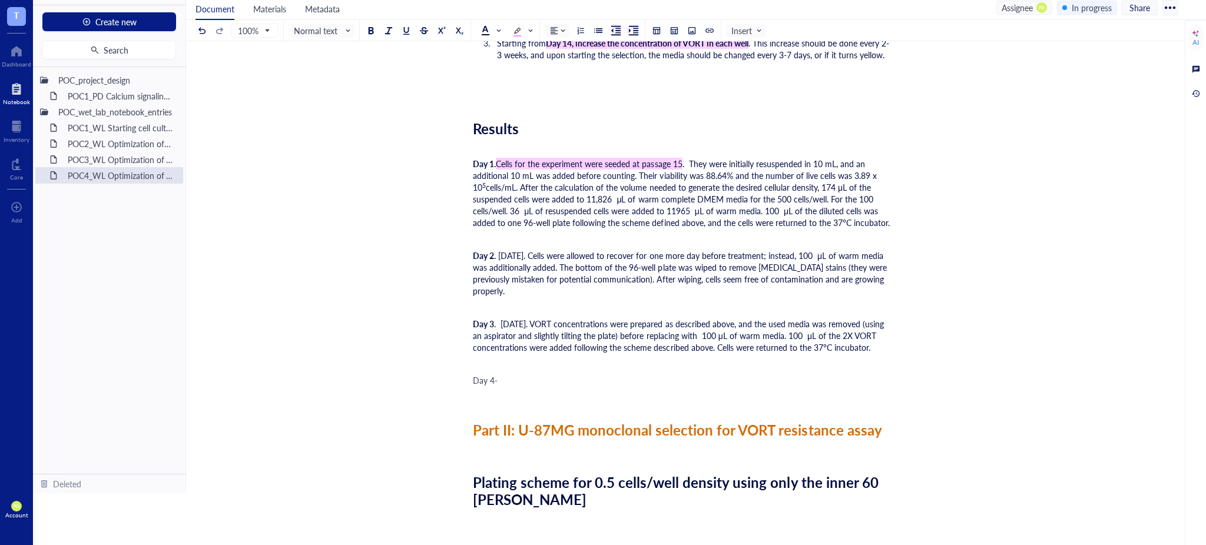
click at [523, 375] on div "Day 4-" at bounding box center [682, 381] width 419 height 12
drag, startPoint x: 501, startPoint y: 378, endPoint x: 471, endPoint y: 377, distance: 29.5
click at [376, 32] on button at bounding box center [370, 30] width 13 height 13
click at [516, 386] on div "Day 4-7 ." at bounding box center [682, 381] width 419 height 12
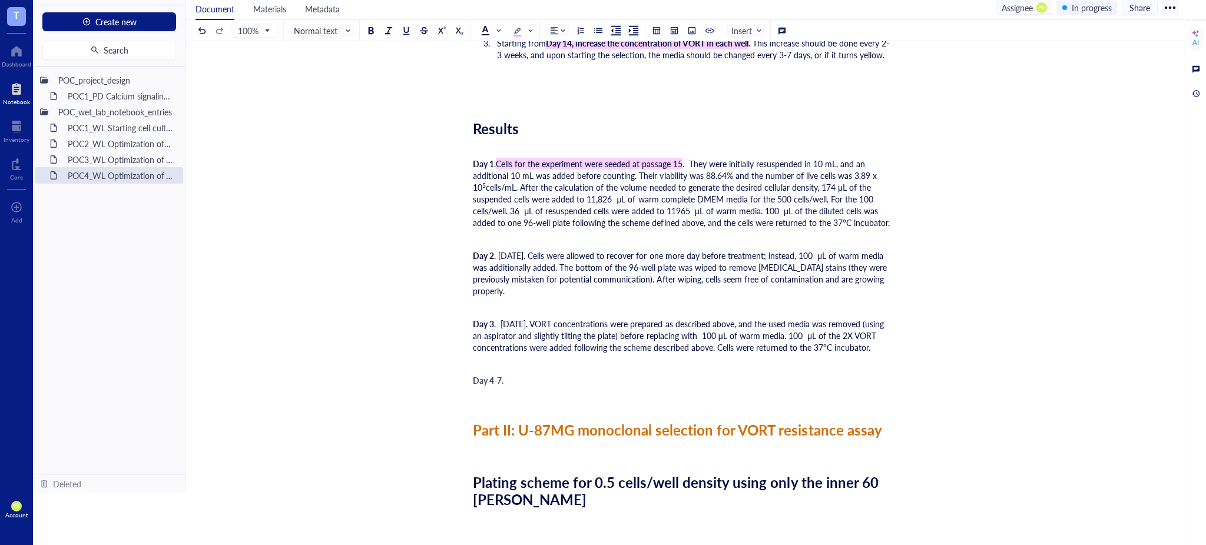
drag, startPoint x: 509, startPoint y: 375, endPoint x: 453, endPoint y: 366, distance: 56.6
click at [486, 34] on div at bounding box center [486, 34] width 8 height 1
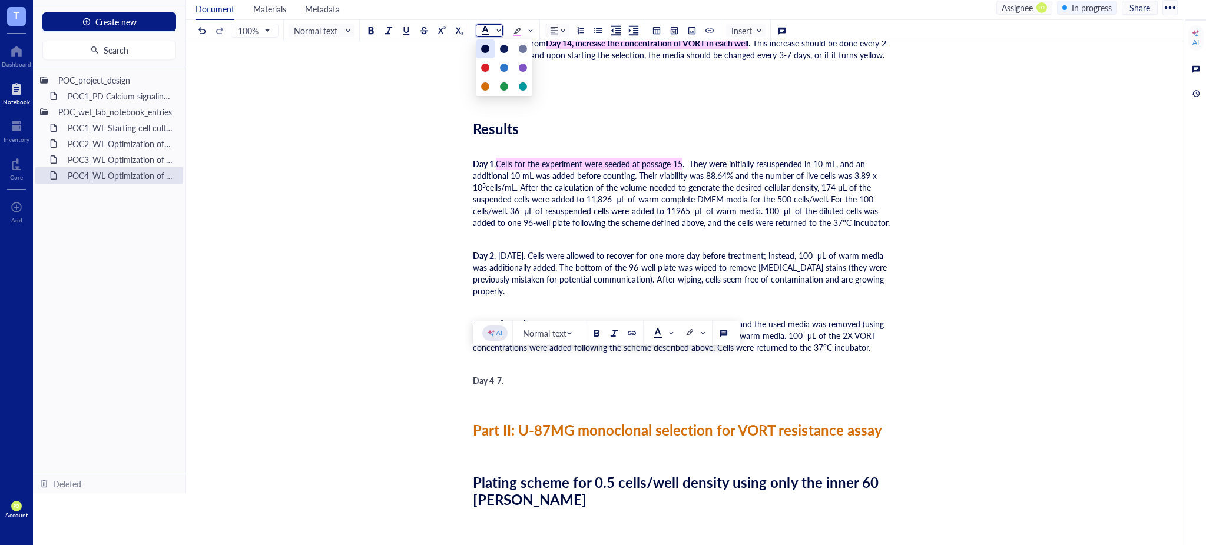
click at [481, 48] on div at bounding box center [485, 48] width 19 height 19
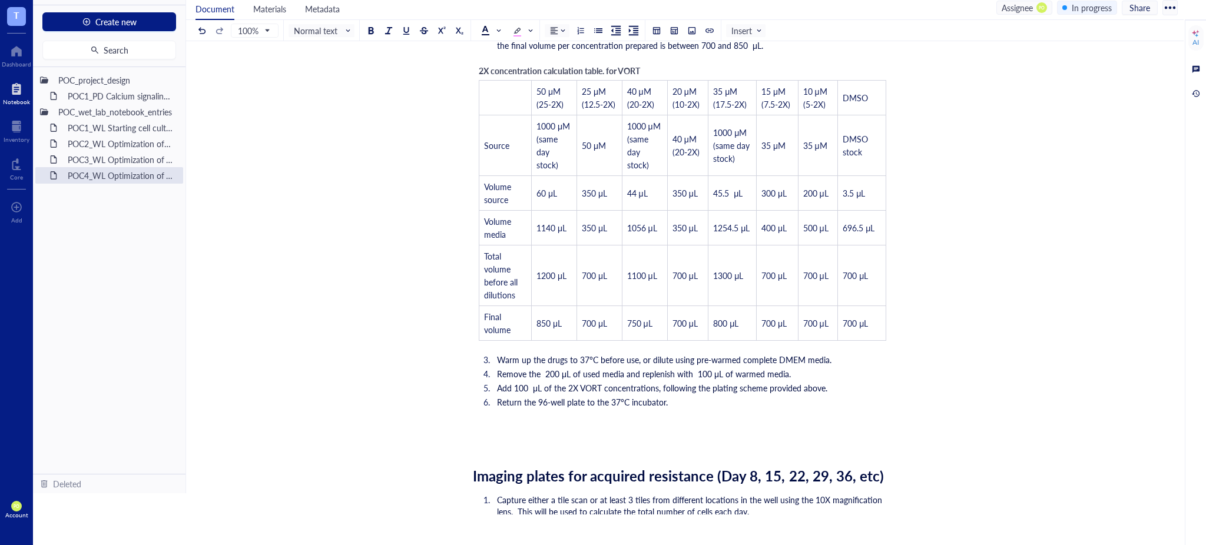
scroll to position [1537, 0]
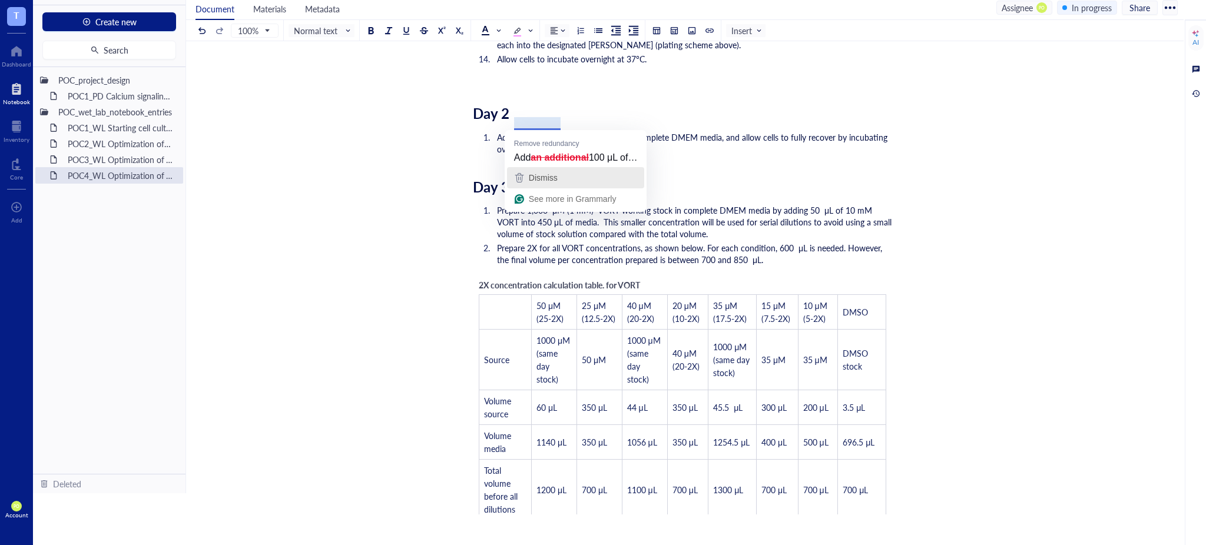
click at [544, 181] on span "Dismiss" at bounding box center [543, 177] width 29 height 9
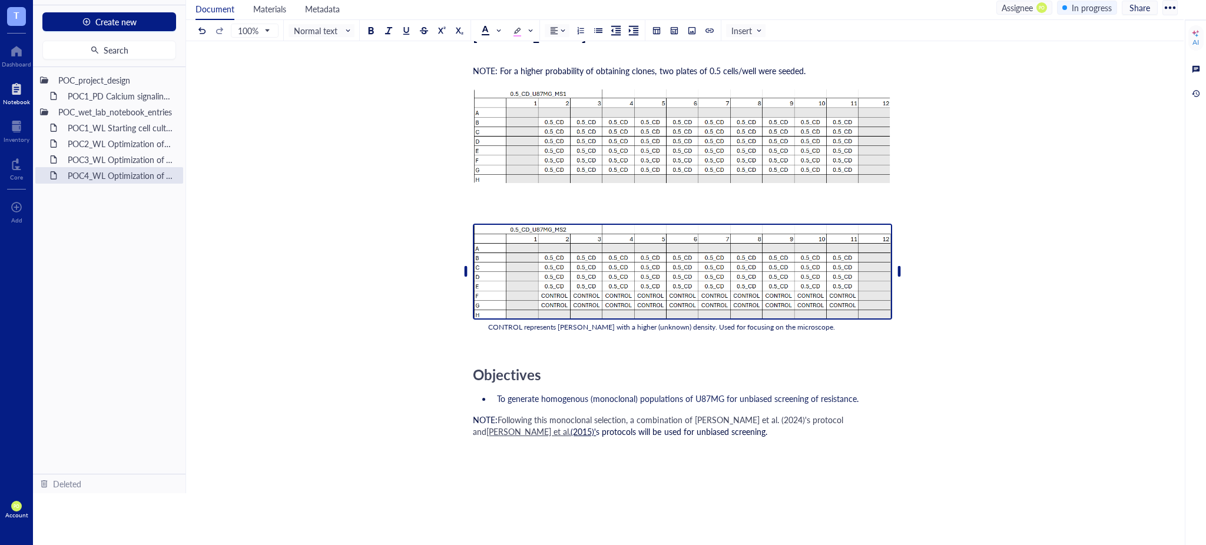
scroll to position [2844, 0]
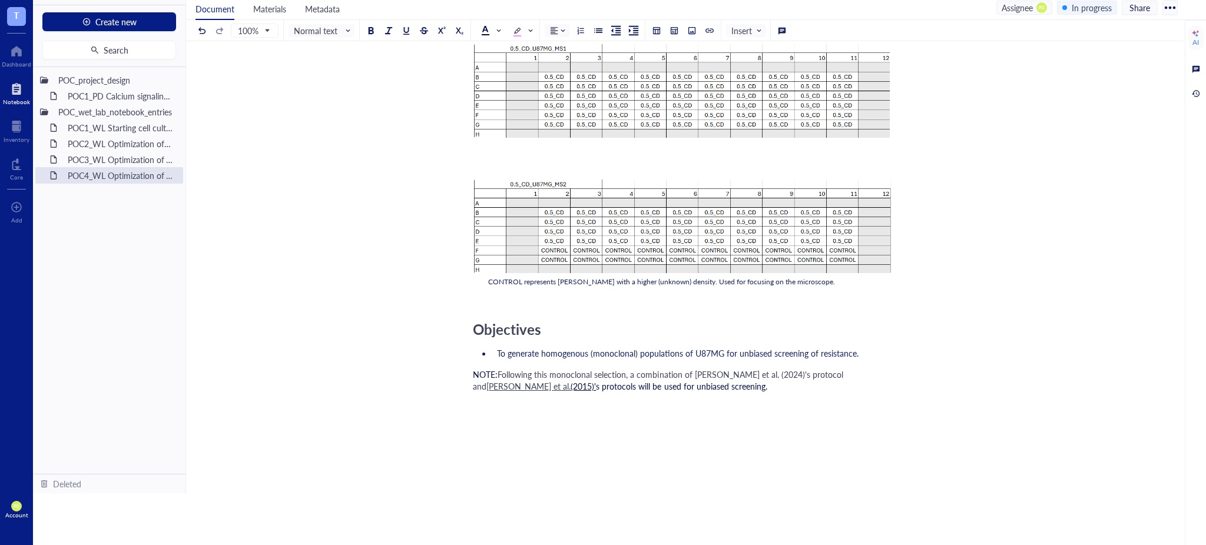
drag, startPoint x: 671, startPoint y: 380, endPoint x: 443, endPoint y: 366, distance: 228.3
click at [490, 32] on span at bounding box center [490, 30] width 19 height 9
click at [485, 45] on div at bounding box center [485, 49] width 8 height 8
click at [474, 29] on div "100% Normal text Normal text Heading 1 Heading 2 Heading 3 Insert" at bounding box center [491, 30] width 593 height 21
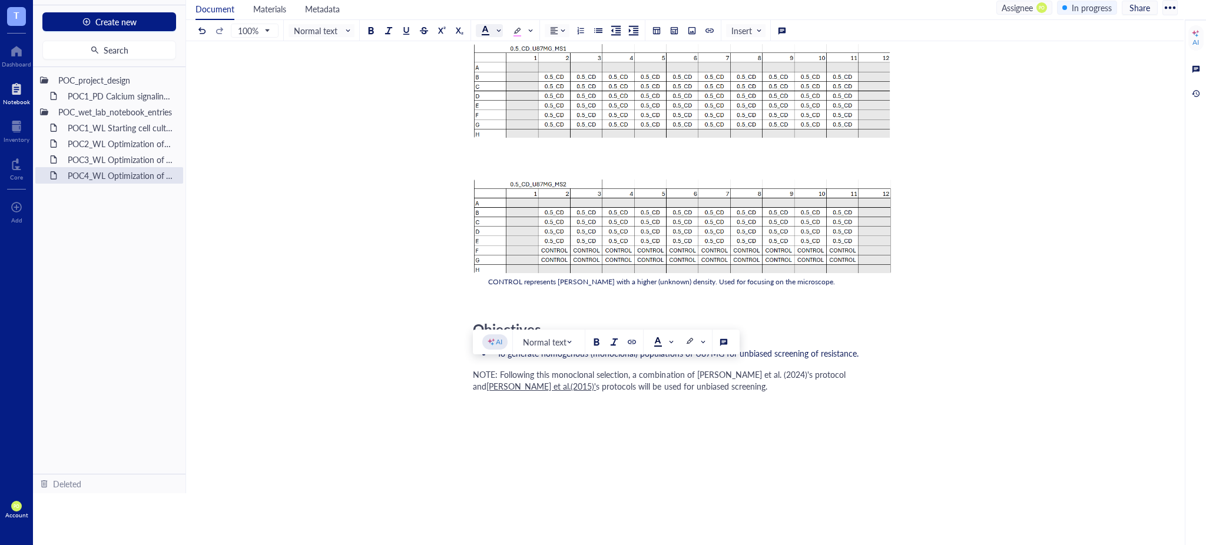
click at [484, 33] on div at bounding box center [485, 30] width 8 height 8
click at [484, 48] on div at bounding box center [485, 49] width 8 height 8
click at [690, 385] on div "NOTE: Following this monoclonal selection, a combination of [PERSON_NAME] et al…" at bounding box center [682, 381] width 419 height 24
click at [873, 353] on li "To generate homogenous (monoclonal) populations of U87MG for unbiased screening…" at bounding box center [692, 353] width 400 height 12
click at [733, 375] on span "NOTE: Following this monoclonal selection, a combination of [PERSON_NAME] et al…" at bounding box center [660, 381] width 375 height 24
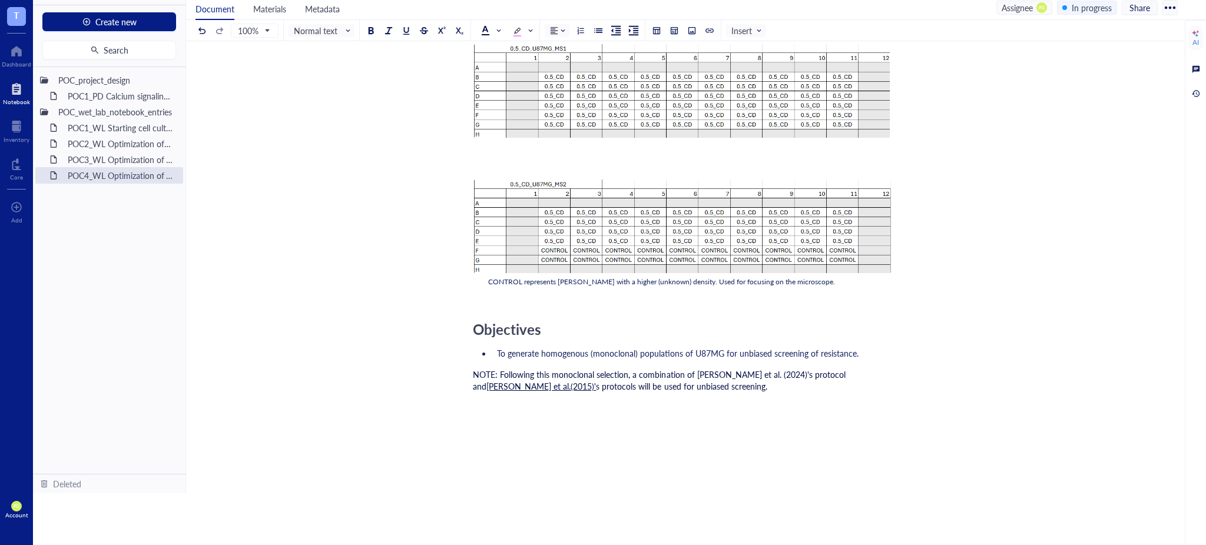
click at [535, 425] on div "﻿" at bounding box center [682, 431] width 419 height 12
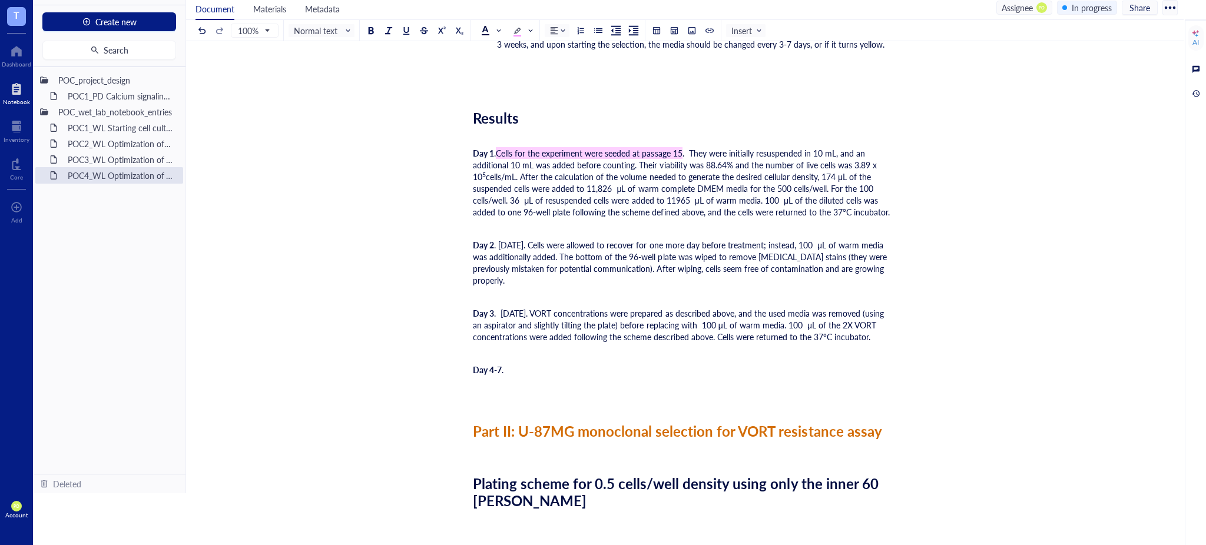
scroll to position [2190, 0]
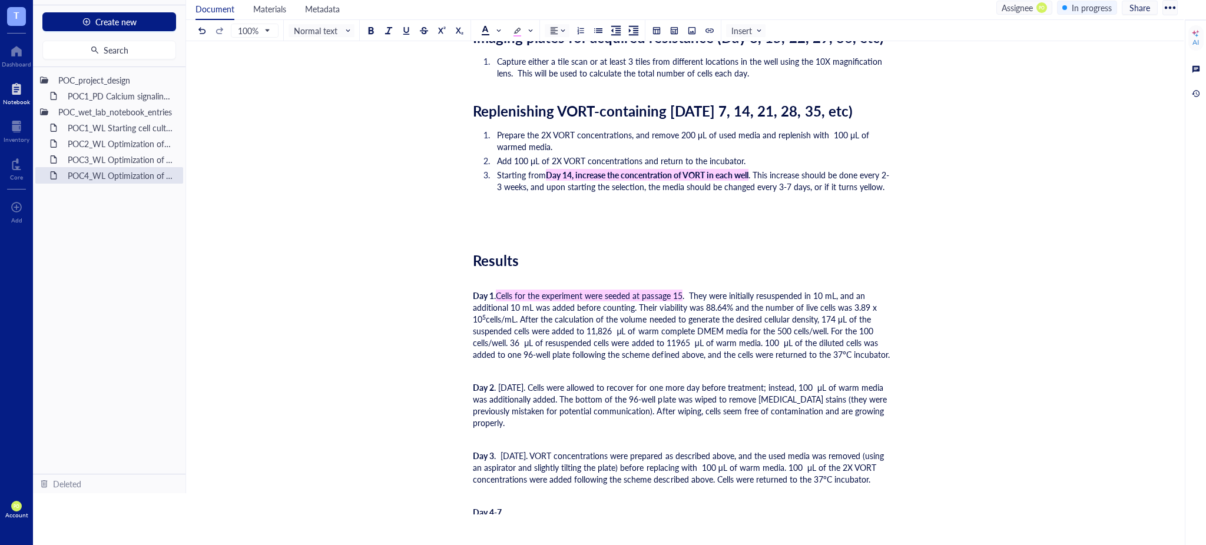
click at [544, 216] on div "﻿" at bounding box center [682, 224] width 419 height 17
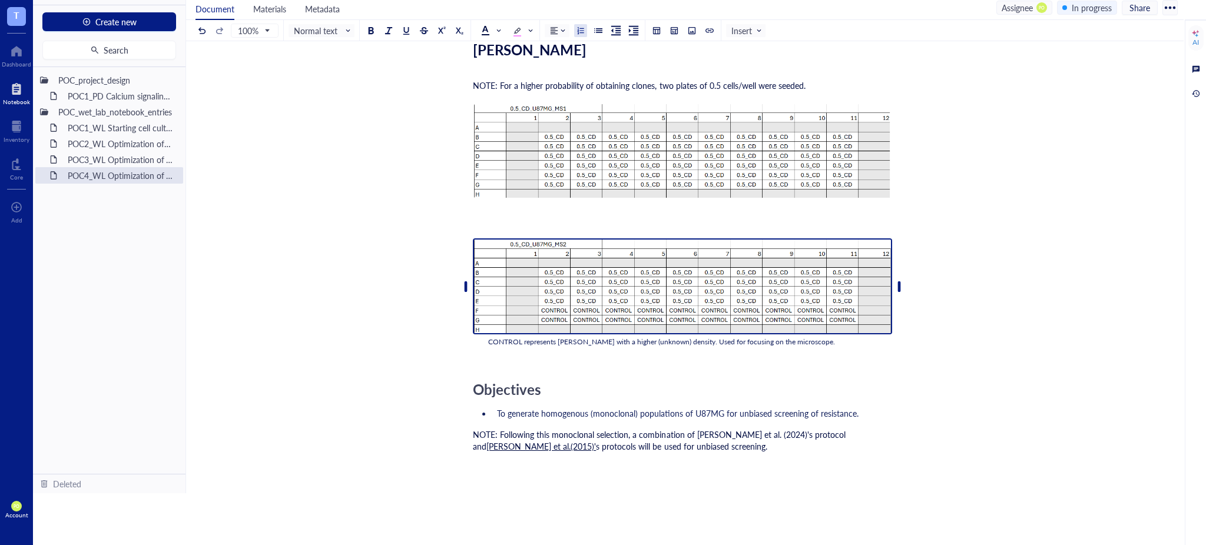
scroll to position [2355, 0]
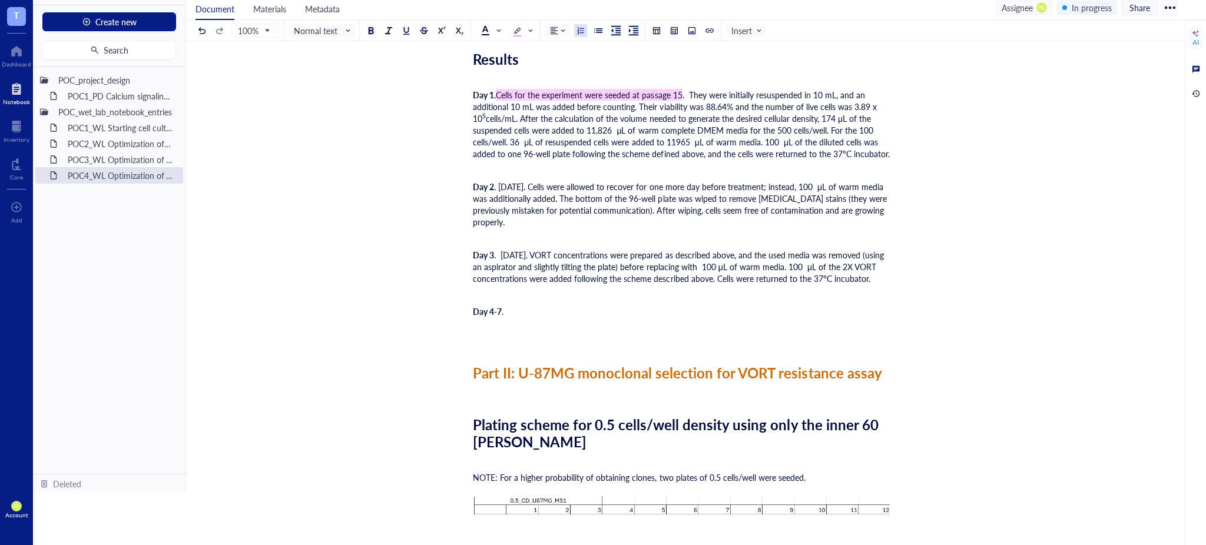
click at [520, 337] on div "﻿" at bounding box center [682, 340] width 419 height 12
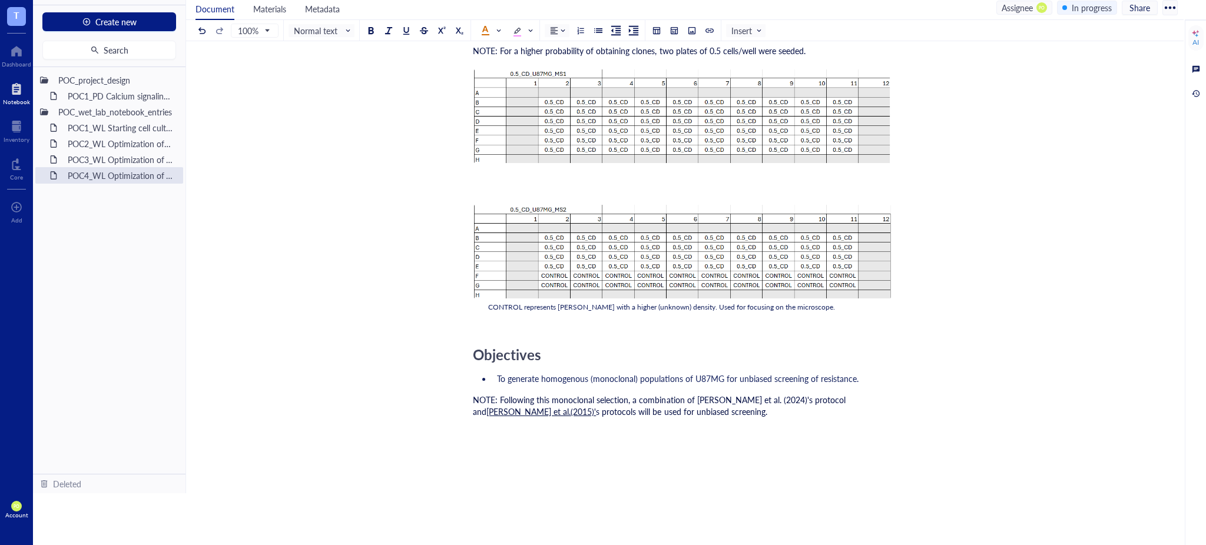
scroll to position [2808, 0]
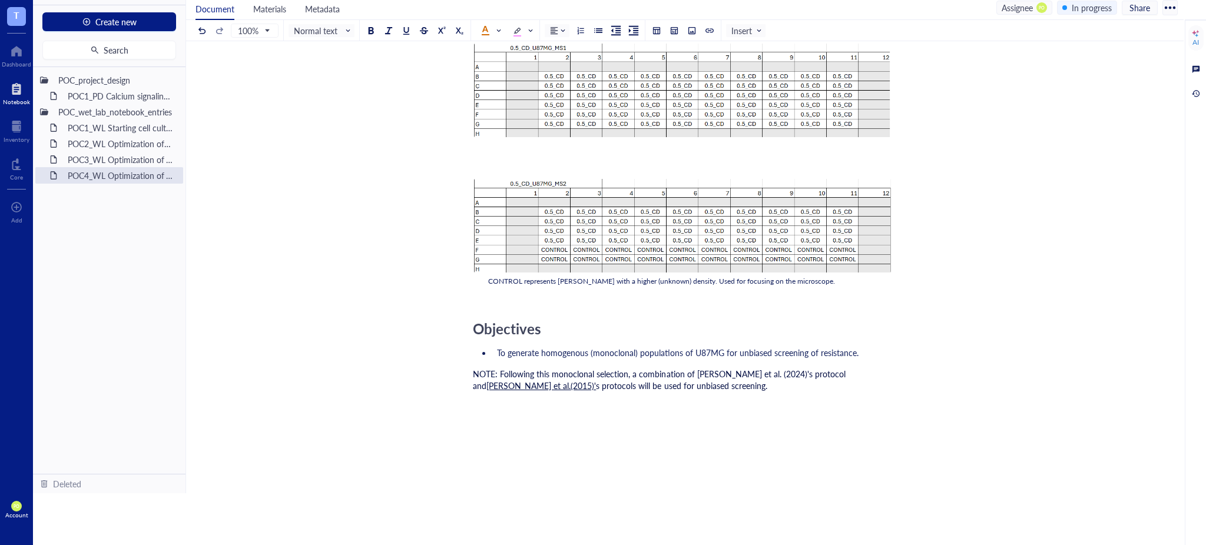
click at [677, 396] on div "To enrich screen reader interactions, please activate Accessibility in Grammarl…" at bounding box center [682, 408] width 419 height 24
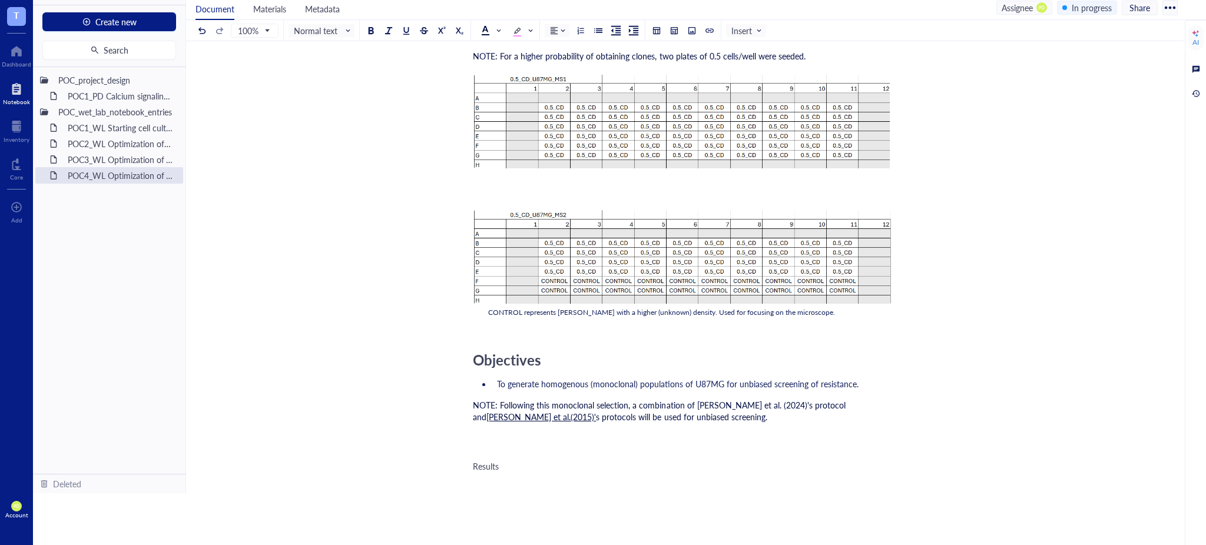
scroll to position [2922, 0]
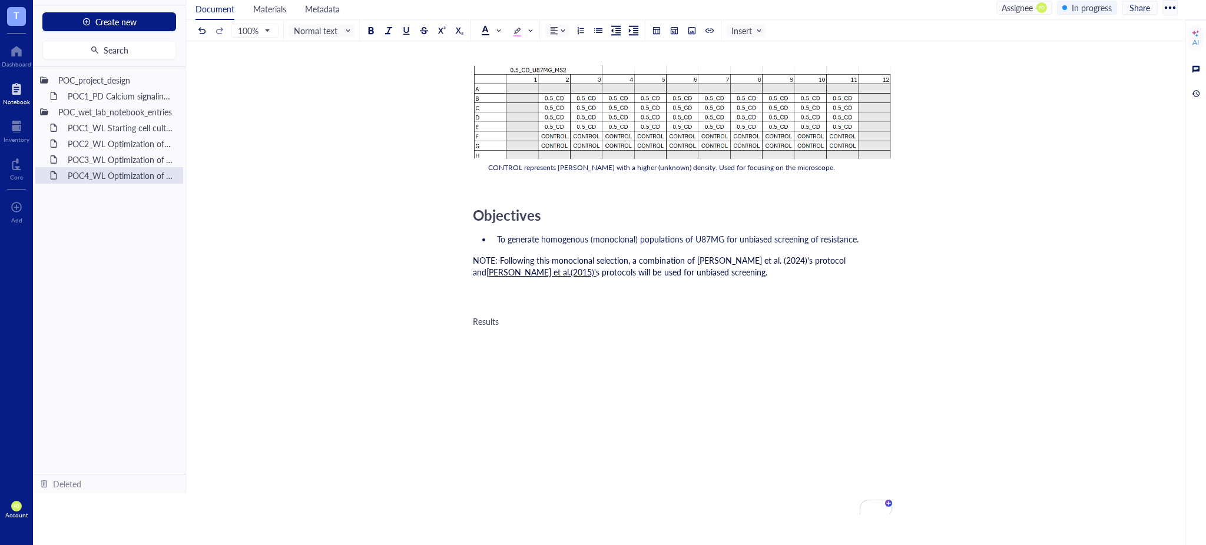
click at [501, 316] on div "Results" at bounding box center [682, 322] width 419 height 12
click at [671, 349] on span "Day 5. [DATE]. The two plates were examined for potential clones, and" at bounding box center [601, 355] width 257 height 12
click at [822, 353] on div "Day 5. [DATE]. The two plates were examined for contamination and potential clo…" at bounding box center [682, 355] width 419 height 12
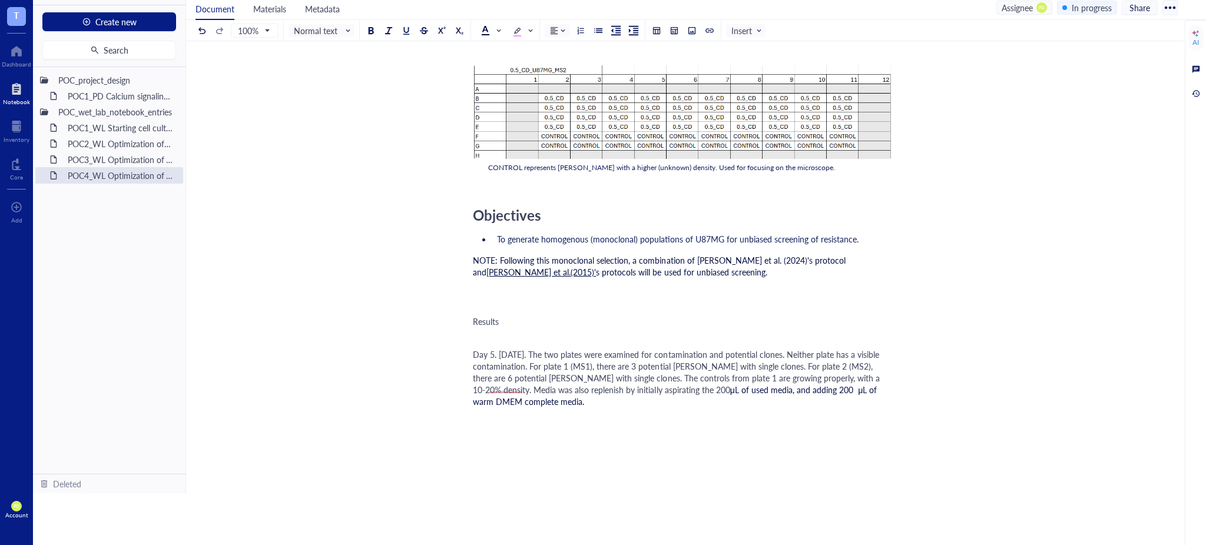
click at [500, 391] on span "Day 5. [DATE]. The two plates were examined for contamination and potential clo…" at bounding box center [677, 372] width 409 height 47
click at [842, 384] on span "μL of used media, and adding 200 μL of warm DMEM complete media." at bounding box center [680, 396] width 415 height 24
drag, startPoint x: 513, startPoint y: 400, endPoint x: 470, endPoint y: 320, distance: 90.9
click at [618, 352] on span "Day 5. [DATE]. The two plates were examined for contamination and potential clo…" at bounding box center [677, 372] width 409 height 47
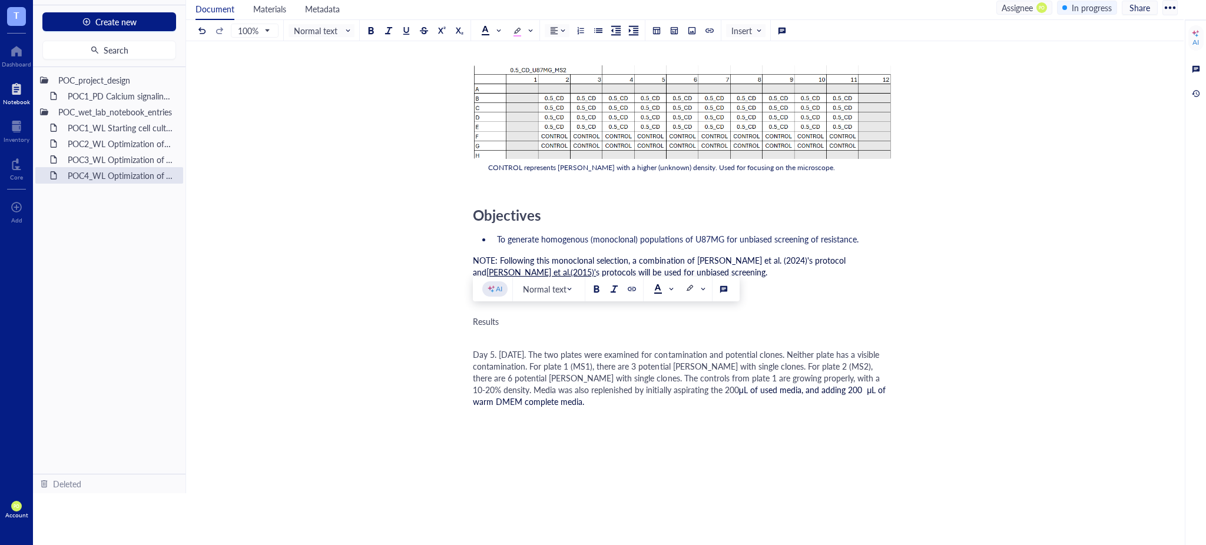
click at [520, 420] on div "﻿" at bounding box center [682, 418] width 419 height 12
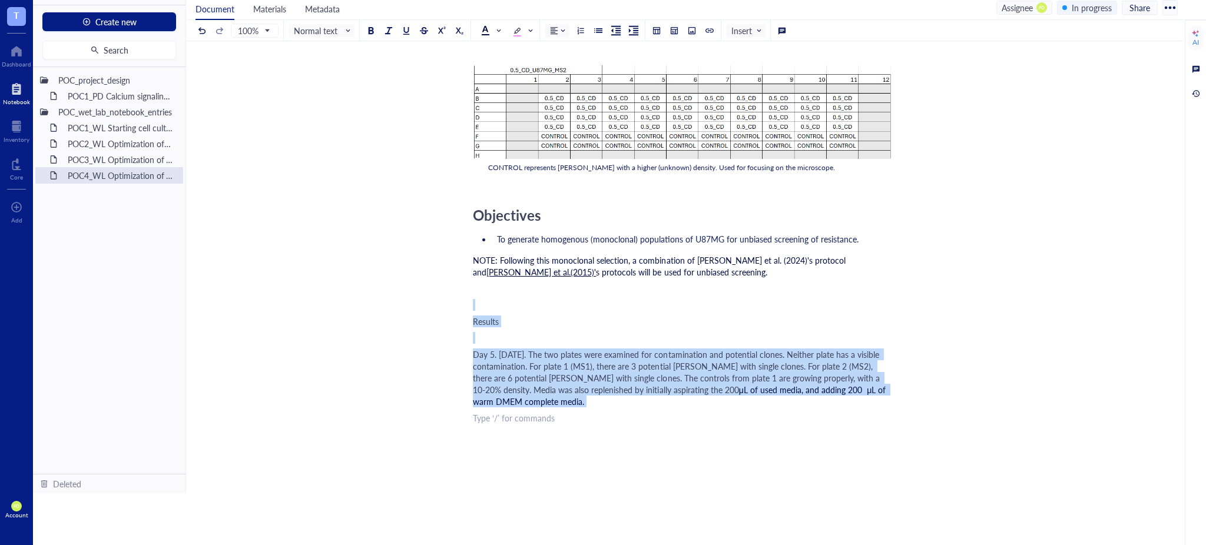
drag, startPoint x: 500, startPoint y: 385, endPoint x: 471, endPoint y: 306, distance: 84.6
click at [482, 28] on div at bounding box center [485, 30] width 8 height 8
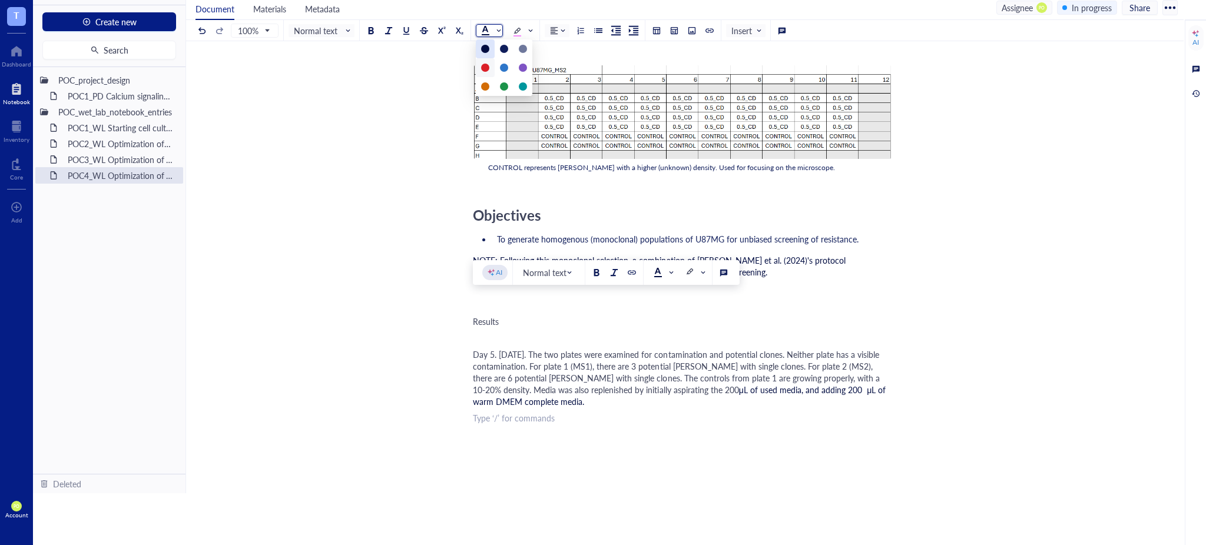
click at [482, 51] on div at bounding box center [485, 48] width 19 height 19
drag, startPoint x: 588, startPoint y: 419, endPoint x: 585, endPoint y: 410, distance: 9.3
click at [587, 417] on div "﻿" at bounding box center [682, 418] width 419 height 12
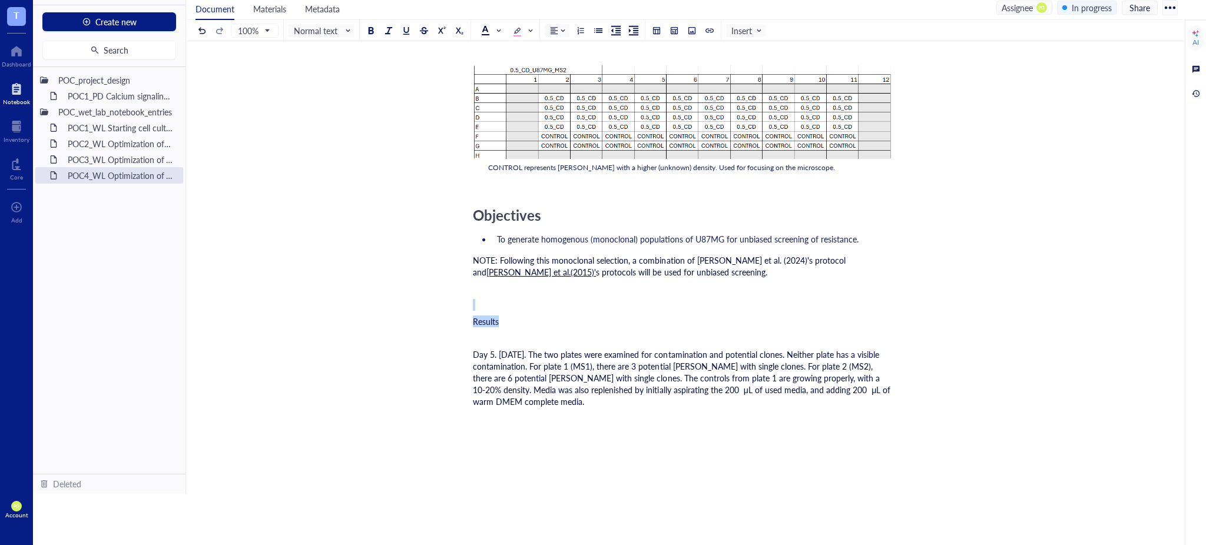
drag, startPoint x: 516, startPoint y: 312, endPoint x: 463, endPoint y: 309, distance: 53.1
click at [342, 31] on span "Normal text" at bounding box center [323, 30] width 58 height 11
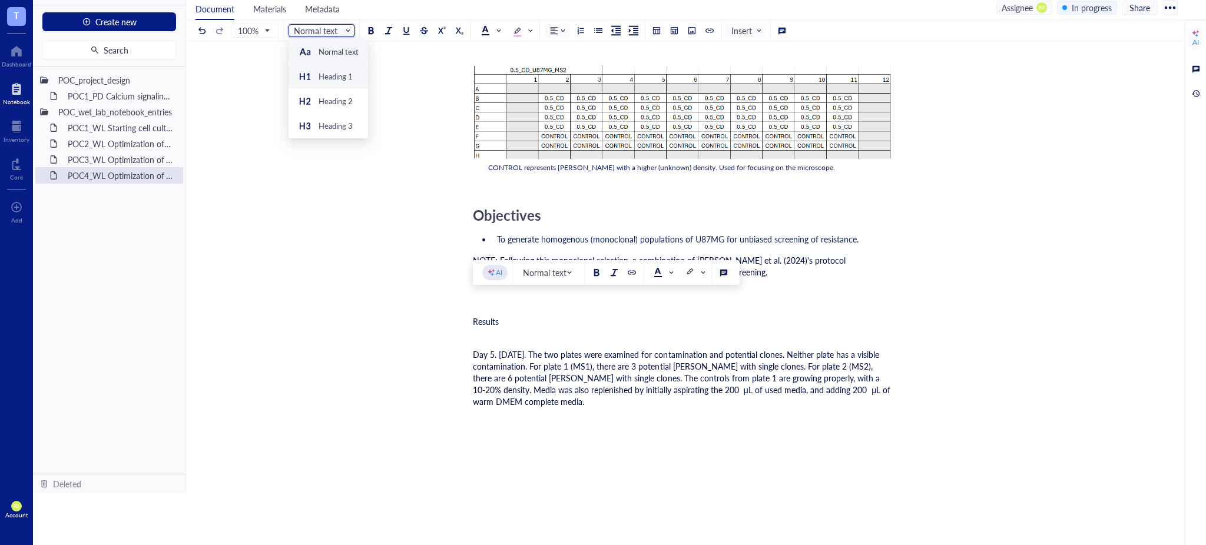
click at [335, 75] on div "Heading 1" at bounding box center [336, 76] width 34 height 11
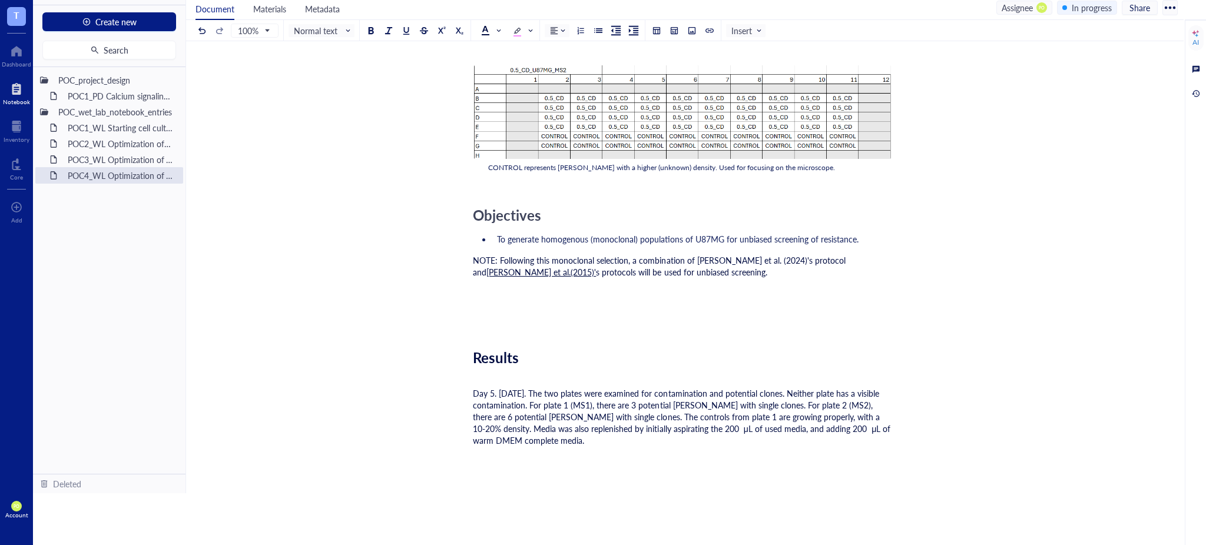
click at [531, 422] on span "Day 5. [DATE]. The two plates were examined for contamination and potential clo…" at bounding box center [683, 416] width 420 height 59
drag, startPoint x: 486, startPoint y: 389, endPoint x: 466, endPoint y: 318, distance: 73.9
click at [372, 34] on button at bounding box center [370, 30] width 13 height 13
click at [575, 456] on div "﻿" at bounding box center [682, 457] width 419 height 12
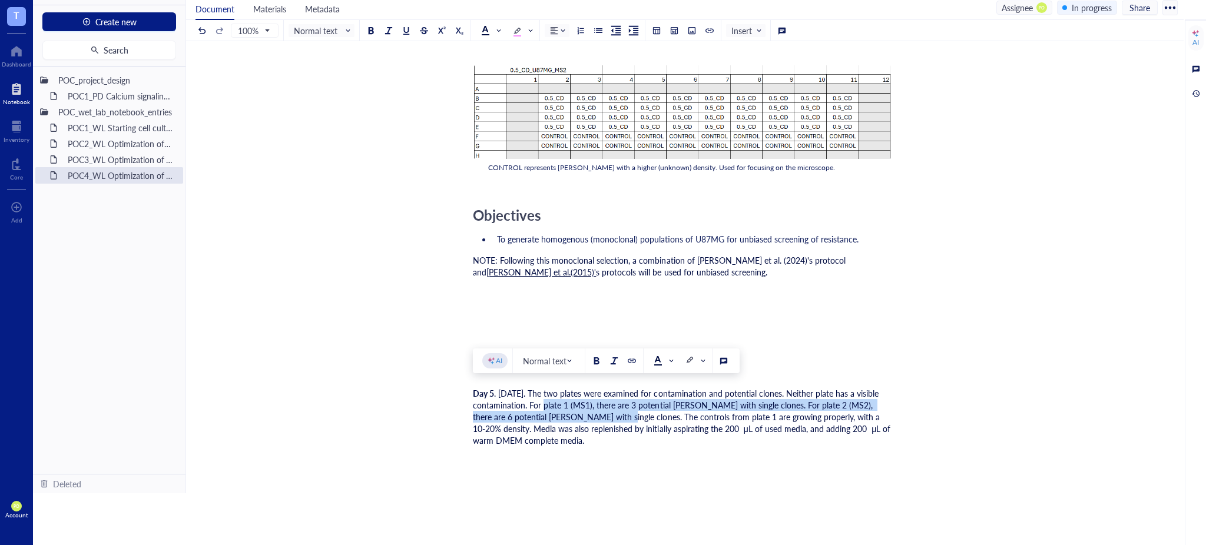
drag, startPoint x: 553, startPoint y: 400, endPoint x: 591, endPoint y: 415, distance: 40.8
click at [591, 415] on span ". [DATE]. The two plates were examined for contamination and potential clones. …" at bounding box center [683, 416] width 420 height 59
click at [595, 357] on div at bounding box center [596, 361] width 8 height 8
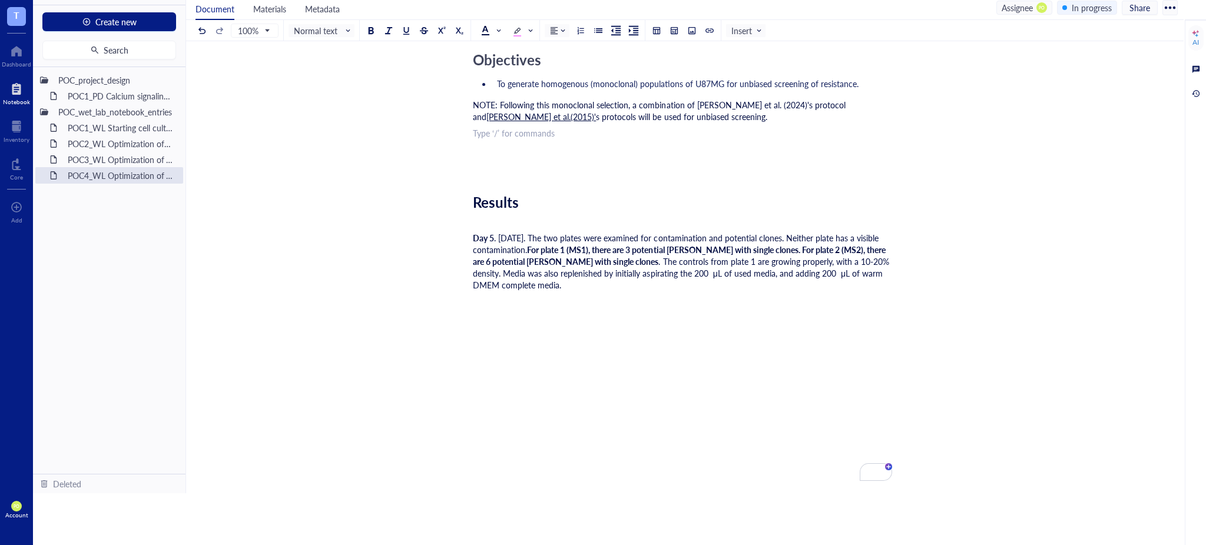
scroll to position [3124, 0]
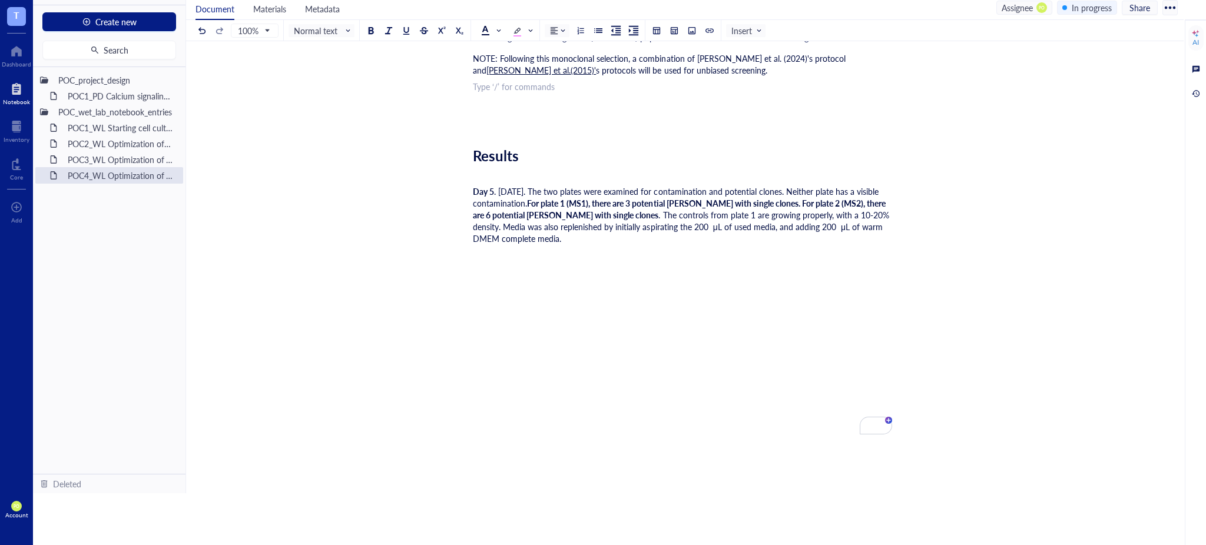
drag, startPoint x: 552, startPoint y: 197, endPoint x: 597, endPoint y: 211, distance: 47.7
click at [597, 211] on div "Day 5 . [DATE]. The two plates were examined for contamination and potential cl…" at bounding box center [682, 214] width 419 height 59
click at [533, 35] on span at bounding box center [523, 31] width 21 height 18
click at [513, 62] on div at bounding box center [517, 67] width 19 height 19
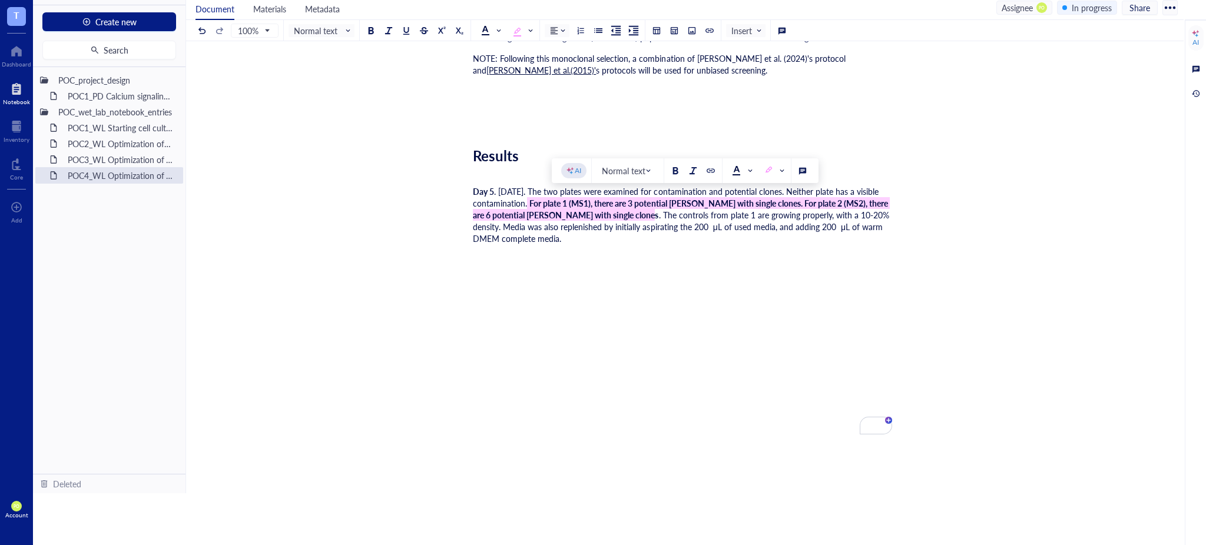
click at [549, 249] on div "﻿" at bounding box center [682, 255] width 419 height 12
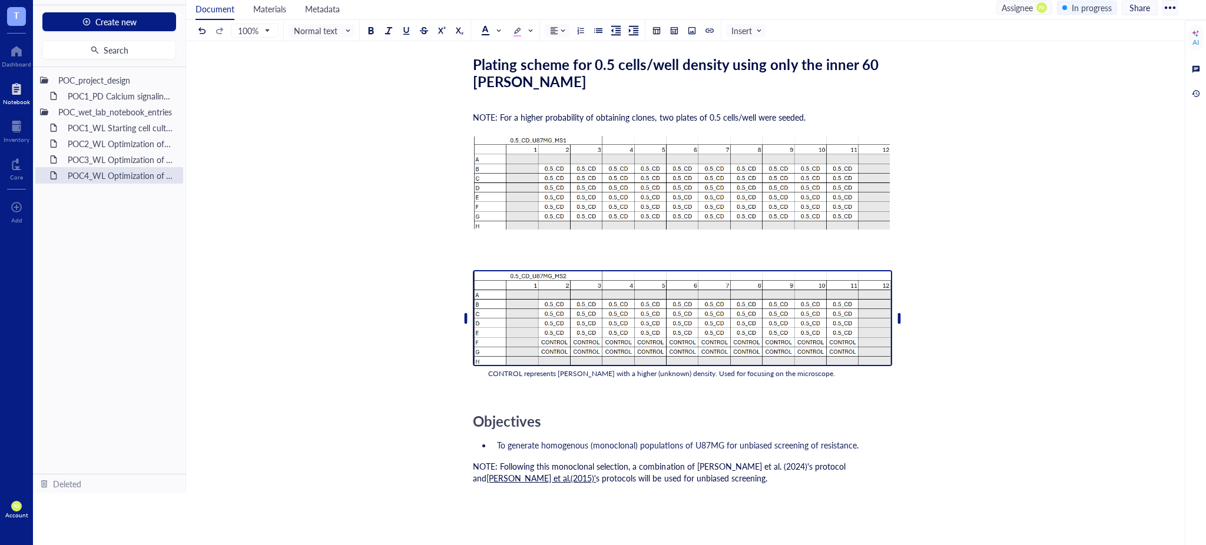
scroll to position [2862, 0]
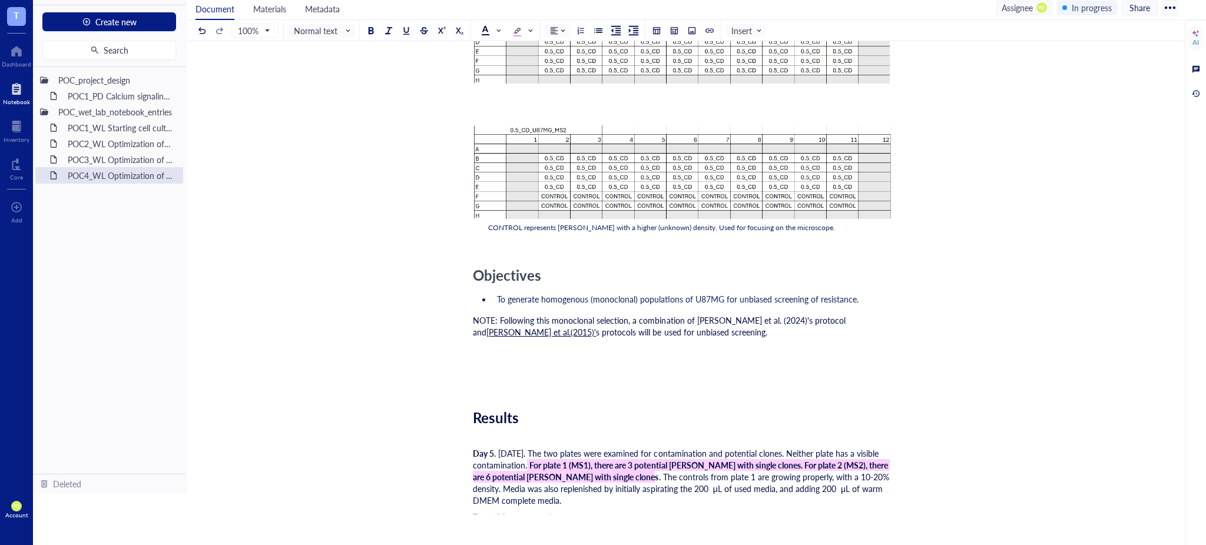
drag, startPoint x: 675, startPoint y: 382, endPoint x: 653, endPoint y: 372, distance: 24.8
click at [673, 382] on div "﻿" at bounding box center [682, 381] width 419 height 17
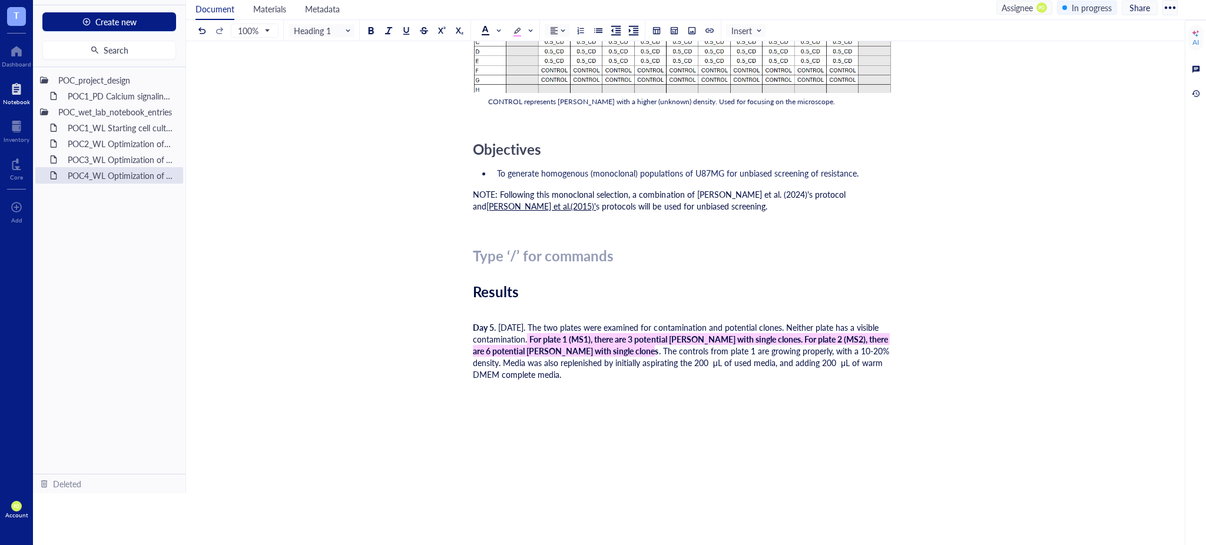
scroll to position [3010, 0]
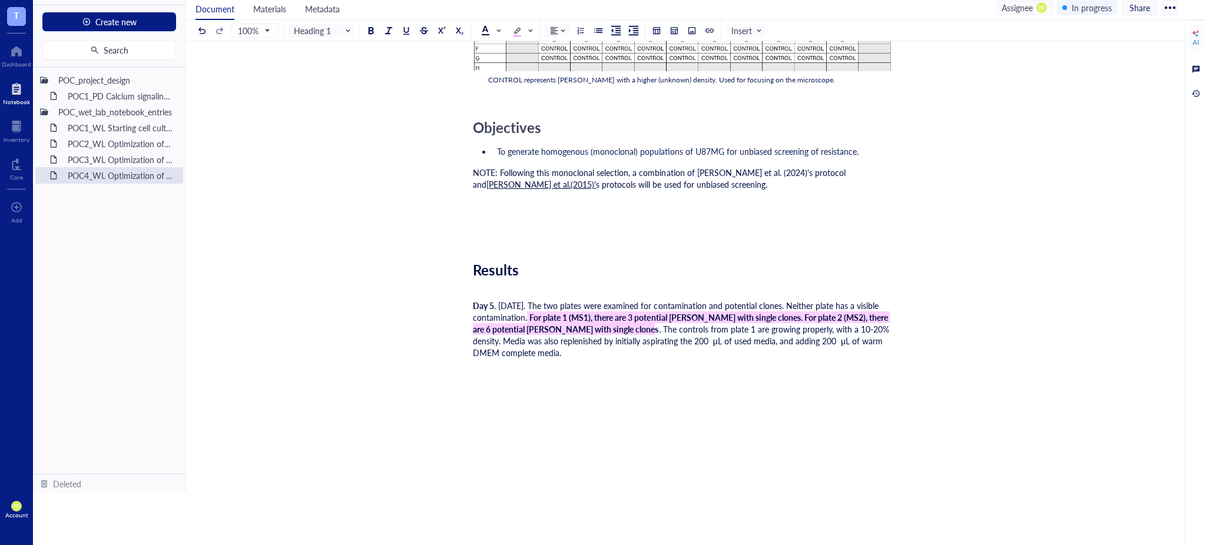
click at [475, 233] on div "﻿" at bounding box center [682, 234] width 419 height 17
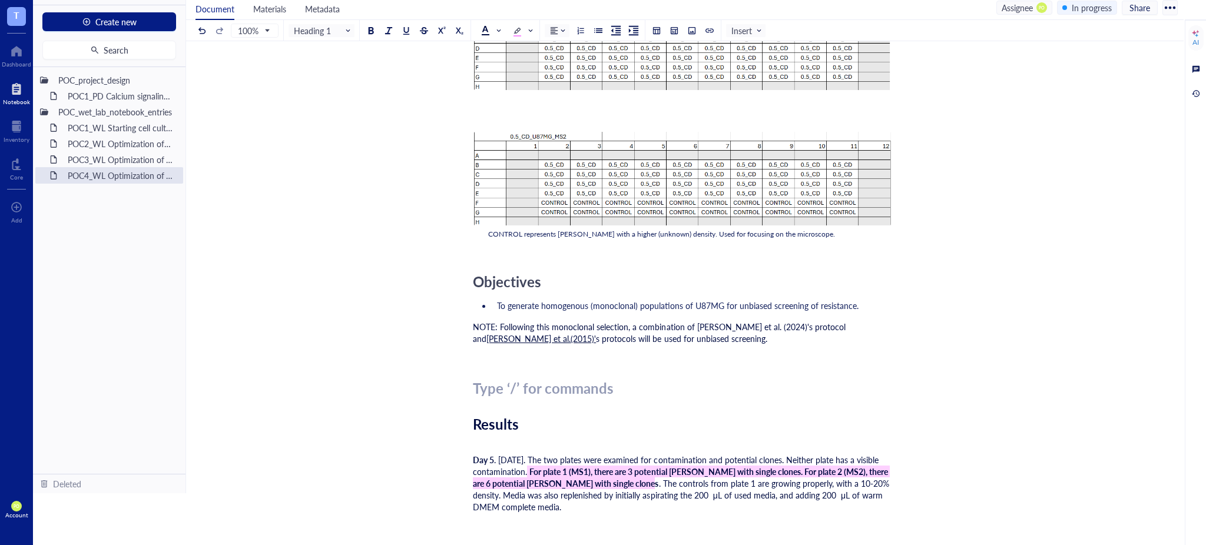
scroll to position [2878, 0]
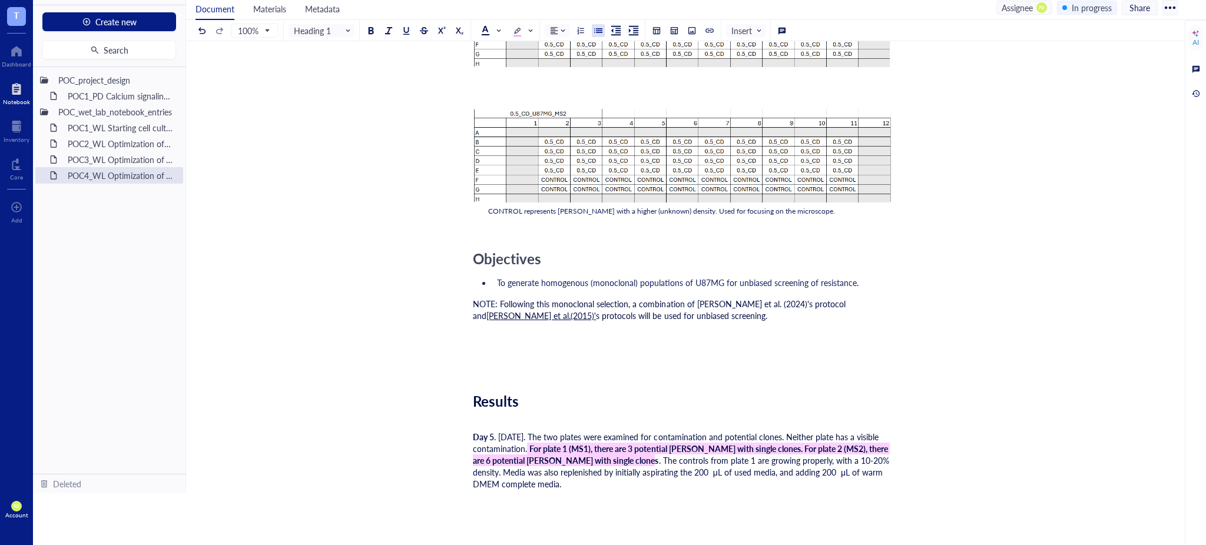
drag, startPoint x: 861, startPoint y: 278, endPoint x: 456, endPoint y: 262, distance: 405.4
click at [493, 31] on span at bounding box center [490, 30] width 19 height 9
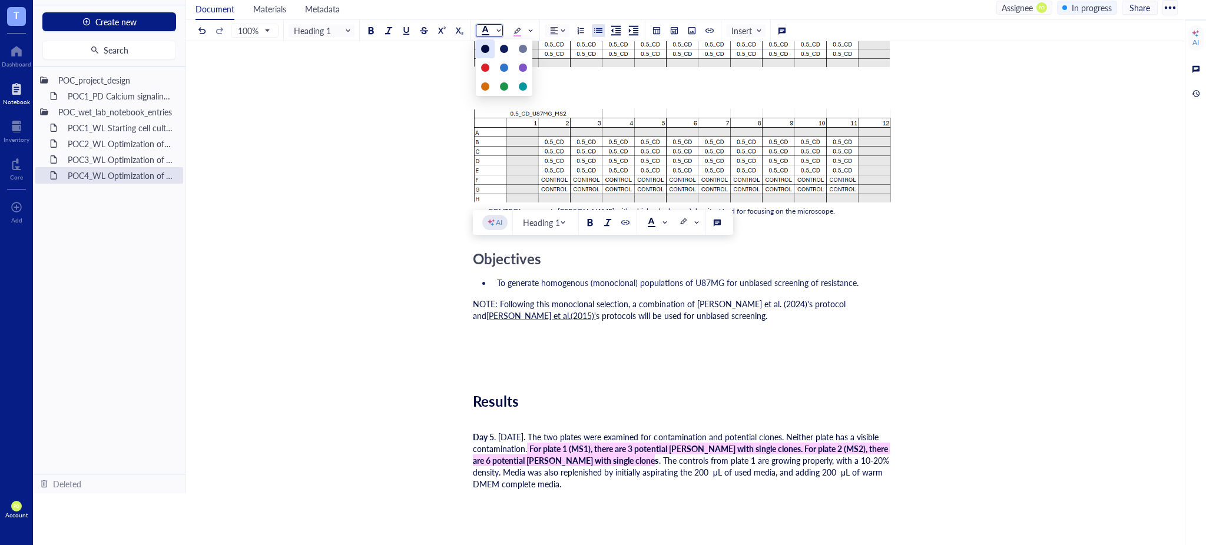
click at [481, 44] on div at bounding box center [485, 48] width 19 height 19
click at [683, 302] on span "NOTE: Following this monoclonal selection, a combination of [PERSON_NAME] et al…" at bounding box center [660, 310] width 375 height 24
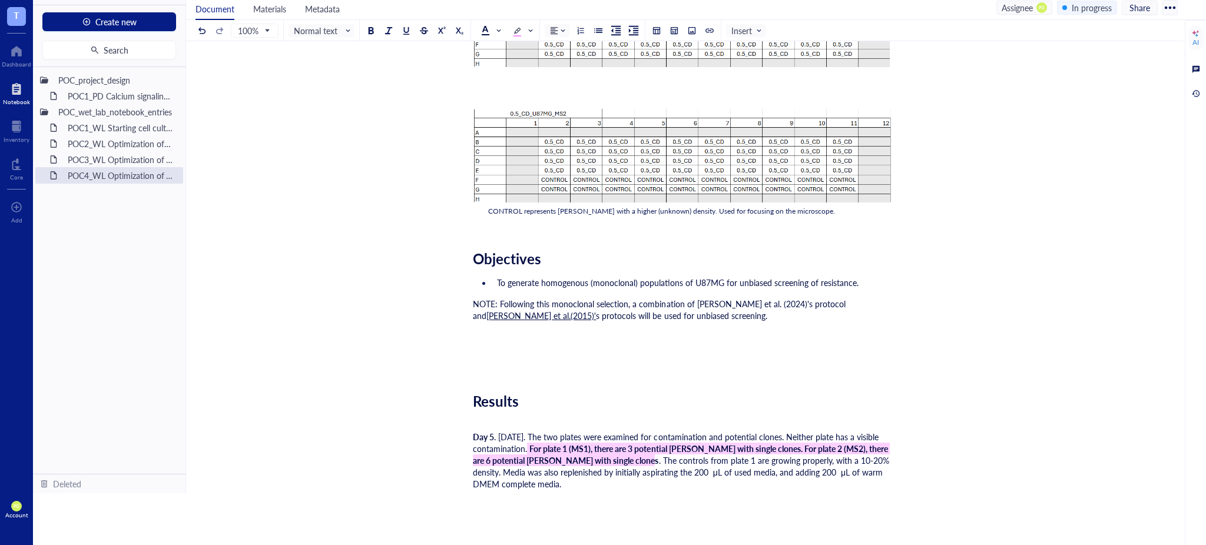
click at [508, 365] on div "﻿" at bounding box center [682, 365] width 419 height 17
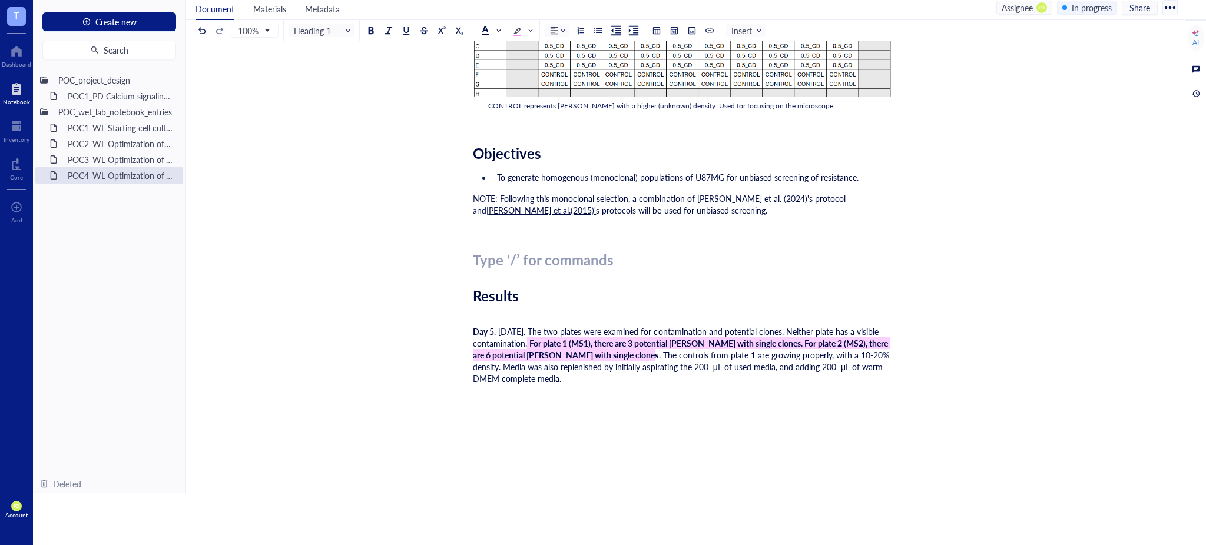
scroll to position [3010, 0]
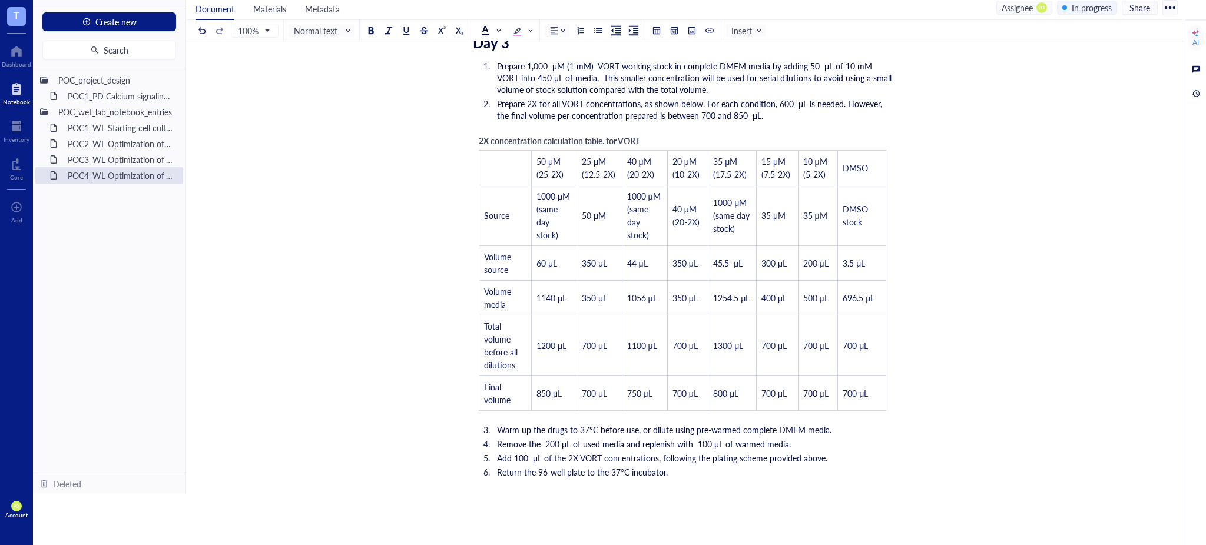
scroll to position [1570, 0]
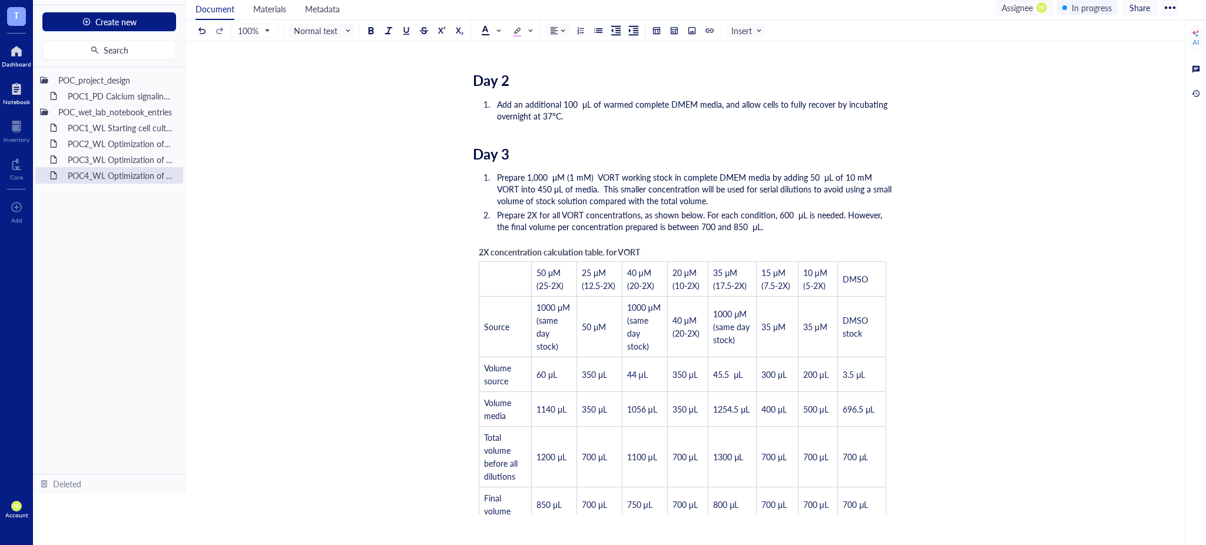
drag, startPoint x: 13, startPoint y: 47, endPoint x: 4, endPoint y: 46, distance: 8.9
click at [13, 47] on div at bounding box center [16, 51] width 29 height 19
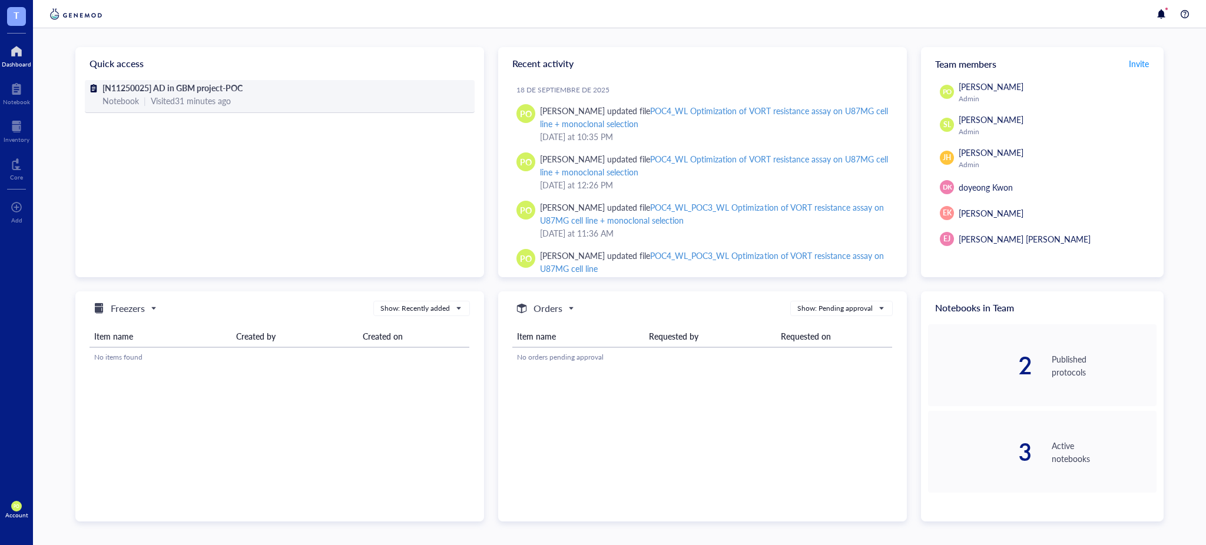
click at [214, 92] on span "[N11250025] AD in GBM project-POC" at bounding box center [172, 88] width 140 height 12
